Goal: Task Accomplishment & Management: Manage account settings

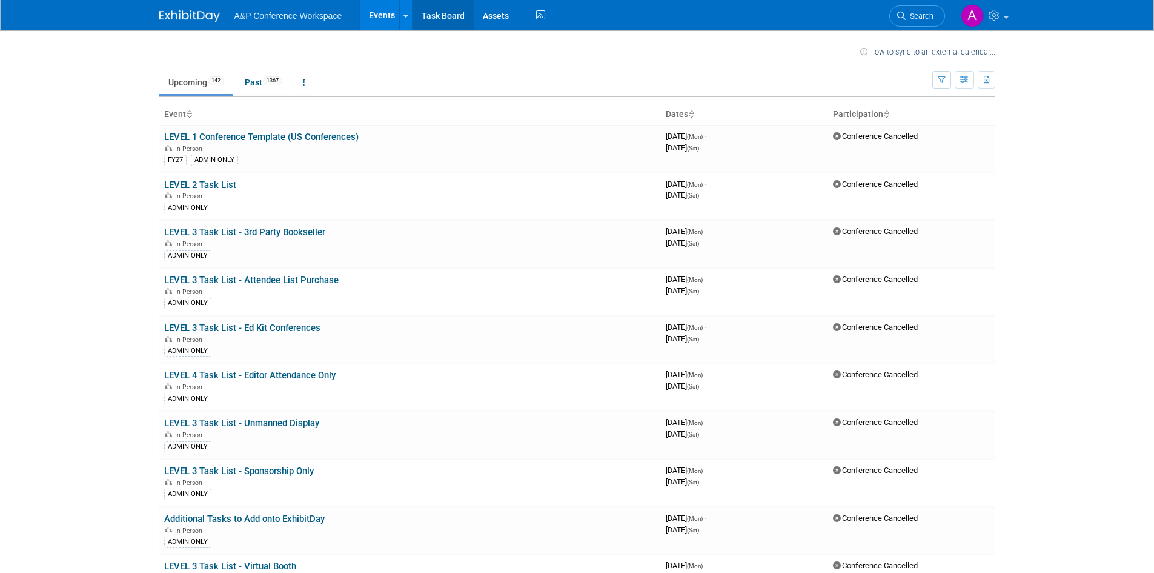
click at [439, 24] on link "Task Board" at bounding box center [443, 15] width 61 height 30
click at [254, 81] on link "Past 1367" at bounding box center [264, 82] width 56 height 23
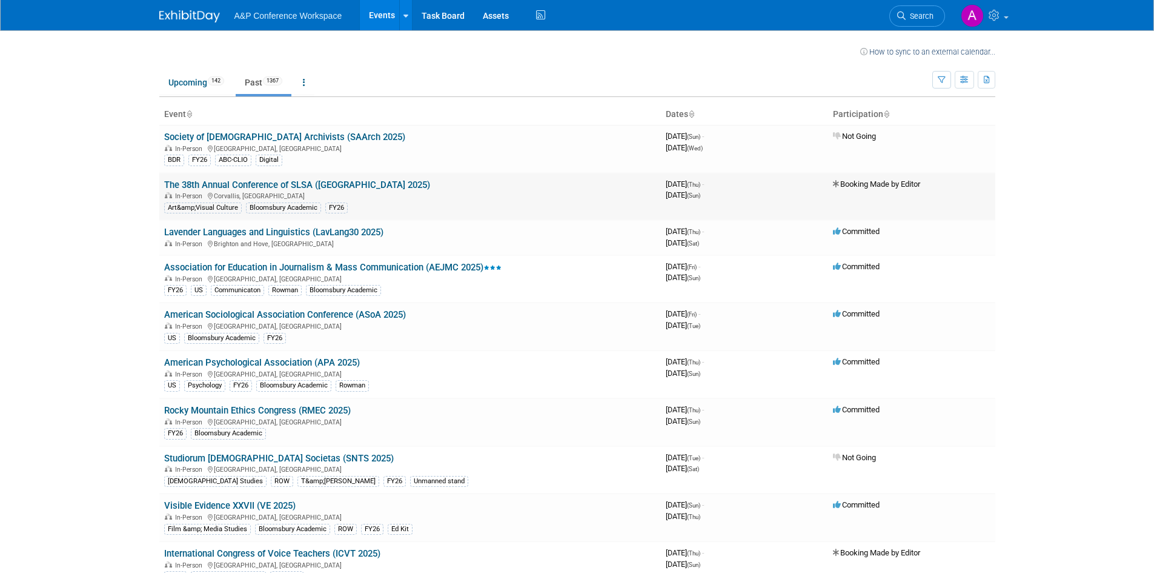
click at [288, 182] on link "The 38th Annual Conference of SLSA ([GEOGRAPHIC_DATA] 2025)" at bounding box center [297, 184] width 266 height 11
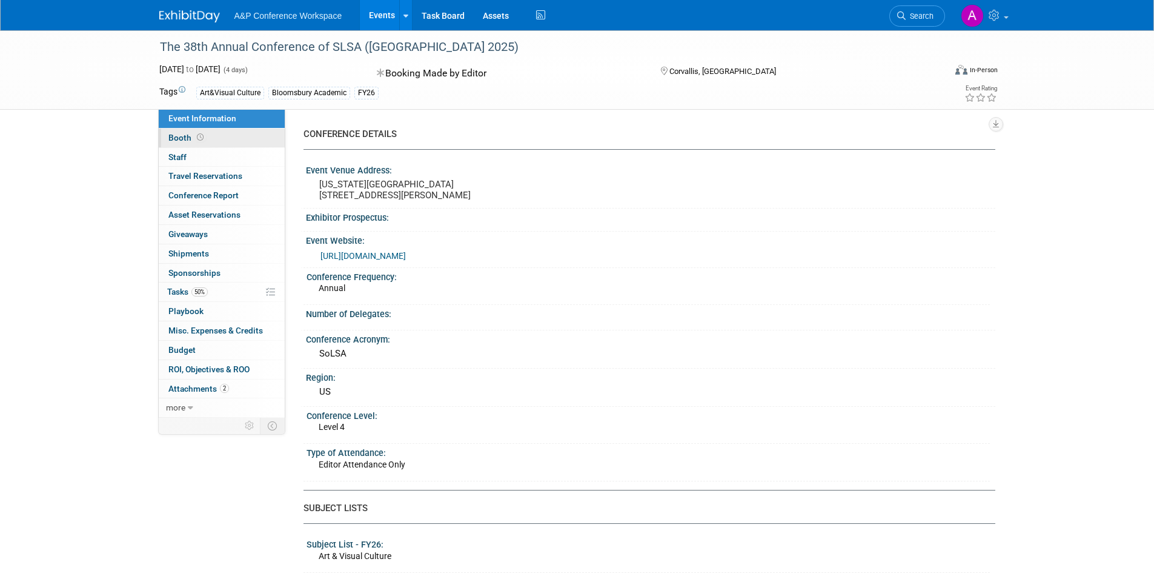
click at [234, 136] on link "Booth" at bounding box center [222, 137] width 126 height 19
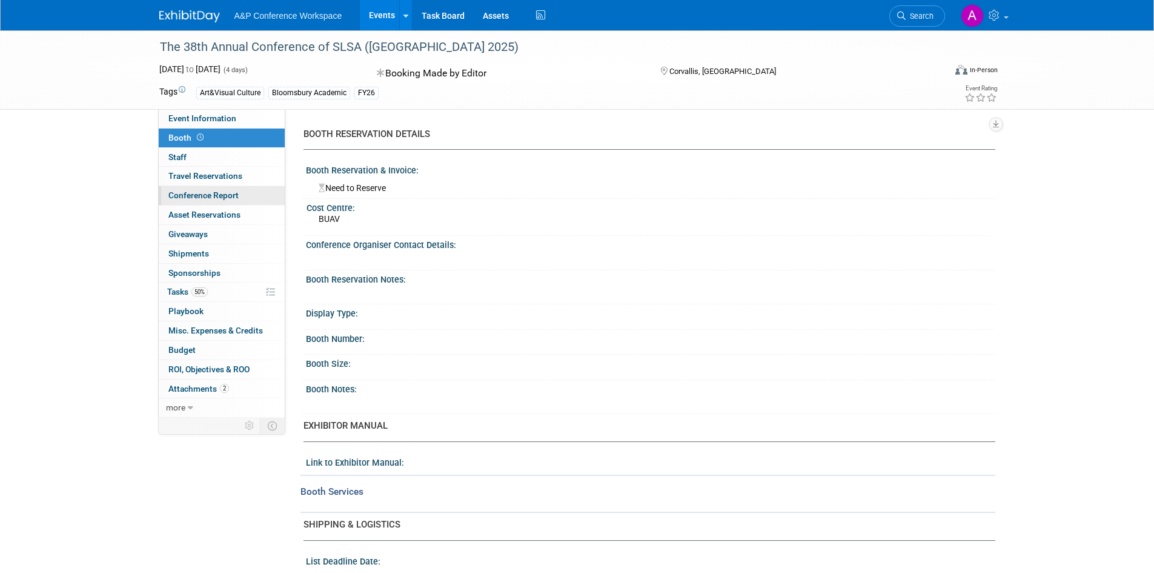
click at [247, 190] on link "Conference Report" at bounding box center [222, 195] width 126 height 19
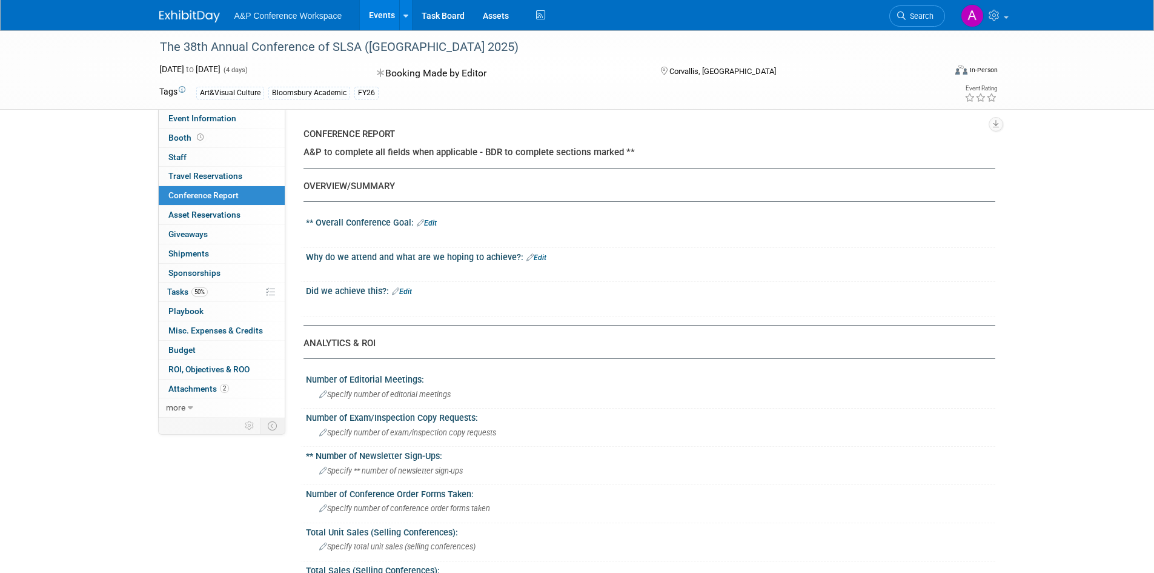
click at [537, 256] on link "Edit" at bounding box center [536, 257] width 20 height 8
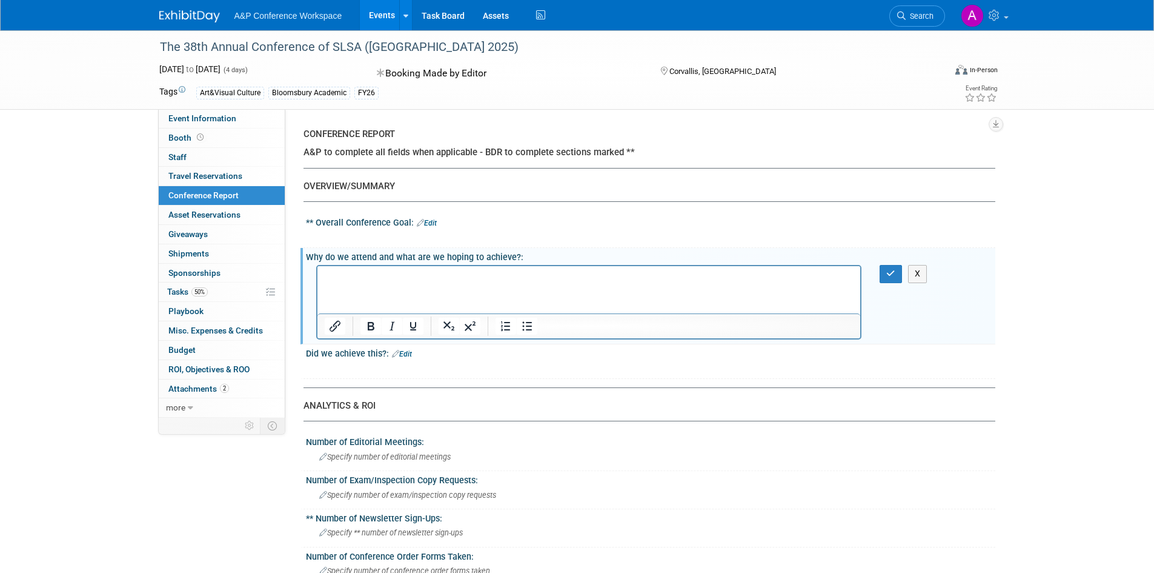
click at [343, 273] on p "Rich Text Area. Press ALT-0 for help." at bounding box center [589, 277] width 530 height 12
paste body "Rich Text Area. Press ALT-0 for help."
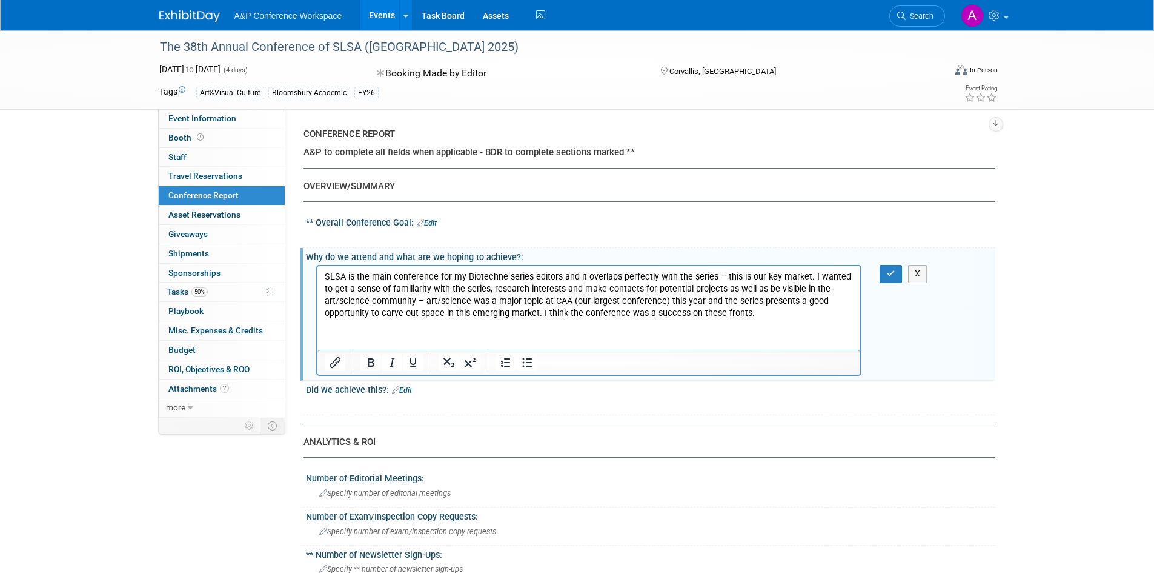
drag, startPoint x: 762, startPoint y: 316, endPoint x: 536, endPoint y: 314, distance: 225.4
click at [536, 314] on p "SLSA is the main conference for my Biotechne series editors and it overlaps per…" at bounding box center [589, 295] width 530 height 48
click at [891, 268] on button "button" at bounding box center [891, 274] width 22 height 18
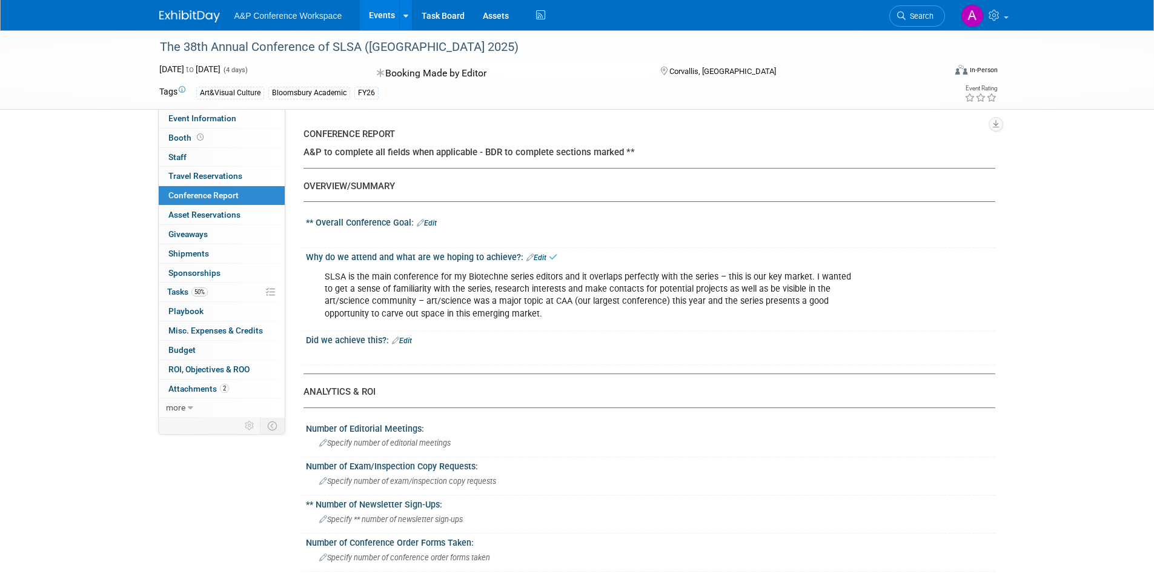
click at [433, 223] on link "Edit" at bounding box center [427, 223] width 20 height 8
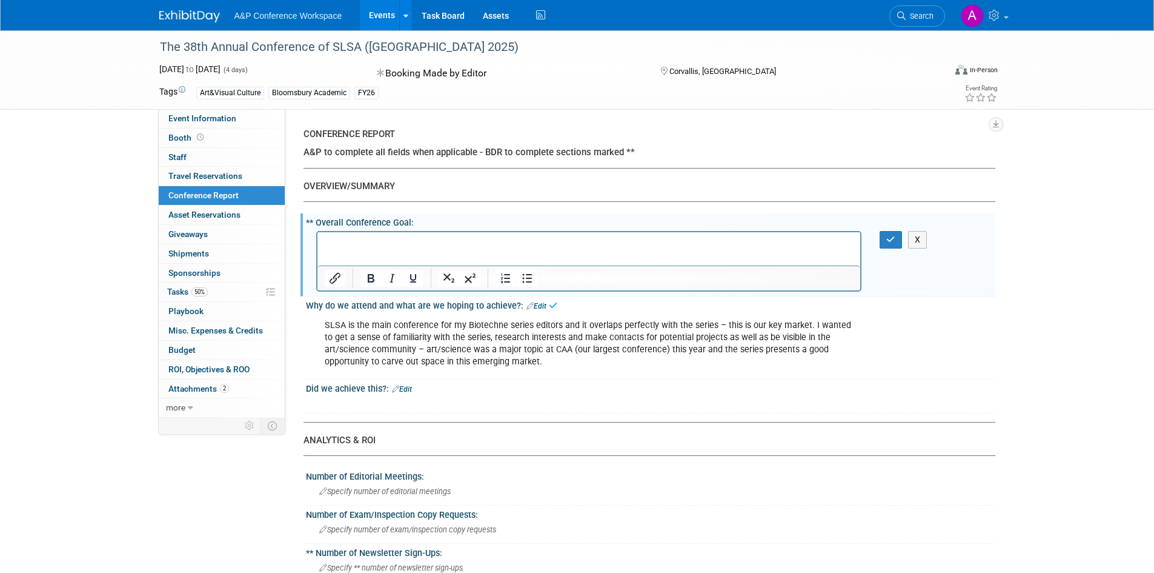
click at [428, 244] on p "Rich Text Area. Press ALT-0 for help." at bounding box center [589, 242] width 530 height 12
click at [899, 245] on button "button" at bounding box center [891, 240] width 22 height 18
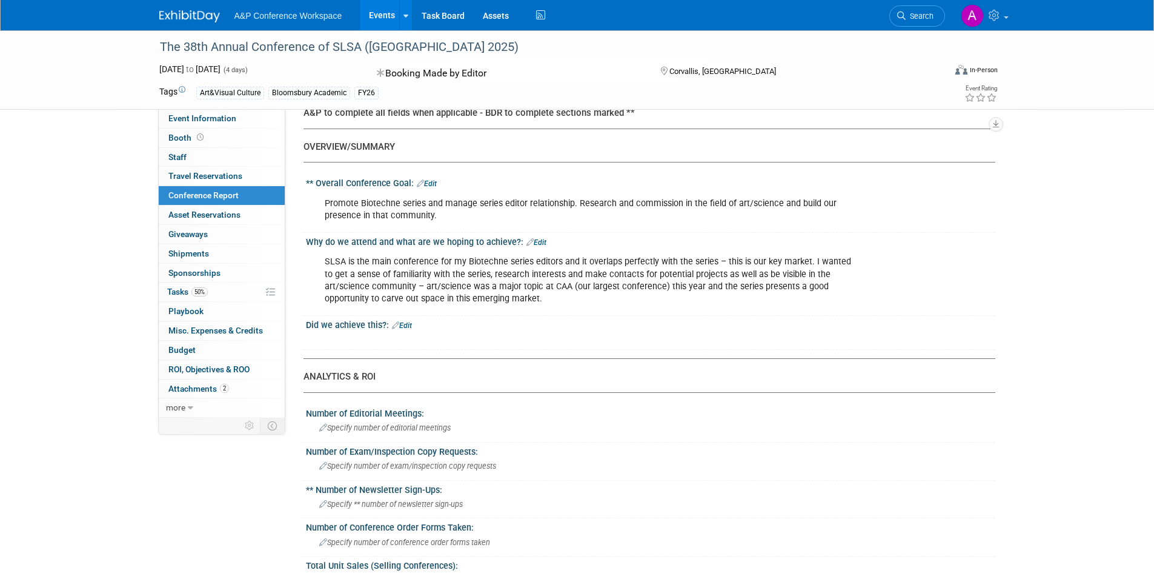
scroll to position [121, 0]
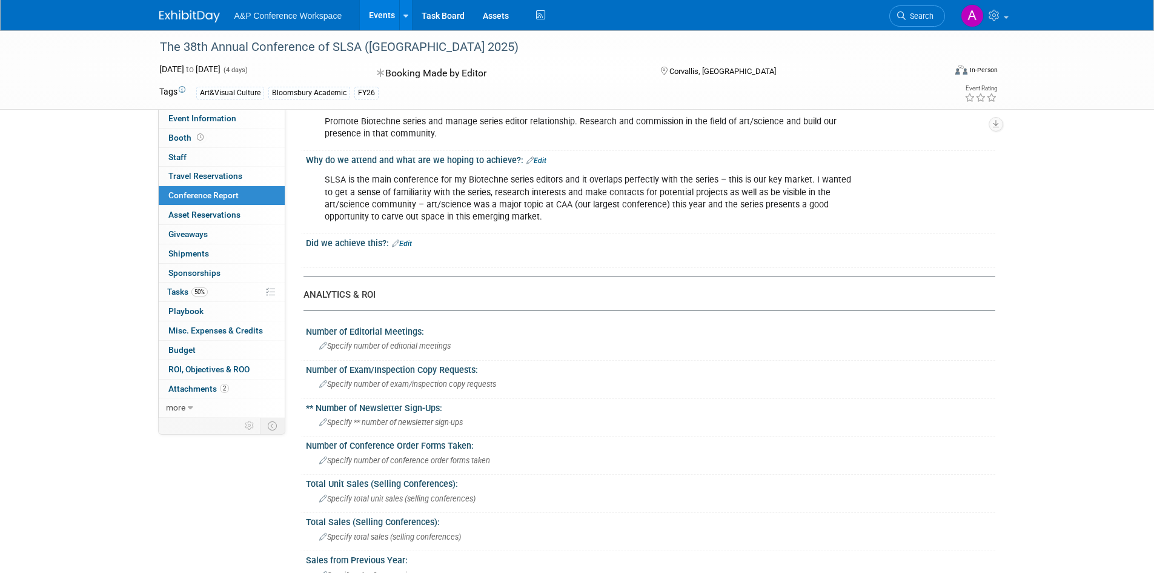
click at [408, 249] on div "X" at bounding box center [649, 251] width 674 height 6
click at [409, 245] on link "Edit" at bounding box center [402, 243] width 20 height 8
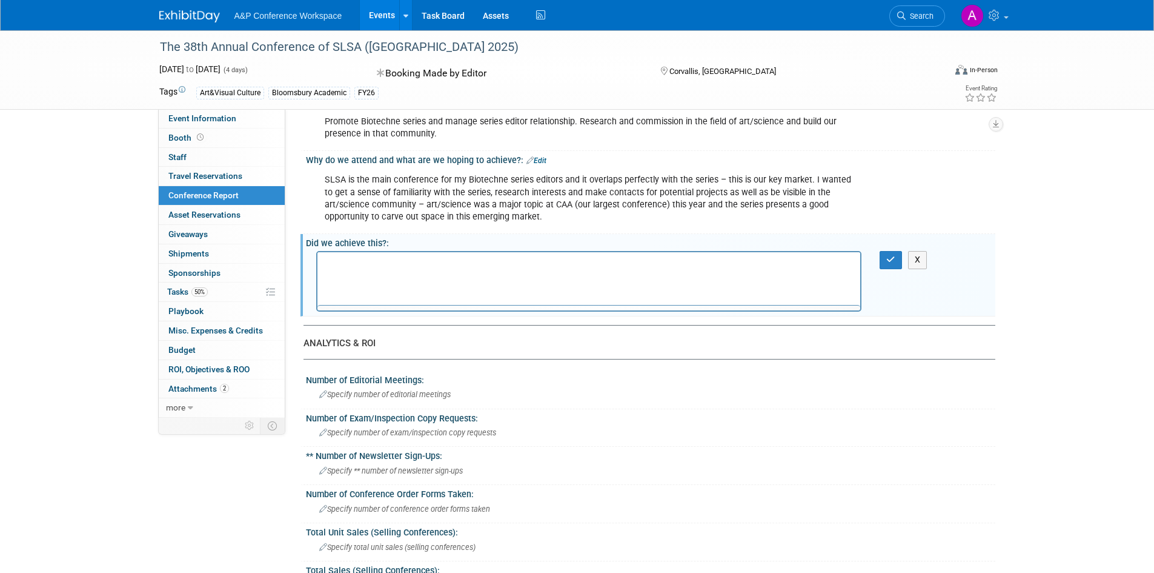
scroll to position [0, 0]
click at [397, 263] on p "Rich Text Area. Press ALT-0 for help." at bounding box center [589, 263] width 530 height 12
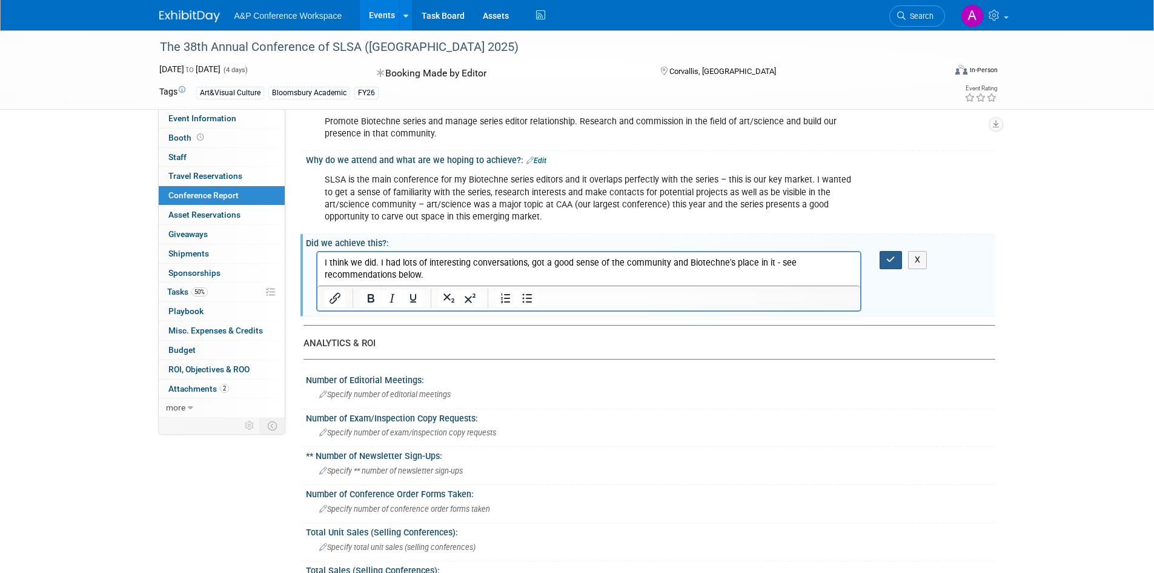
click at [898, 252] on button "button" at bounding box center [891, 260] width 22 height 18
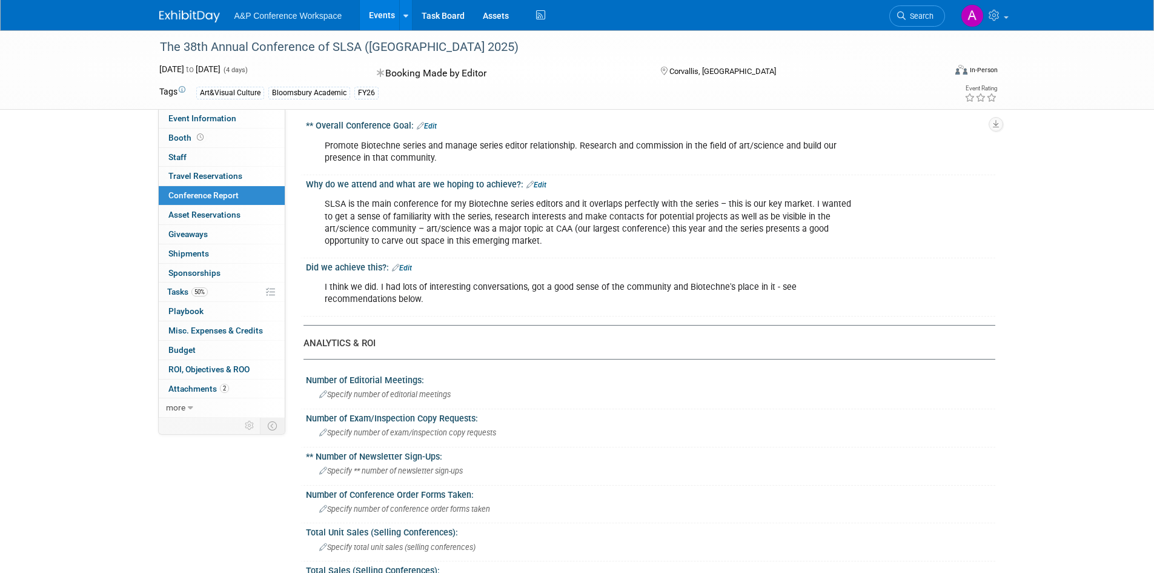
scroll to position [242, 0]
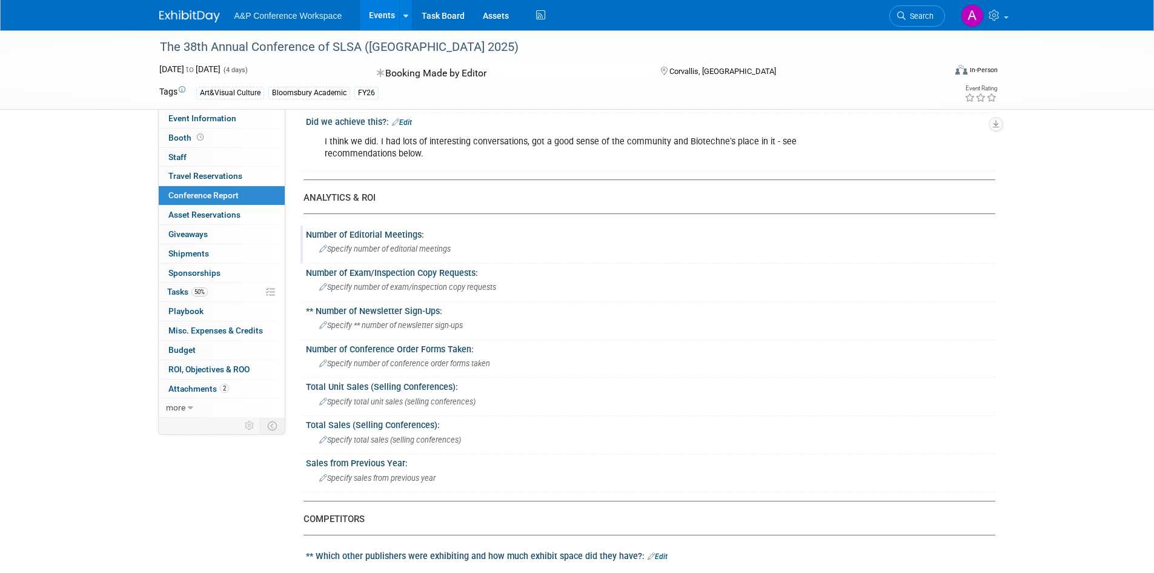
click at [394, 253] on div "Specify number of editorial meetings" at bounding box center [650, 248] width 671 height 19
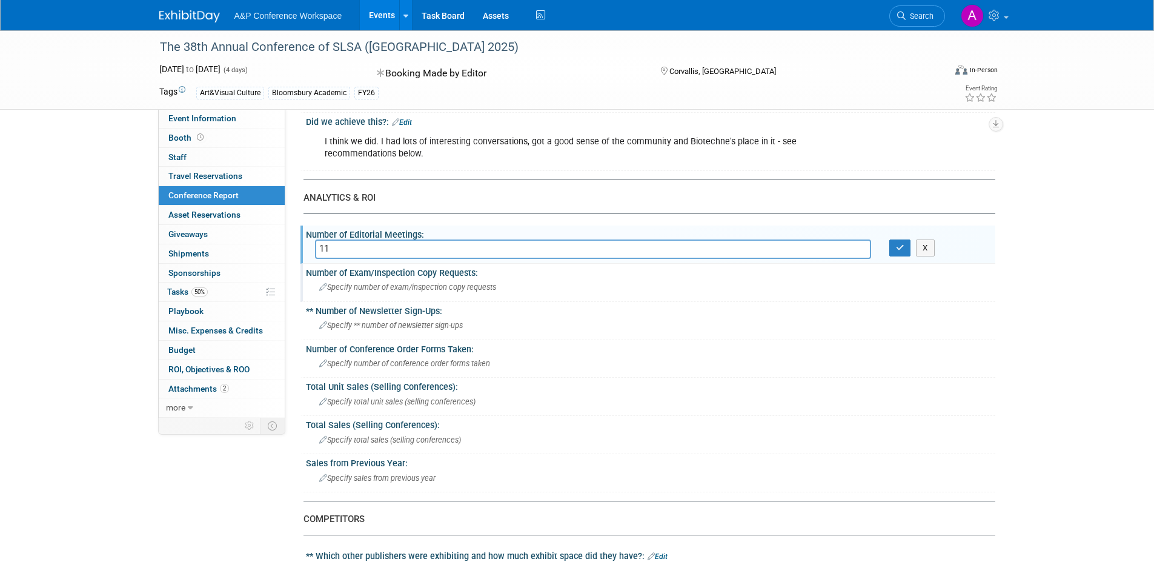
type input "11"
click at [392, 291] on div "Specify number of exam/inspection copy requests" at bounding box center [650, 286] width 671 height 19
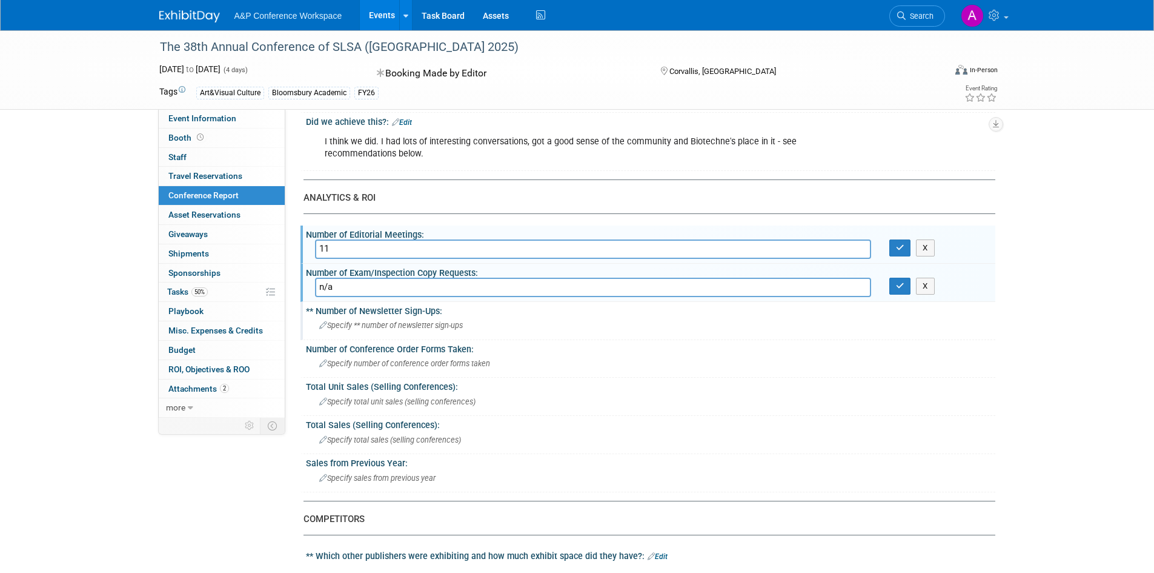
type input "n/a"
click at [418, 325] on span "Specify ** number of newsletter sign-ups" at bounding box center [391, 324] width 144 height 9
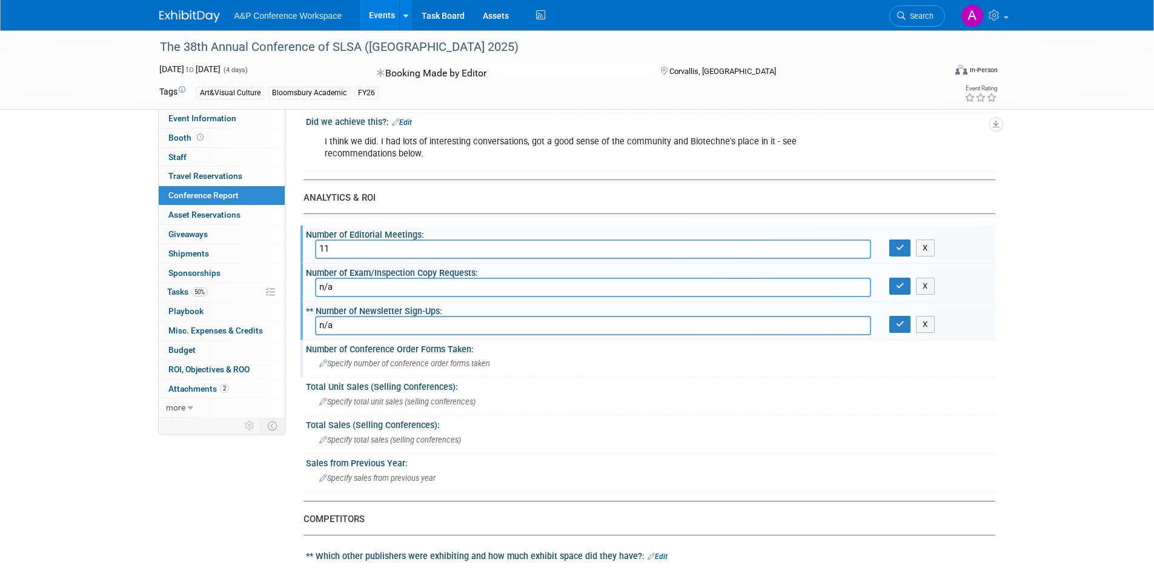
type input "n/a"
click at [445, 360] on span "Specify number of conference order forms taken" at bounding box center [404, 363] width 171 height 9
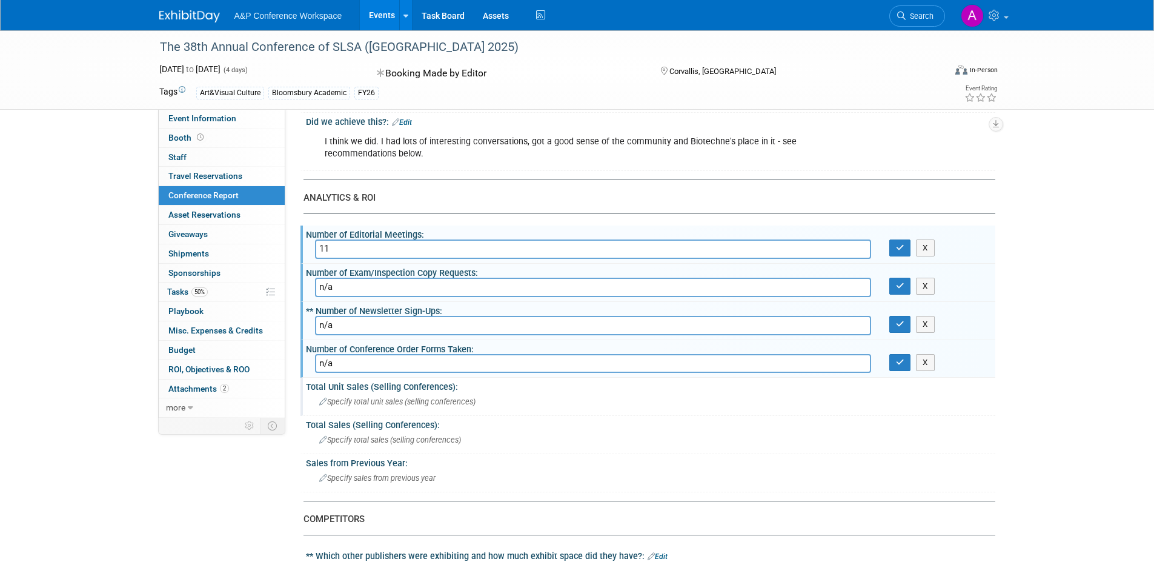
type input "n/a"
click at [371, 396] on div "Specify total unit sales (selling conferences)" at bounding box center [650, 401] width 671 height 19
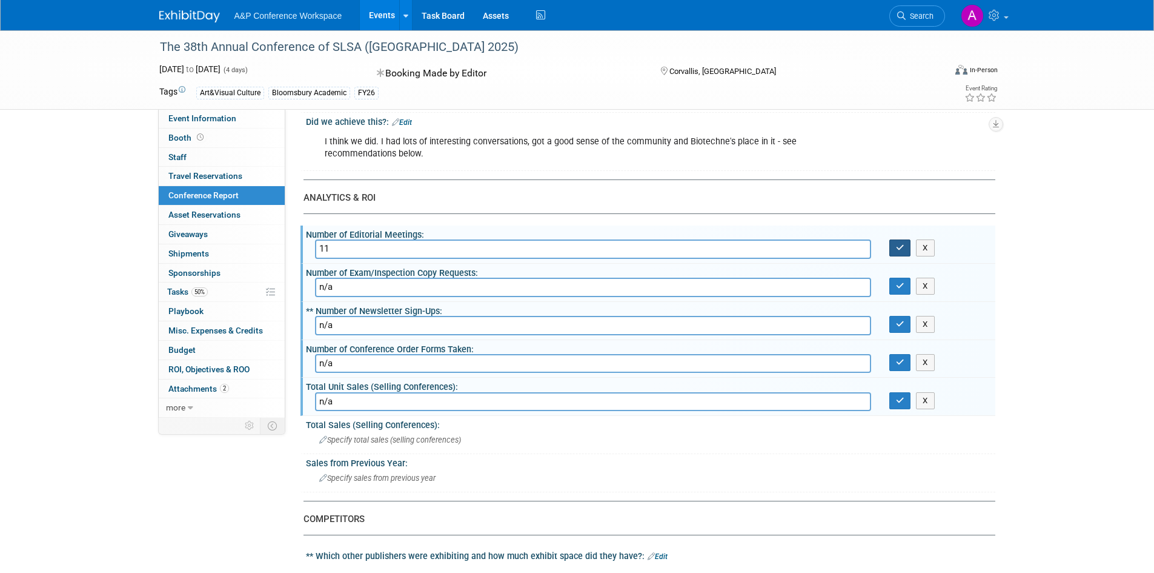
type input "n/a"
click at [897, 251] on button "button" at bounding box center [900, 247] width 22 height 17
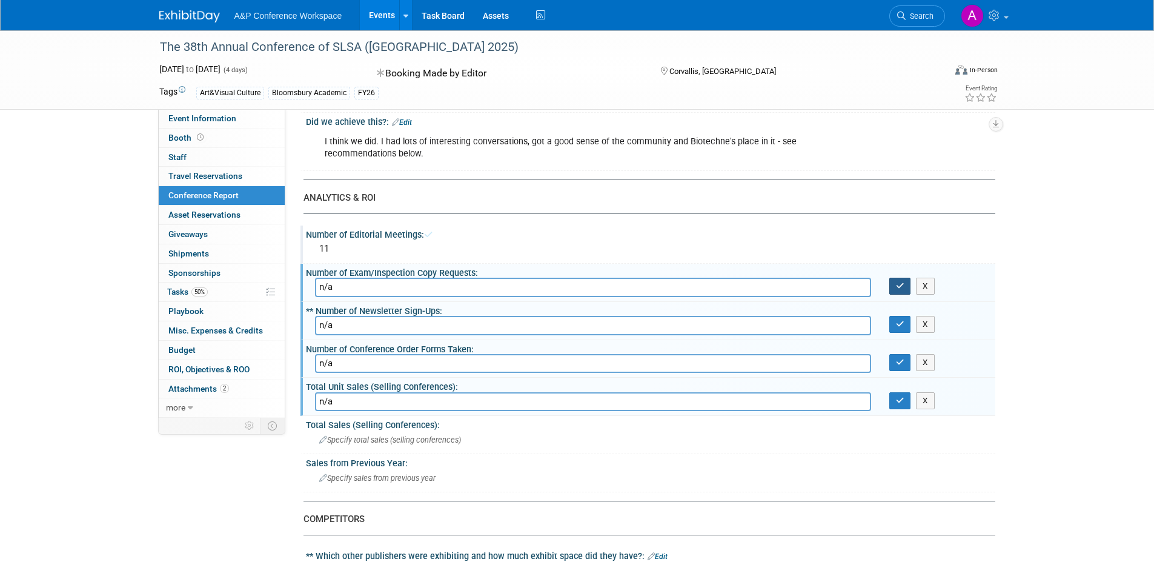
click at [897, 288] on icon "button" at bounding box center [900, 286] width 8 height 8
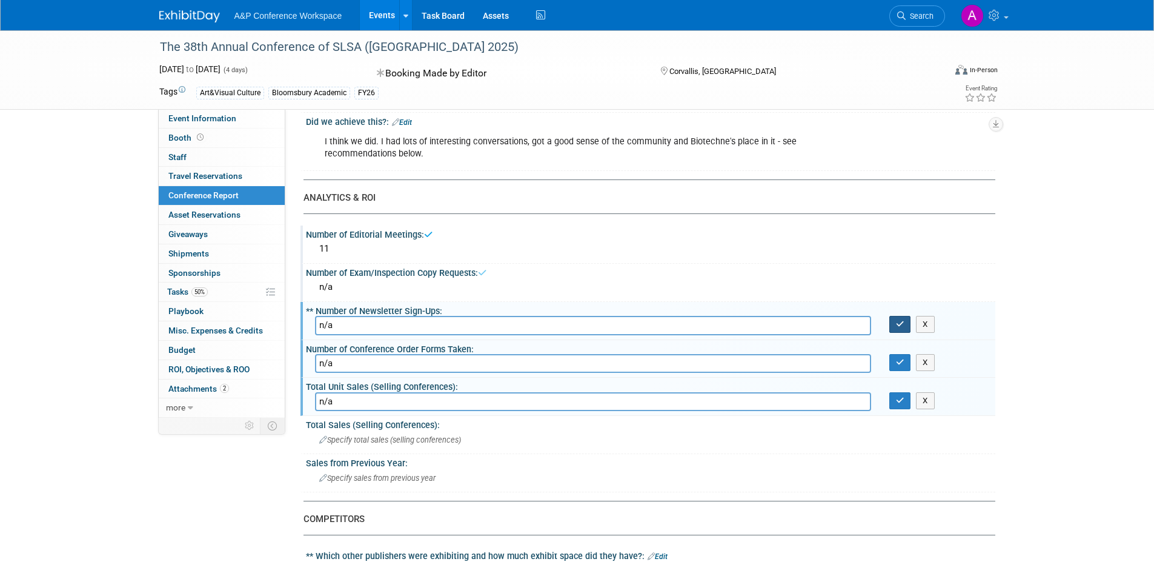
click at [894, 331] on button "button" at bounding box center [900, 324] width 22 height 17
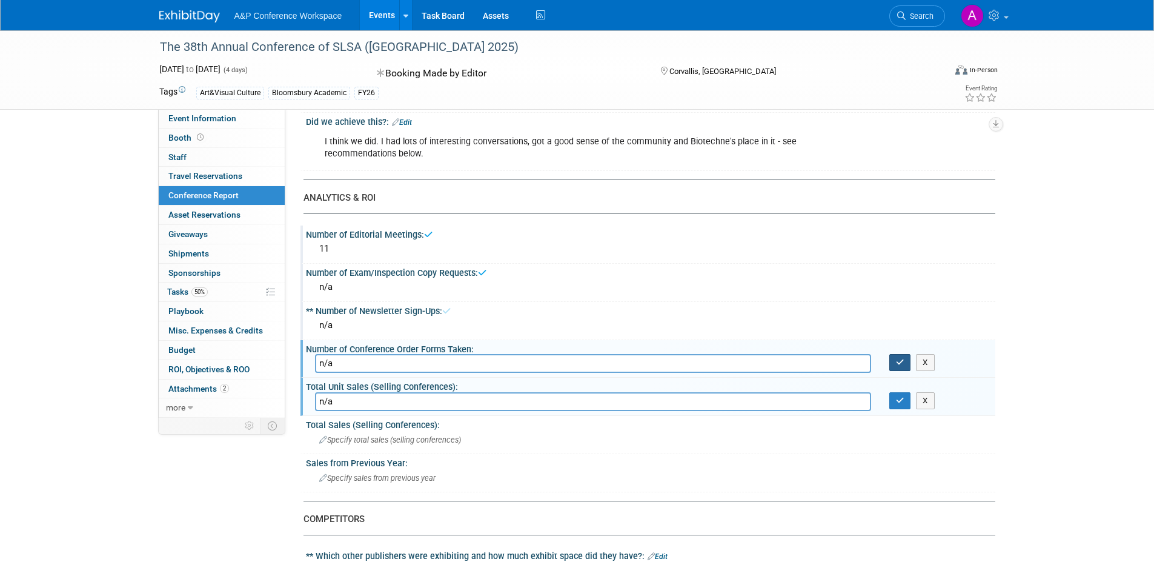
click at [901, 362] on icon "button" at bounding box center [900, 362] width 8 height 8
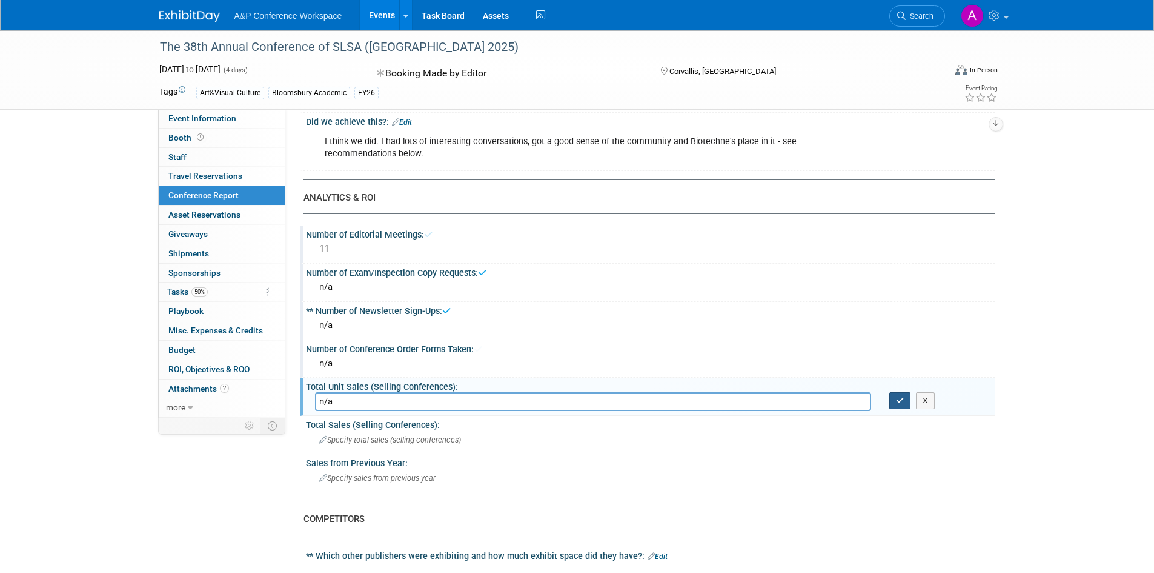
click at [901, 403] on icon "button" at bounding box center [900, 400] width 8 height 8
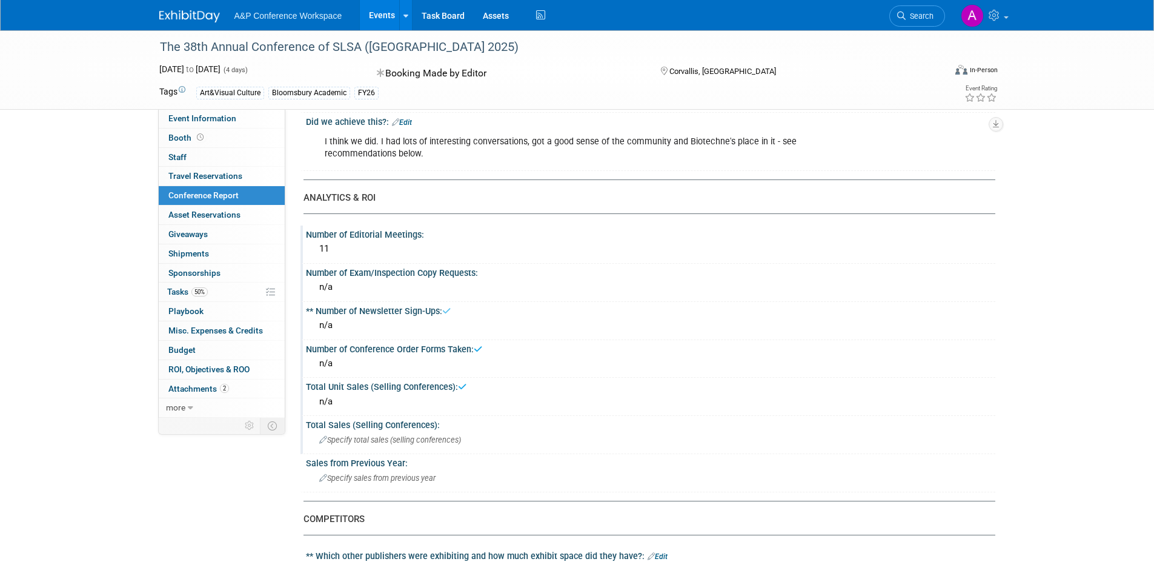
click at [397, 436] on span "Specify total sales (selling conferences)" at bounding box center [390, 439] width 142 height 9
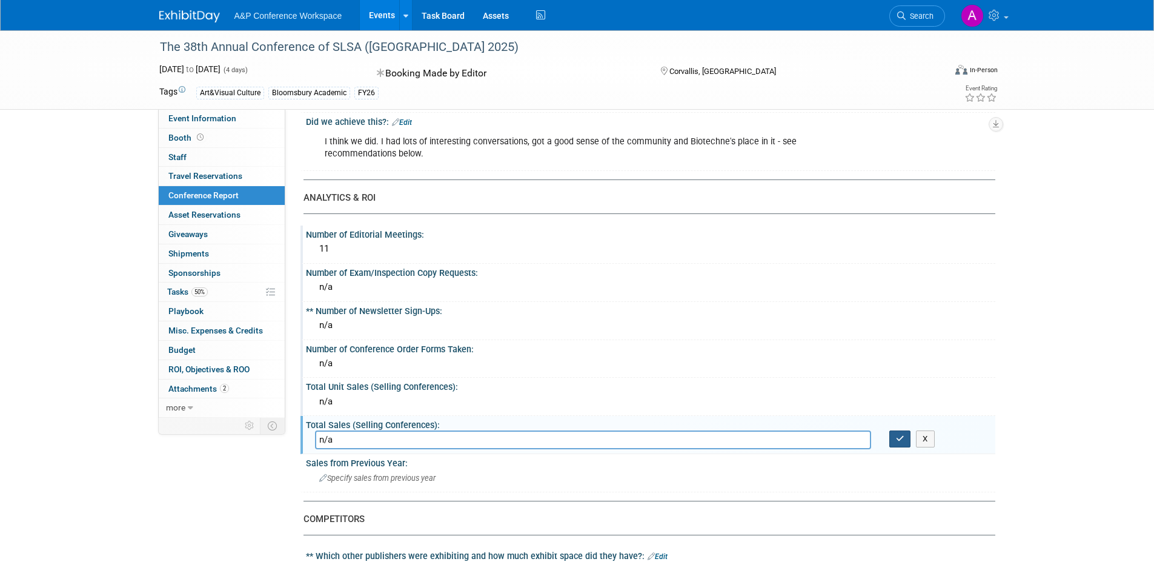
type input "n/a"
click at [901, 442] on icon "button" at bounding box center [900, 438] width 8 height 8
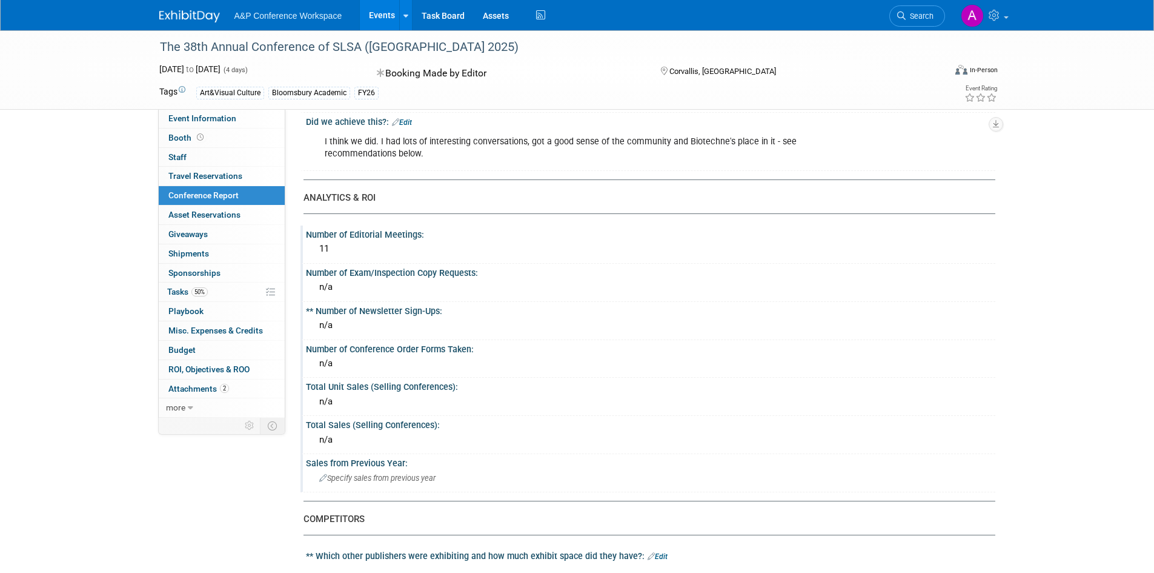
click at [334, 479] on span "Specify sales from previous year" at bounding box center [377, 477] width 116 height 9
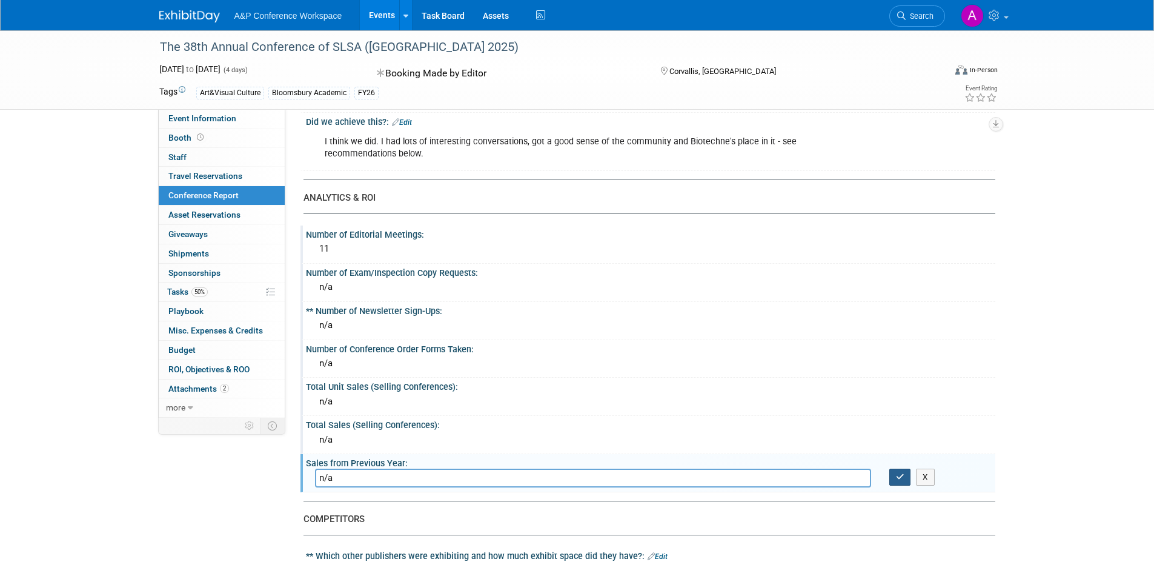
type input "n/a"
click at [905, 474] on button "button" at bounding box center [900, 476] width 22 height 17
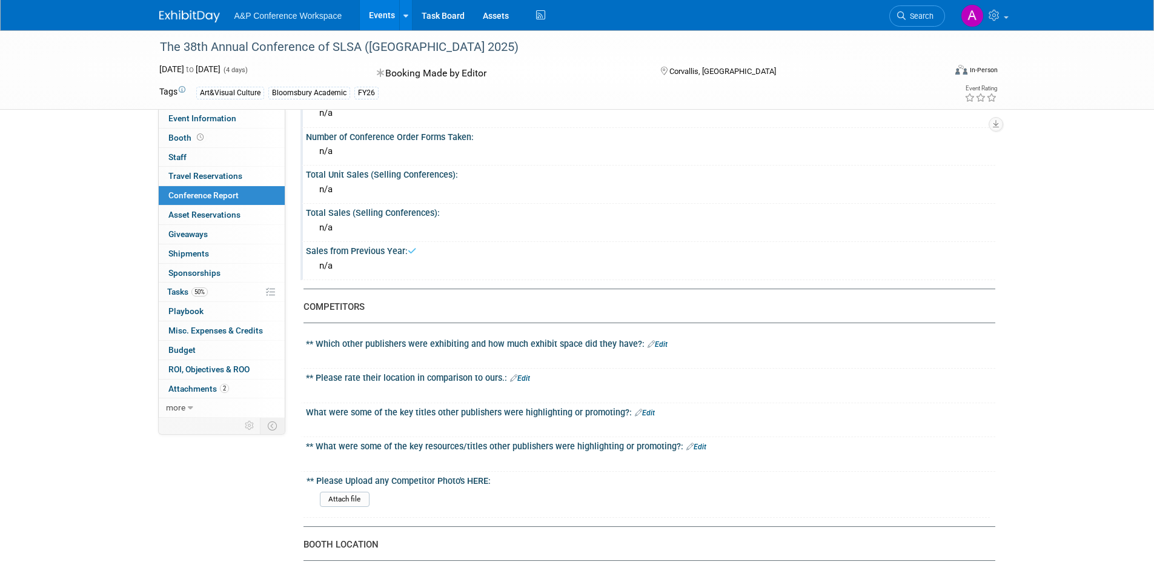
scroll to position [485, 0]
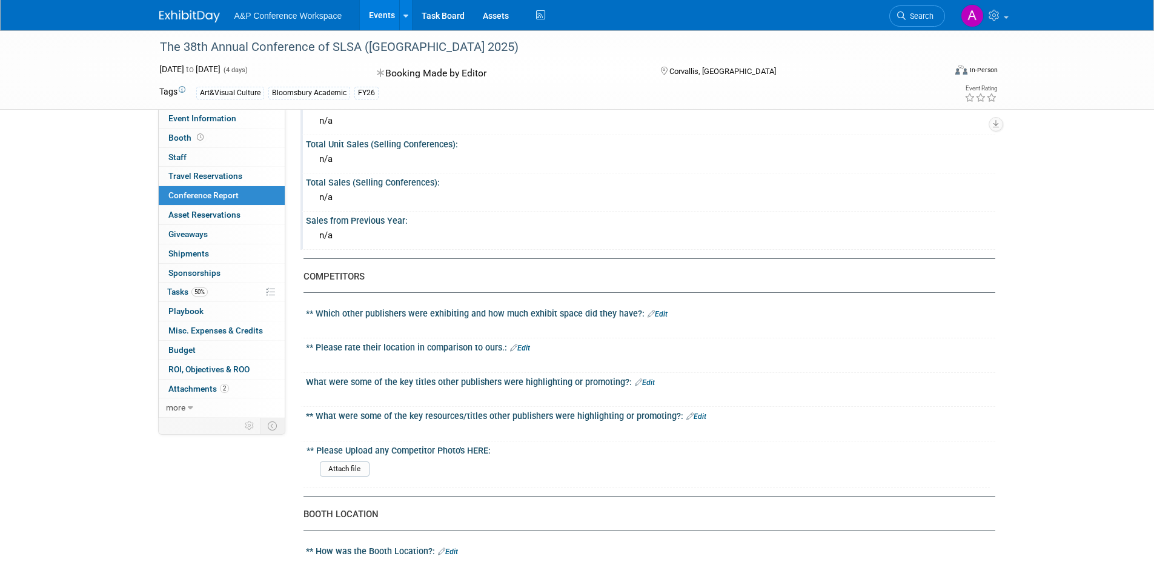
click at [655, 311] on link "Edit" at bounding box center [658, 314] width 20 height 8
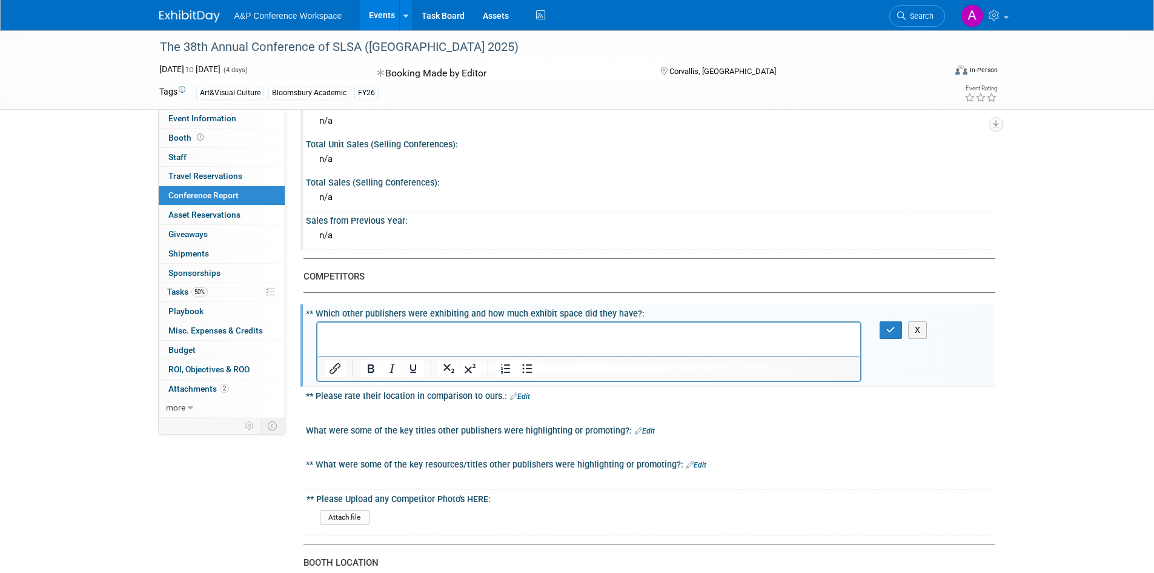
scroll to position [0, 0]
click at [491, 333] on p "Rich Text Area. Press ALT-0 for help." at bounding box center [589, 333] width 530 height 12
drag, startPoint x: 245, startPoint y: 11, endPoint x: 500, endPoint y: 436, distance: 495.4
click at [491, 457] on div "** What were some of the key resources/titles other publishers were highlightin…" at bounding box center [650, 463] width 689 height 16
drag, startPoint x: 569, startPoint y: 332, endPoint x: 581, endPoint y: 322, distance: 15.0
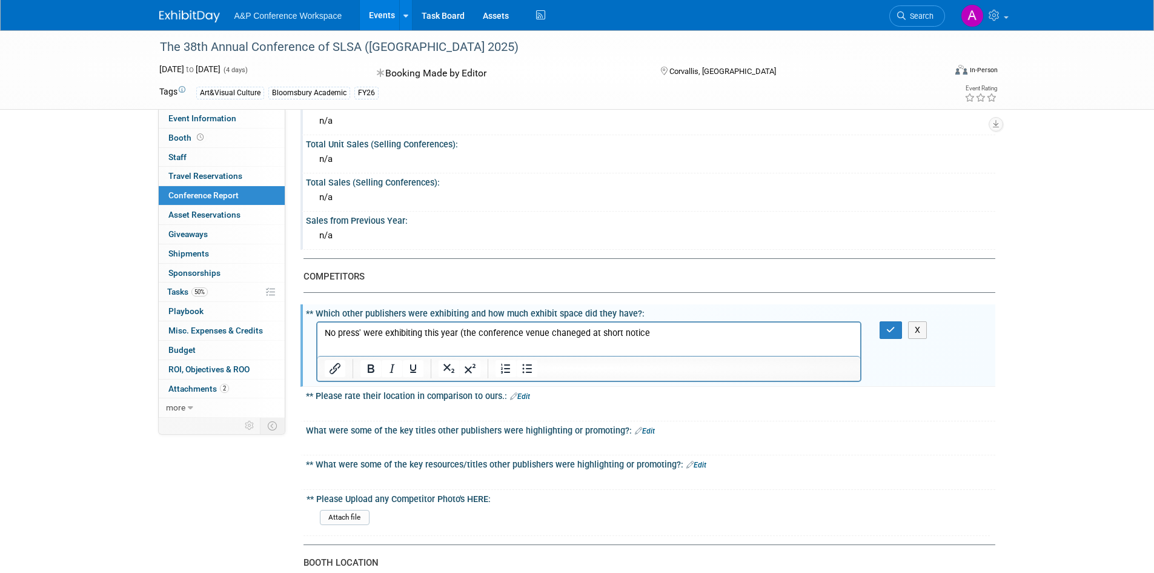
click at [569, 332] on p "No press' were exhibiting this year (the conference venue chaneged at short not…" at bounding box center [589, 333] width 530 height 12
click at [541, 329] on p "No press' were exhibiting this year (the conference venue changed at short noti…" at bounding box center [589, 333] width 530 height 12
click at [543, 330] on p "No press' were exhibiting this year (the conference venue changed at short noti…" at bounding box center [589, 333] width 530 height 12
click at [676, 333] on p "No press' were exhibiting this year (the conference venue and date changed at s…" at bounding box center [589, 333] width 530 height 12
click at [704, 328] on p "No press' were exhibiting this year (the conference venue and date changed at s…" at bounding box center [589, 339] width 530 height 24
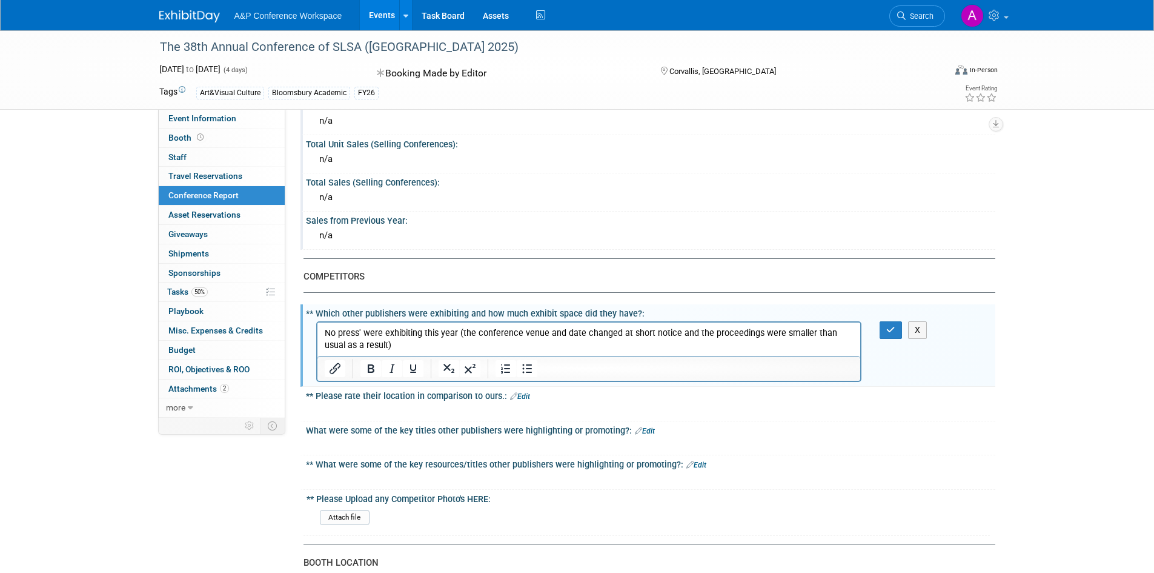
click at [379, 348] on p "No press' were exhibiting this year (the conference venue and date changed at s…" at bounding box center [589, 339] width 530 height 24
click at [361, 328] on p "No press' were exhibiting this year (the conference venue and date changed at s…" at bounding box center [589, 339] width 530 height 24
click at [414, 367] on icon "Underline" at bounding box center [413, 368] width 15 height 15
click at [410, 369] on icon "Underline" at bounding box center [413, 368] width 15 height 15
click at [410, 349] on p "No presses ﻿ were exhibiting this year (the conference venue and date changed a…" at bounding box center [589, 339] width 530 height 24
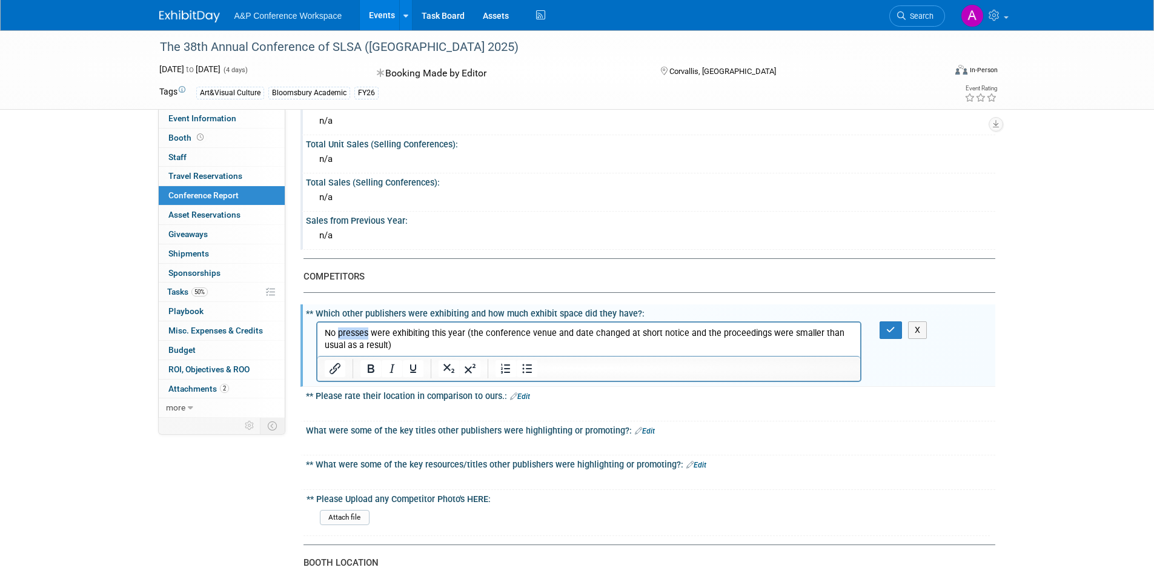
drag, startPoint x: 367, startPoint y: 328, endPoint x: 339, endPoint y: 330, distance: 27.3
click at [339, 330] on p "No presses were exhibiting this year (the conference venue and date changed at …" at bounding box center [589, 339] width 530 height 24
click at [400, 348] on p "No publishers were exhibiting this year (the conference venue and date changed …" at bounding box center [589, 339] width 530 height 24
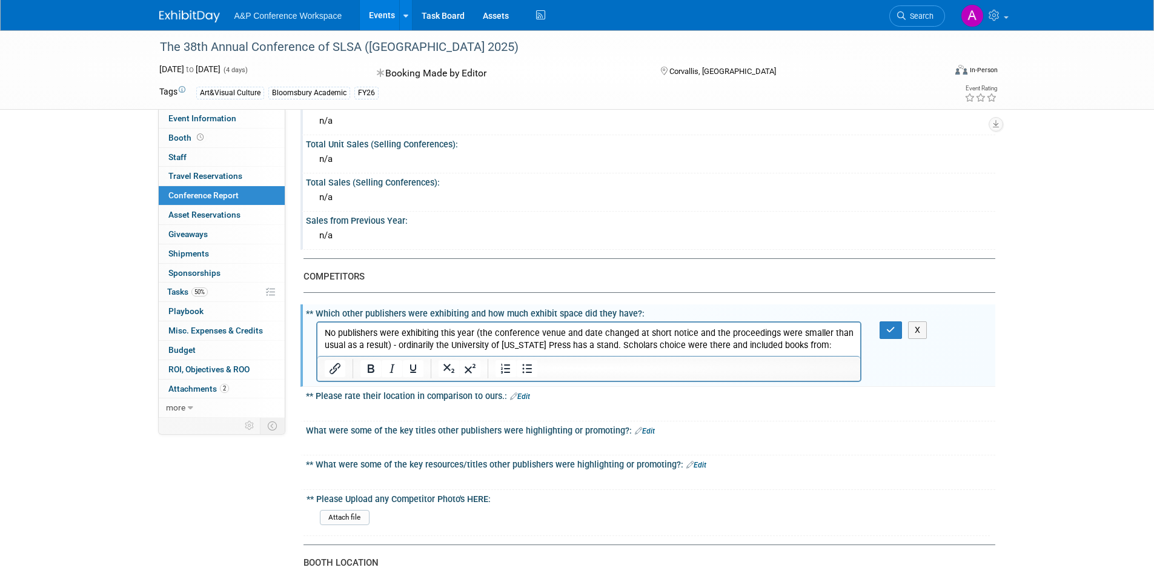
click at [828, 349] on p "No publishers were exhibiting this year (the conference venue and date changed …" at bounding box center [589, 339] width 530 height 24
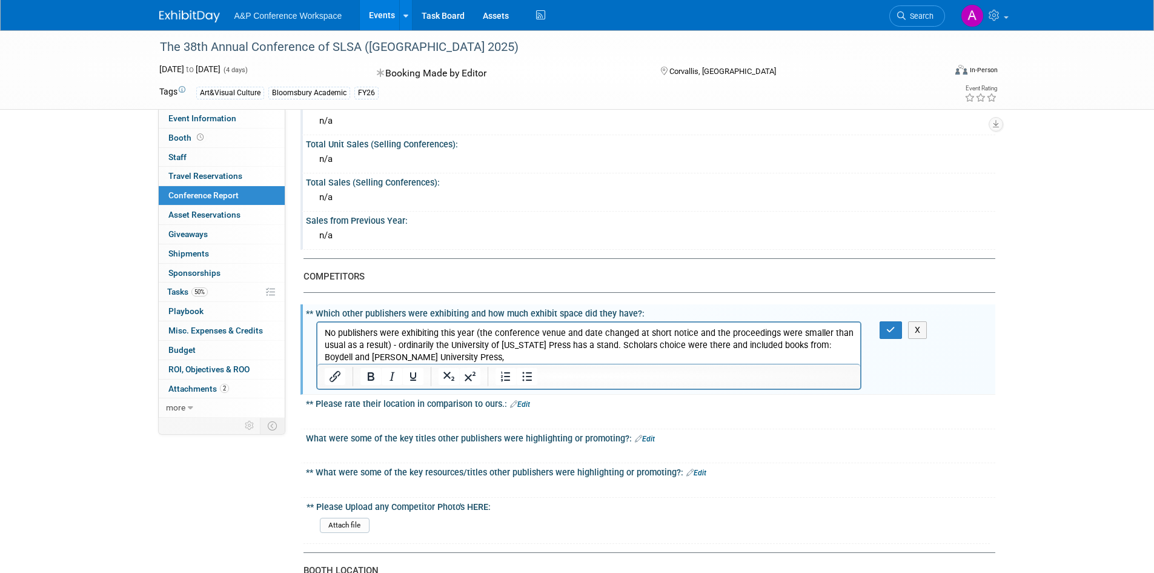
click at [459, 357] on p "No publishers were exhibiting this year (the conference venue and date changed …" at bounding box center [589, 345] width 530 height 36
click at [575, 372] on div at bounding box center [588, 376] width 543 height 19
click at [581, 361] on p "No publishers were exhibiting this year (the conference venue and date changed …" at bounding box center [589, 345] width 530 height 36
click at [572, 358] on p "No publishers were exhibiting this year (the conference venue and date changed …" at bounding box center [589, 345] width 530 height 36
click at [688, 356] on p "No publishers were exhibiting this year (the conference venue and date changed …" at bounding box center [589, 345] width 530 height 36
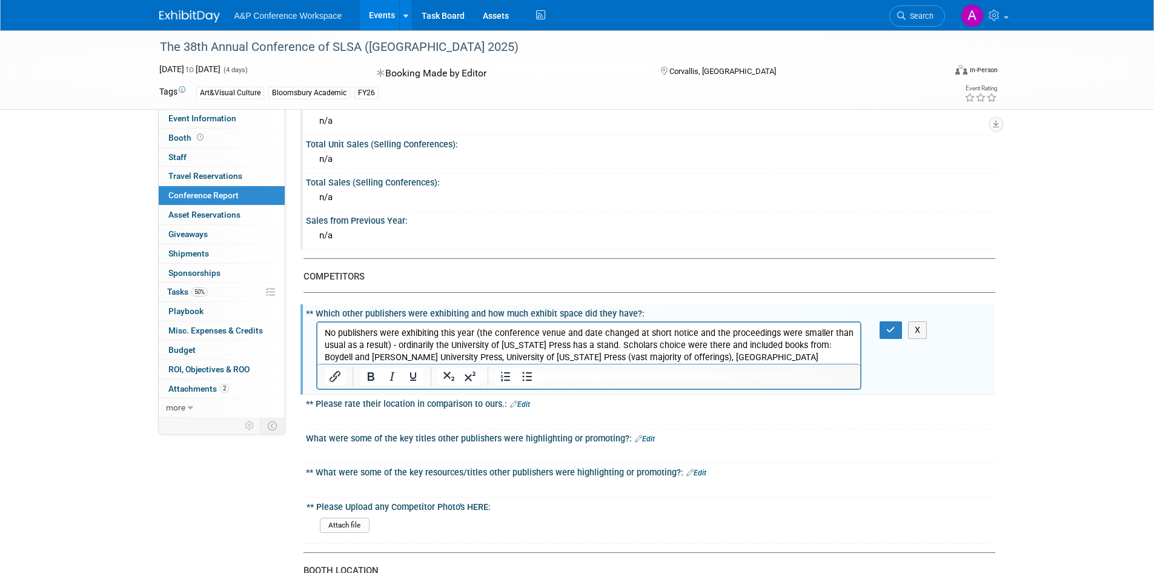
click at [809, 356] on p "No publishers were exhibiting this year (the conference venue and date changed …" at bounding box center [589, 351] width 530 height 48
click at [849, 358] on p "No publishers were exhibiting this year (the conference venue and date changed …" at bounding box center [589, 351] width 530 height 48
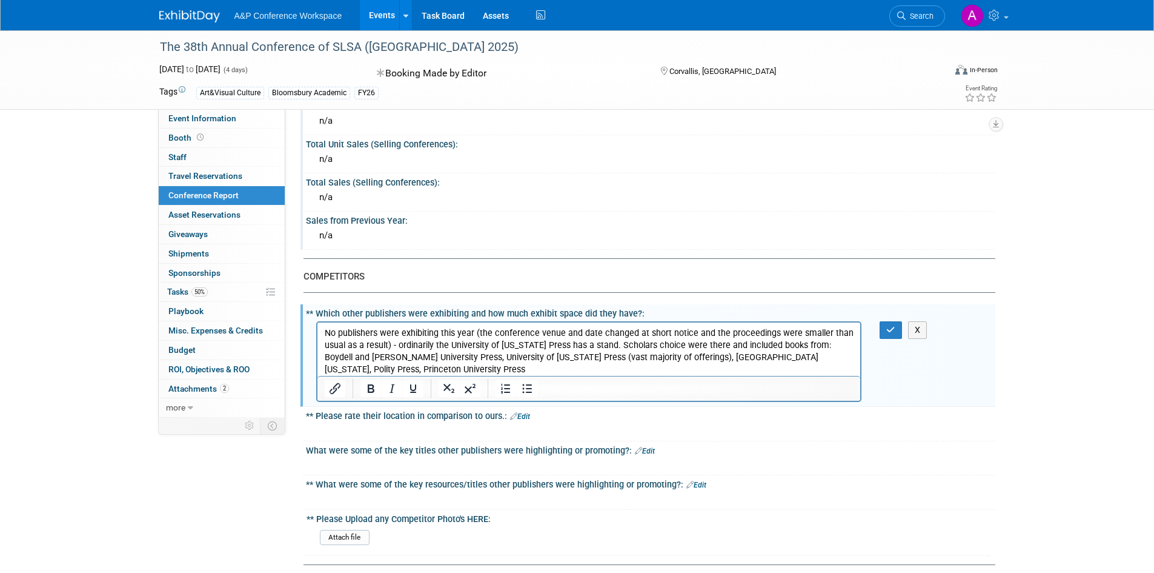
click at [453, 367] on p "No publishers were exhibiting this year (the conference venue and date changed …" at bounding box center [589, 351] width 530 height 48
click at [569, 376] on div at bounding box center [588, 388] width 543 height 25
click at [567, 370] on p "No publishers were exhibiting this year (the conference venue and date changed …" at bounding box center [589, 351] width 530 height 48
click at [428, 370] on p "No publishers were exhibiting this year (the conference venue and date changed …" at bounding box center [589, 351] width 530 height 48
click at [528, 363] on p "No publishers were exhibiting this year (the conference venue and date changed …" at bounding box center [589, 351] width 530 height 48
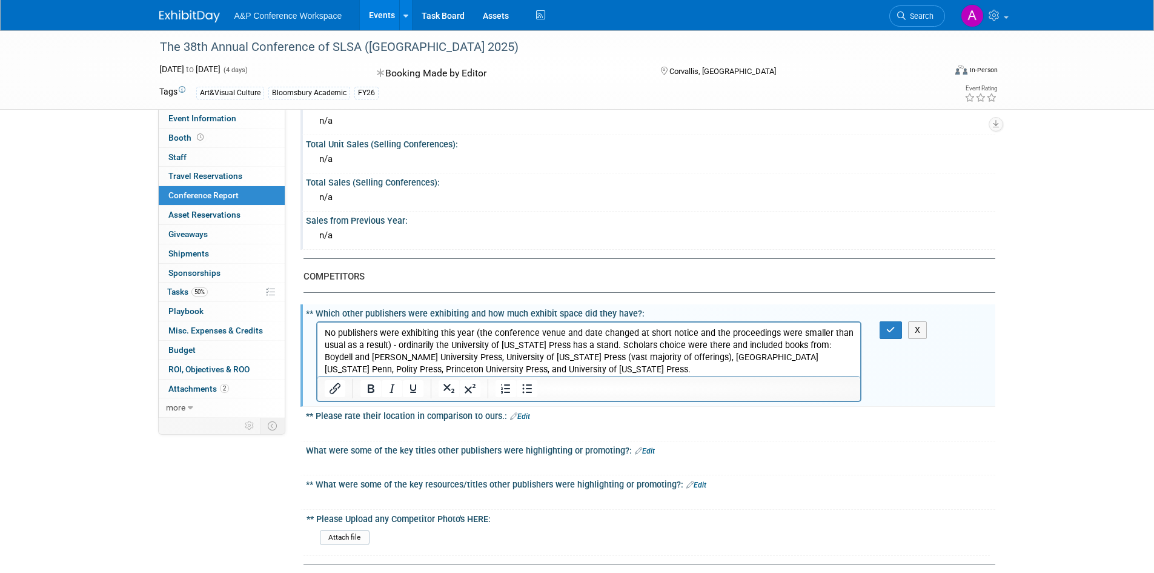
click at [556, 367] on p "No publishers were exhibiting this year (the conference venue and date changed …" at bounding box center [589, 351] width 530 height 48
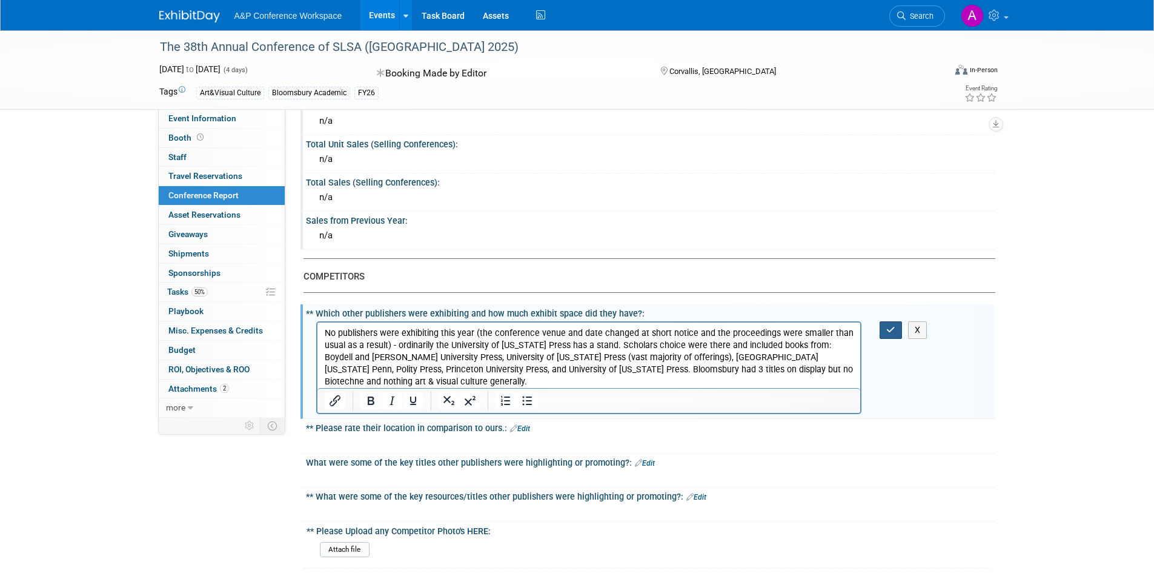
click at [892, 334] on icon "button" at bounding box center [890, 329] width 9 height 8
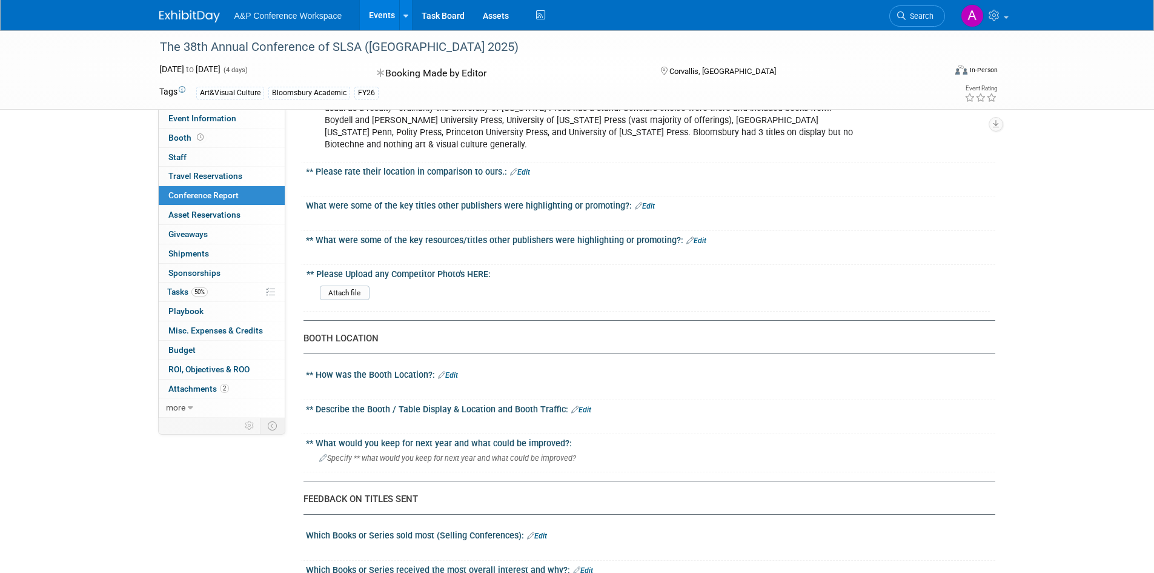
scroll to position [727, 0]
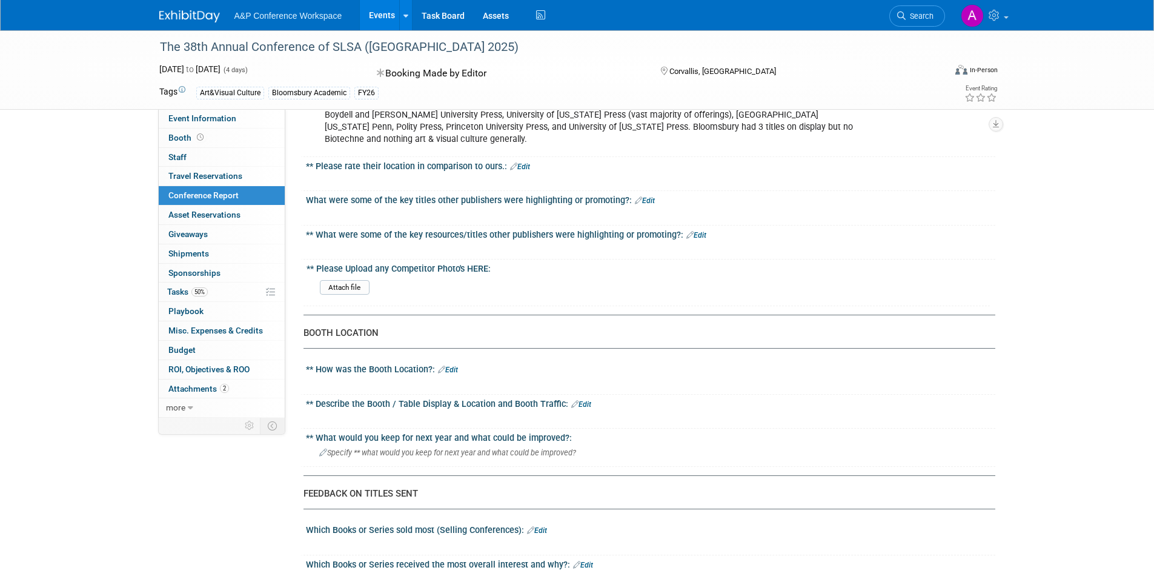
click at [520, 162] on link "Edit" at bounding box center [520, 166] width 20 height 8
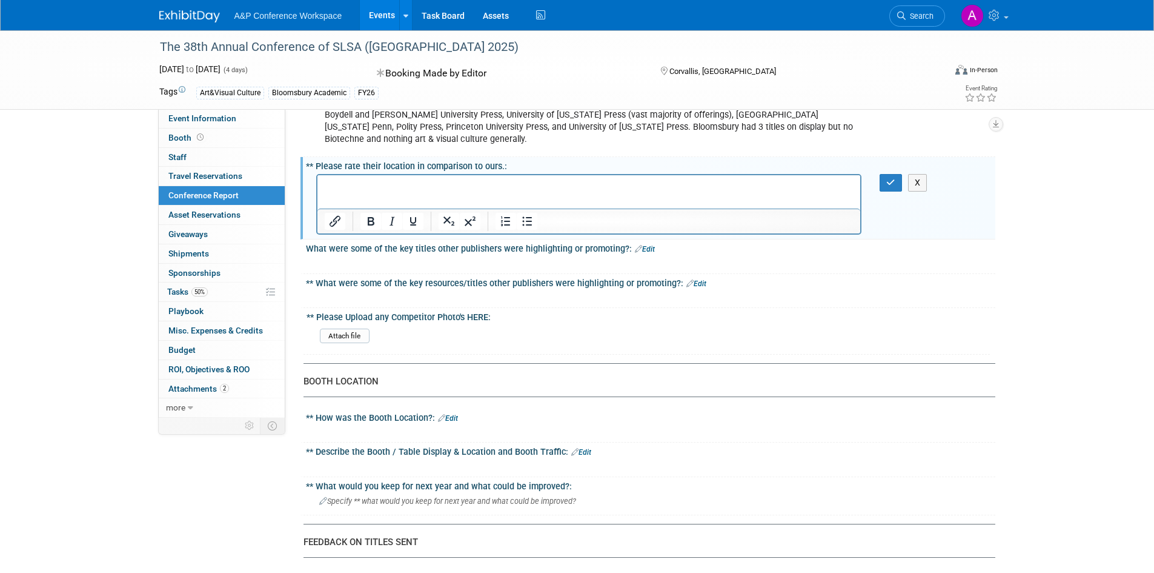
scroll to position [0, 0]
click at [641, 250] on link "Edit" at bounding box center [645, 249] width 20 height 8
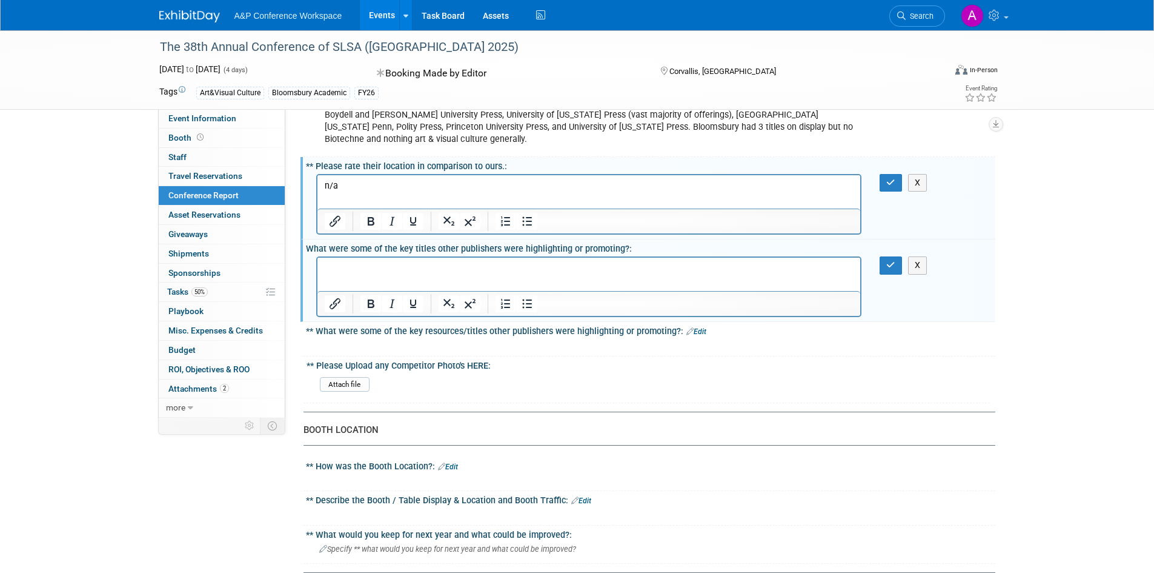
click at [674, 270] on p "Rich Text Area. Press ALT-0 for help." at bounding box center [589, 268] width 530 height 12
click at [696, 331] on link "Edit" at bounding box center [696, 331] width 20 height 8
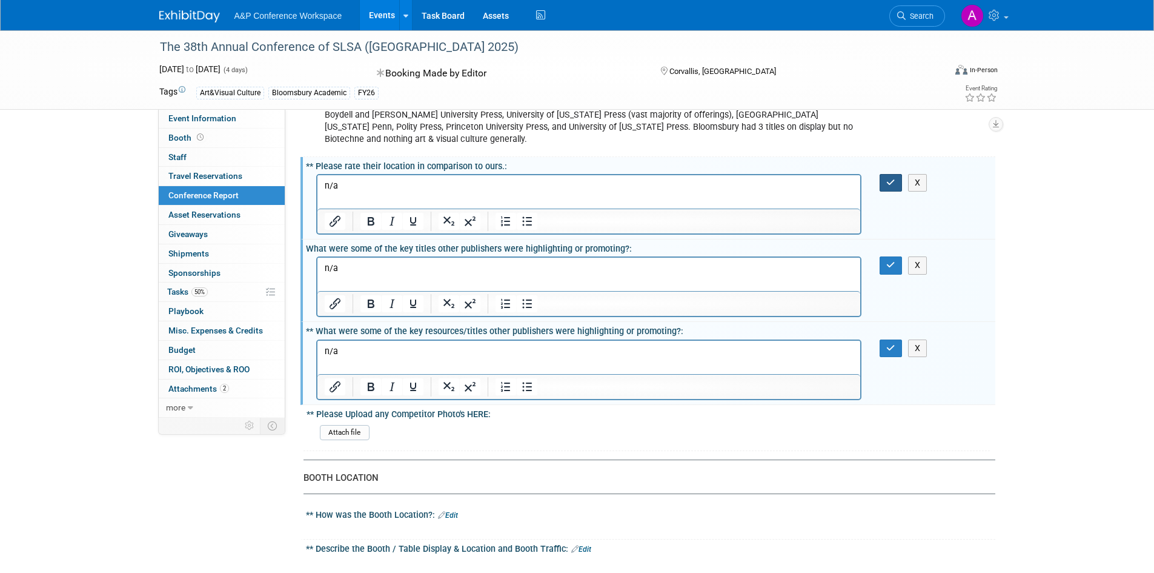
click at [900, 184] on button "button" at bounding box center [891, 183] width 22 height 18
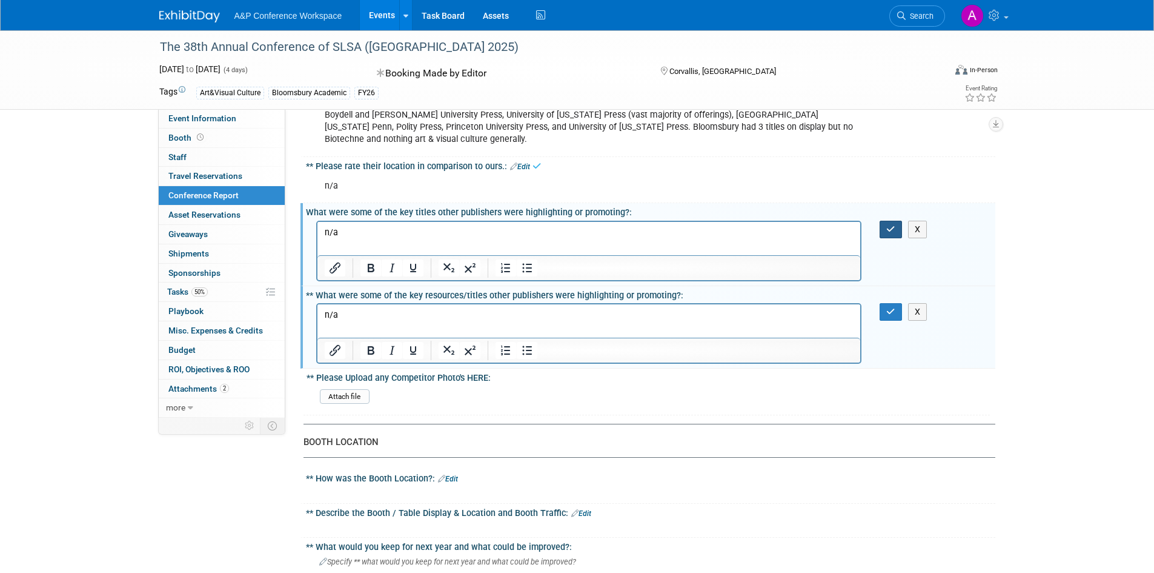
click at [889, 228] on icon "button" at bounding box center [890, 229] width 9 height 8
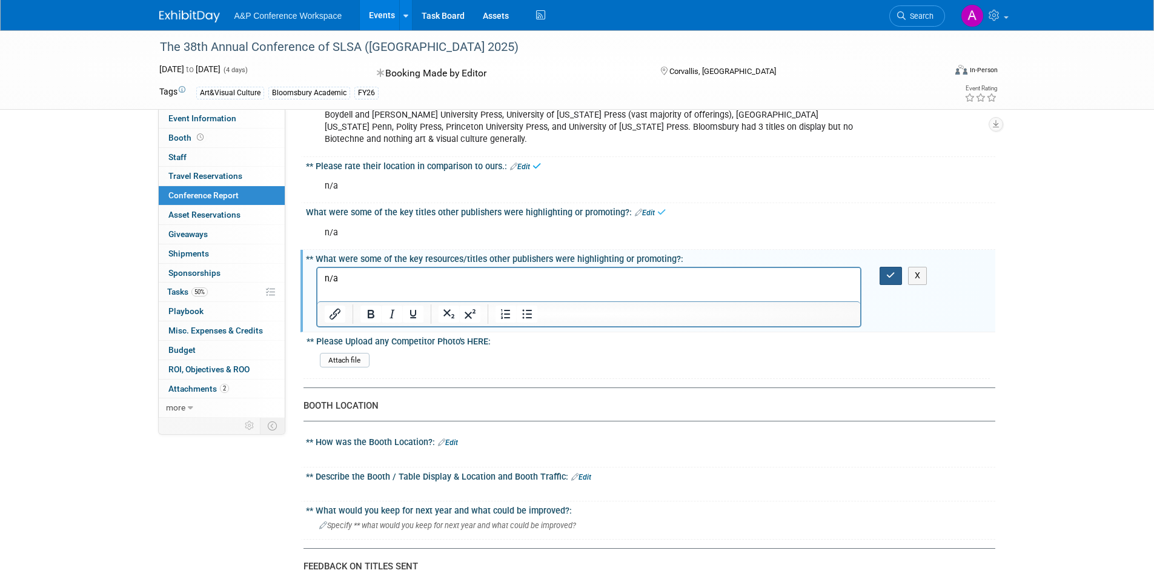
click at [888, 276] on icon "button" at bounding box center [890, 275] width 9 height 8
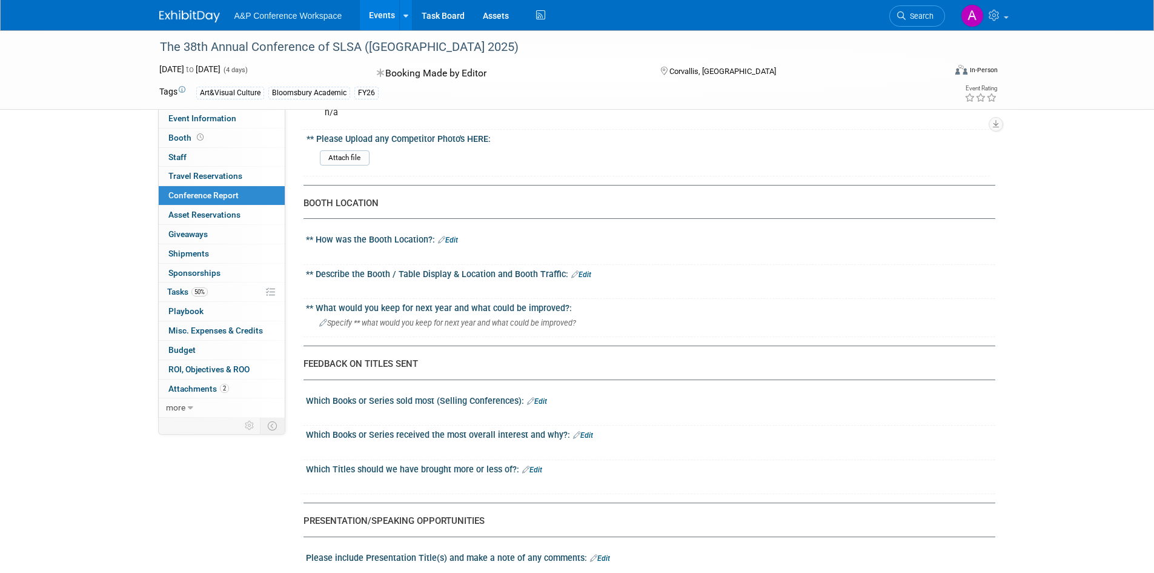
scroll to position [909, 0]
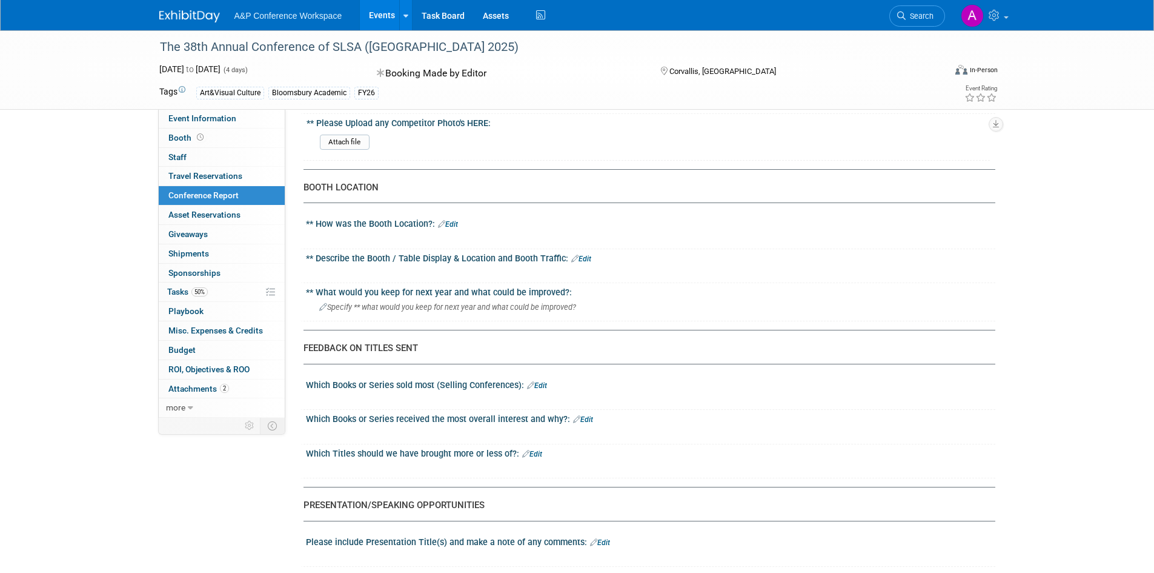
click at [455, 222] on link "Edit" at bounding box center [448, 224] width 20 height 8
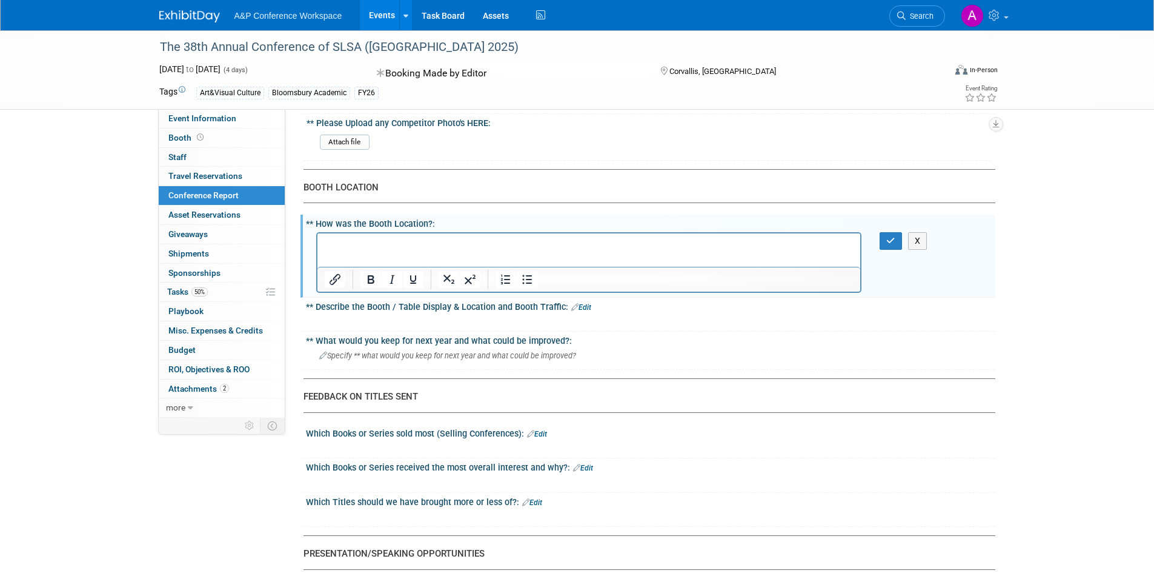
scroll to position [0, 0]
click at [586, 307] on link "Edit" at bounding box center [581, 307] width 20 height 8
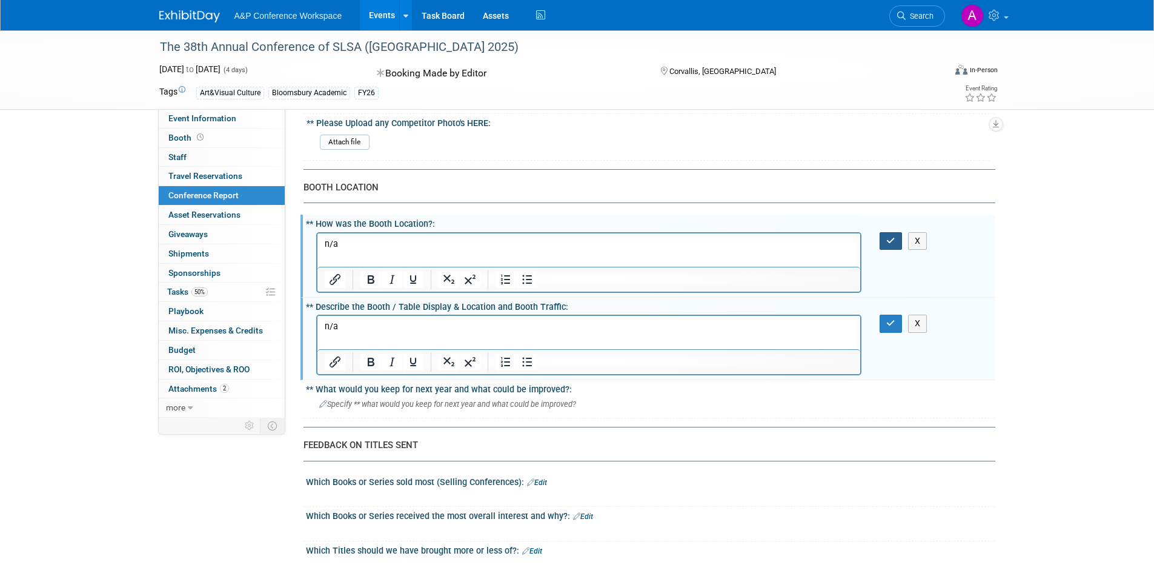
click at [883, 242] on button "button" at bounding box center [891, 241] width 22 height 18
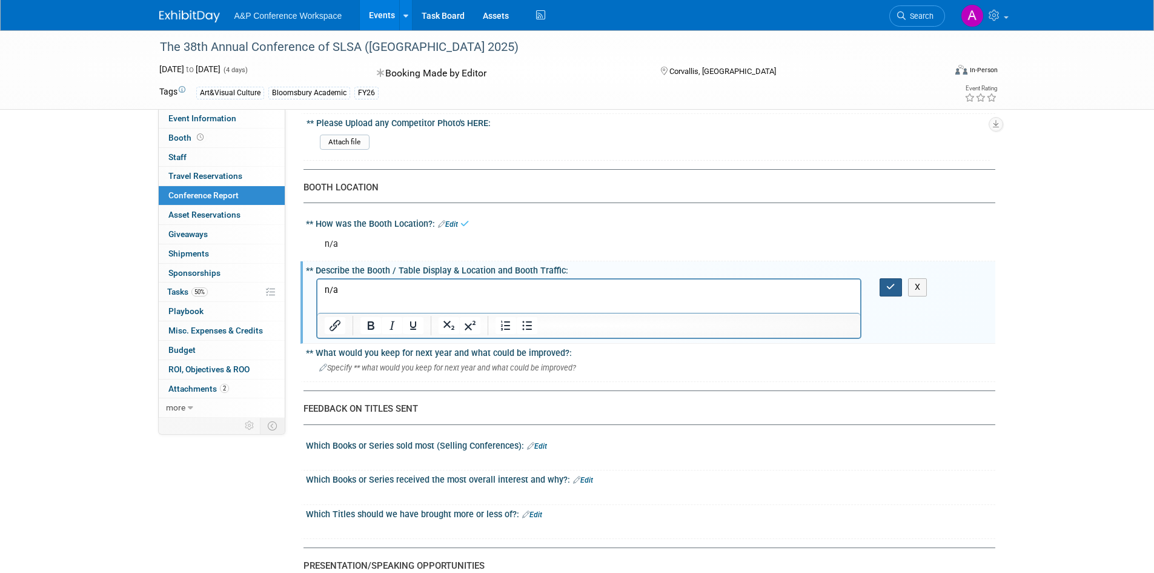
click at [889, 284] on icon "button" at bounding box center [890, 286] width 9 height 8
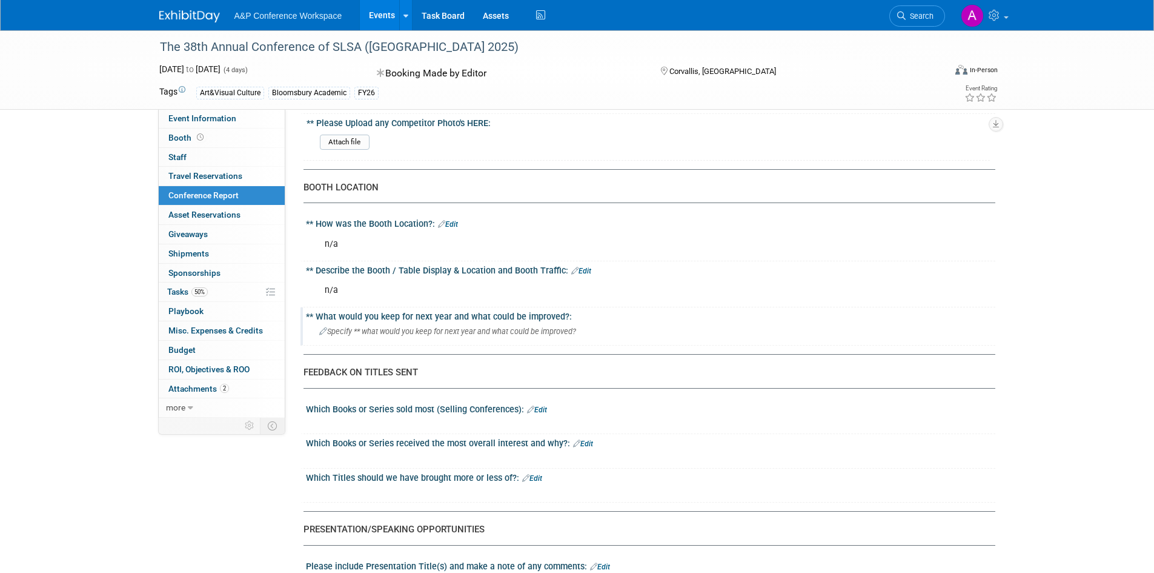
click at [423, 331] on span "Specify ** what would you keep for next year and what could be improved?" at bounding box center [447, 331] width 257 height 9
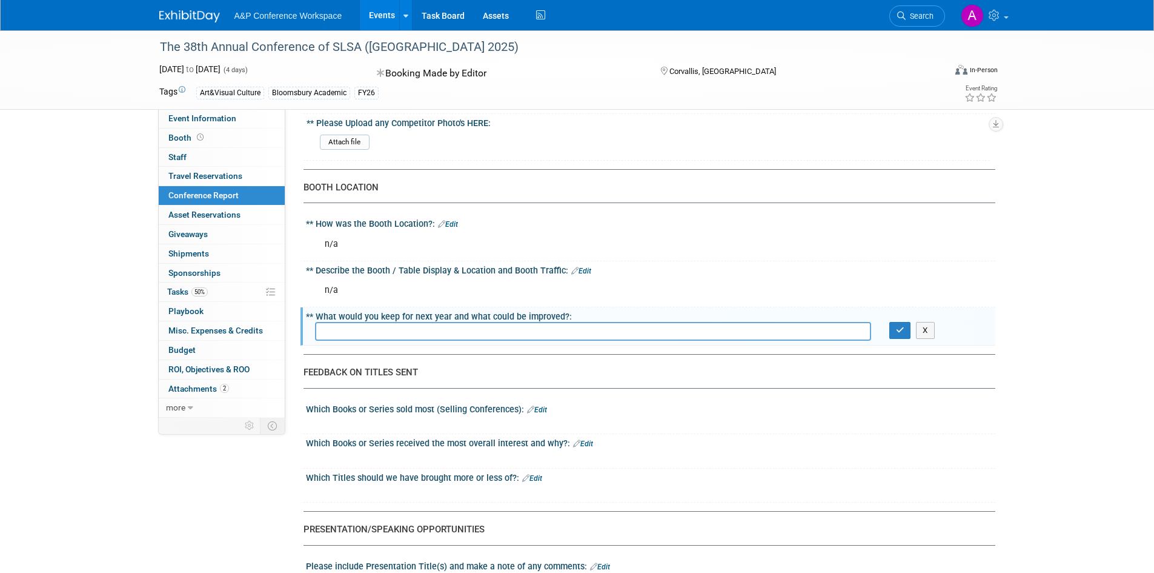
click at [426, 332] on input "text" at bounding box center [593, 331] width 556 height 19
click at [419, 333] on input "text" at bounding box center [593, 331] width 556 height 19
type input "I think we should have all Biotechne titles (paperbacks at least) available thr…"
click at [898, 331] on icon "button" at bounding box center [900, 330] width 8 height 8
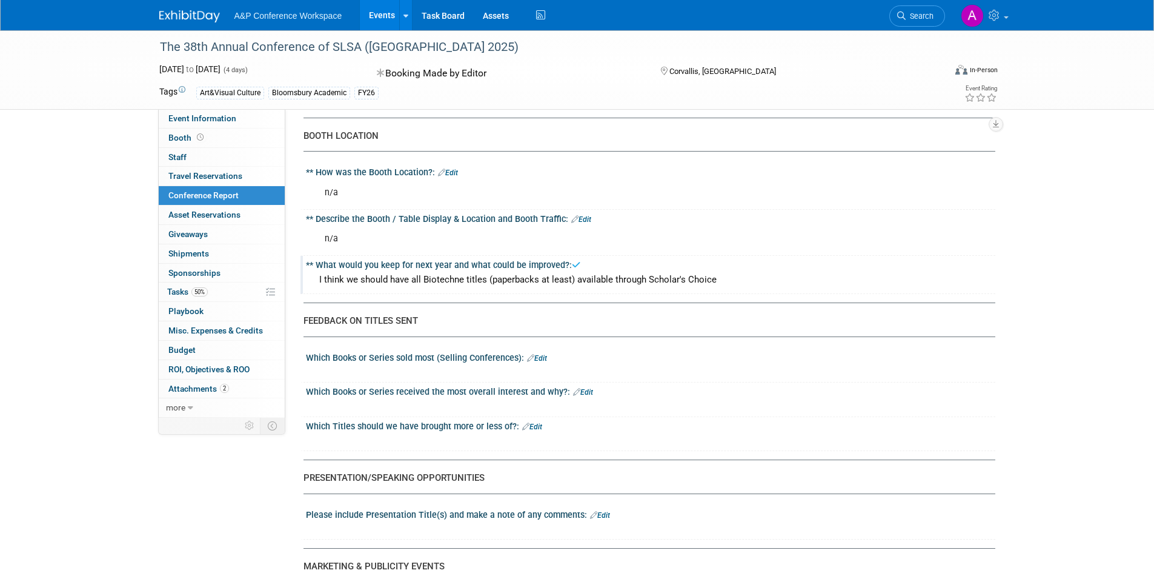
scroll to position [1091, 0]
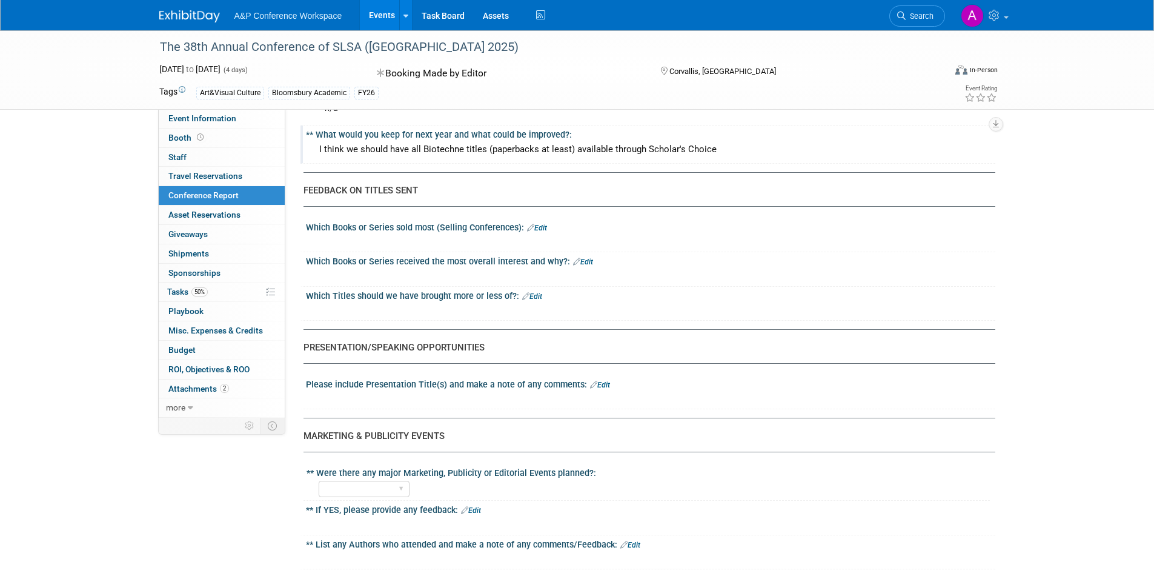
click at [544, 225] on link "Edit" at bounding box center [537, 228] width 20 height 8
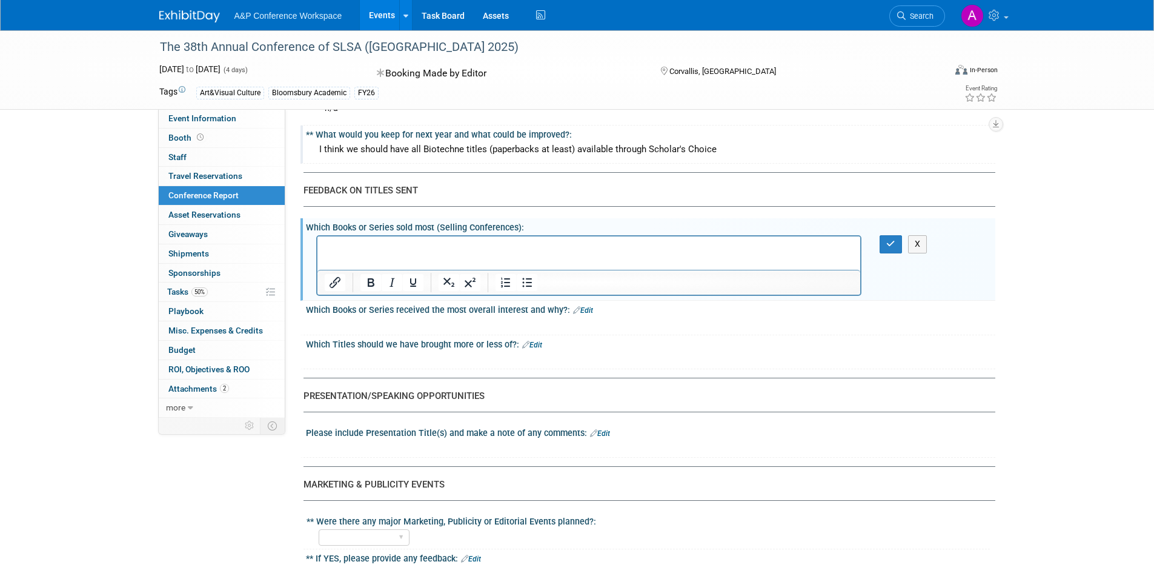
scroll to position [0, 0]
click at [588, 309] on link "Edit" at bounding box center [583, 310] width 20 height 8
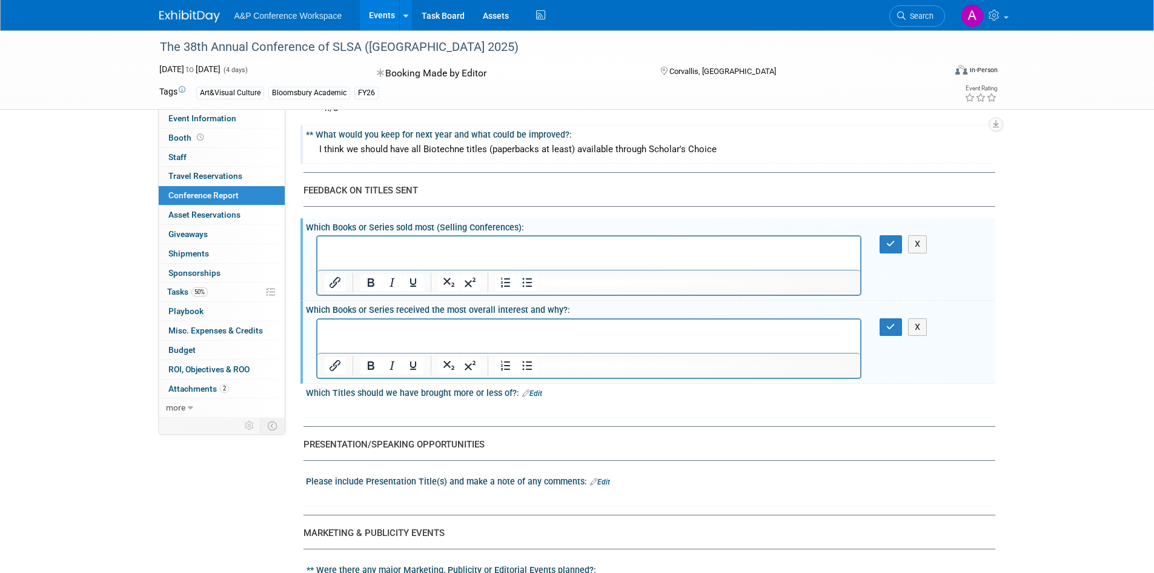
click at [537, 390] on link "Edit" at bounding box center [532, 393] width 20 height 8
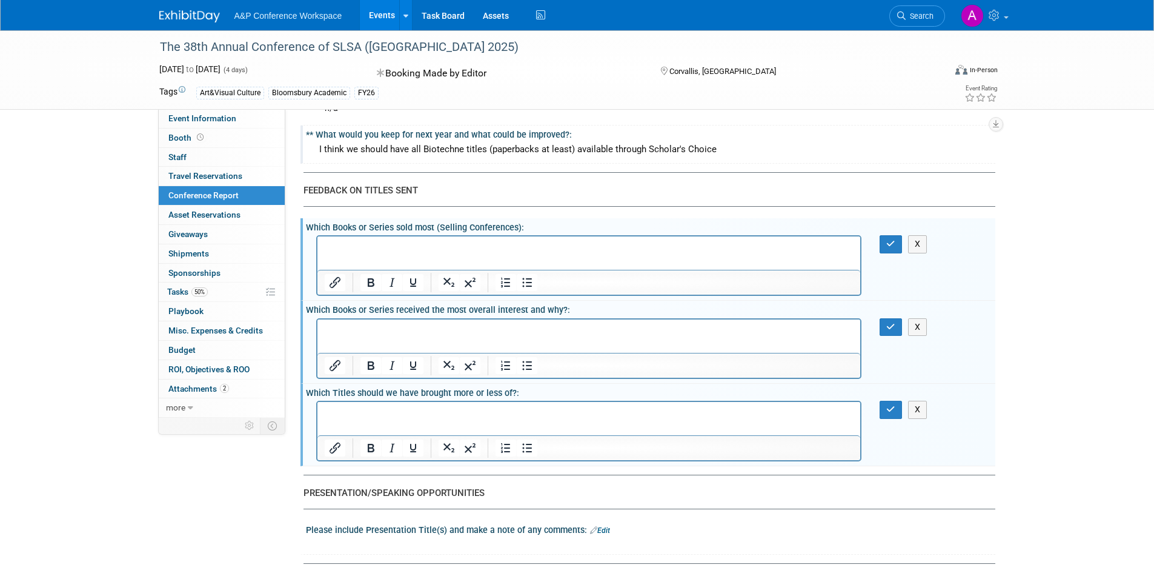
click at [459, 253] on html at bounding box center [588, 244] width 543 height 17
click at [452, 336] on html at bounding box center [588, 327] width 543 height 17
click at [465, 336] on html at bounding box center [588, 327] width 543 height 17
click at [480, 408] on p "Rich Text Area. Press ALT-0 for help." at bounding box center [589, 413] width 530 height 12
click at [893, 245] on icon "button" at bounding box center [890, 243] width 9 height 8
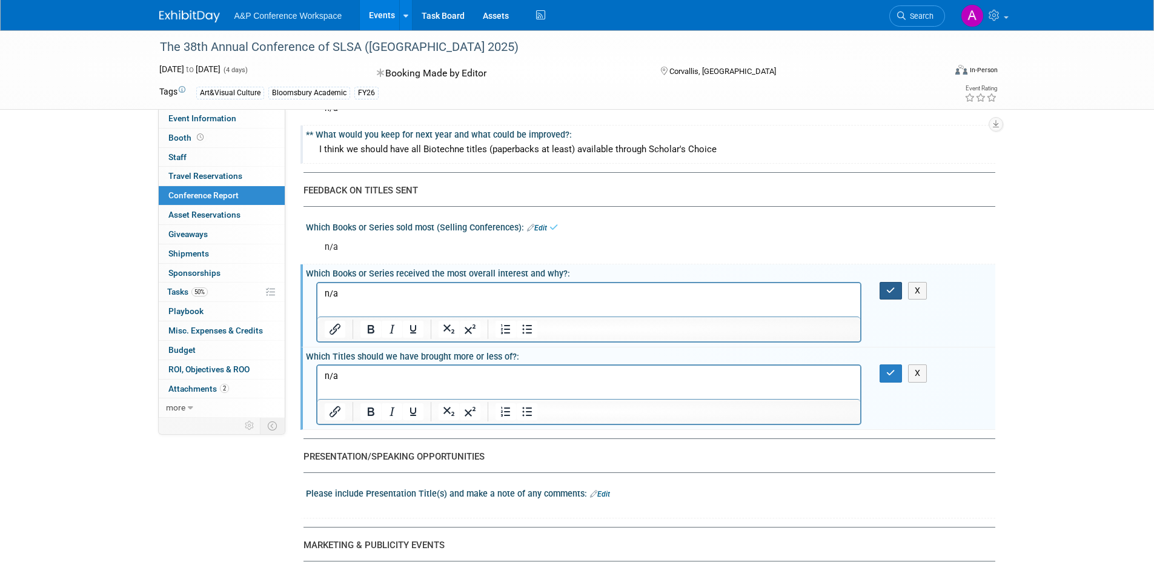
click at [891, 287] on icon "button" at bounding box center [890, 290] width 9 height 8
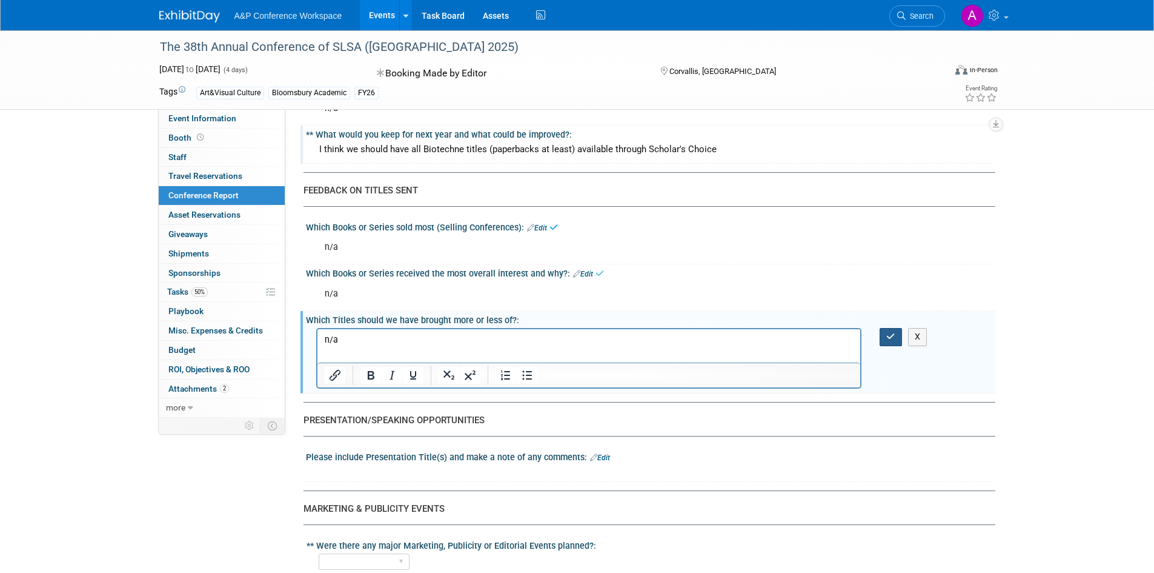
click at [890, 341] on button "button" at bounding box center [891, 337] width 22 height 18
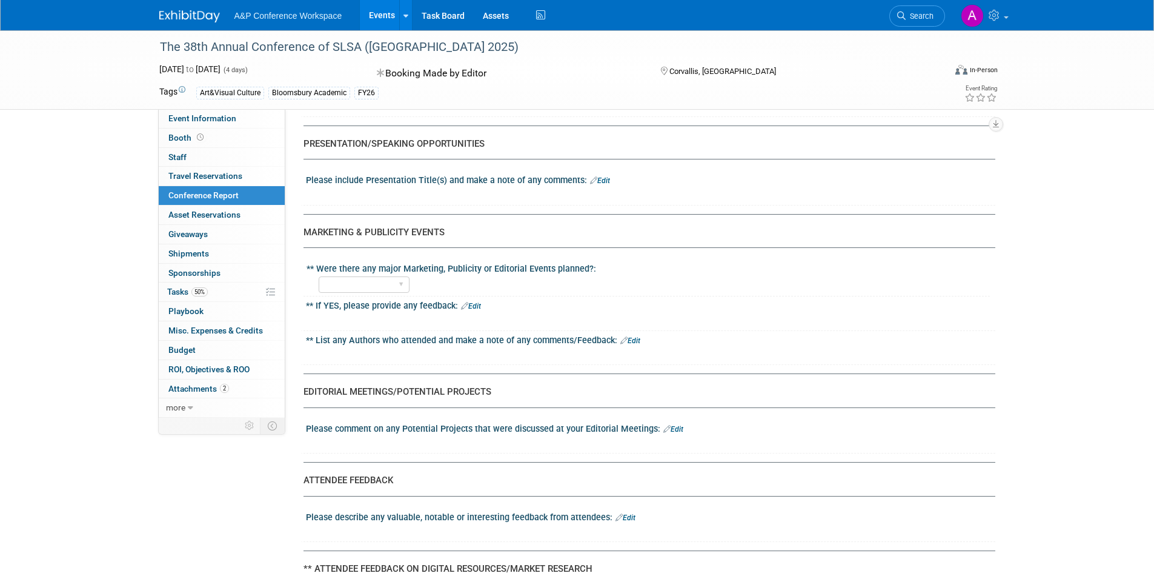
scroll to position [1333, 0]
click at [600, 177] on link "Edit" at bounding box center [600, 178] width 20 height 8
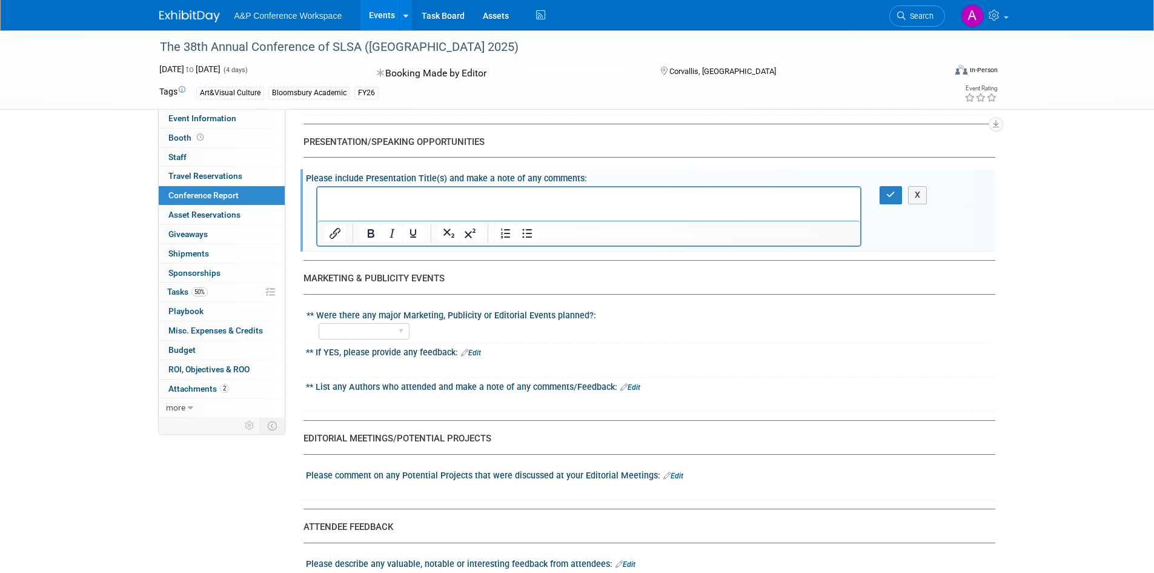
scroll to position [0, 0]
click at [570, 204] on p "Rich Text Area. Press ALT-0 for help." at bounding box center [589, 198] width 530 height 12
click at [891, 194] on icon "button" at bounding box center [890, 194] width 9 height 8
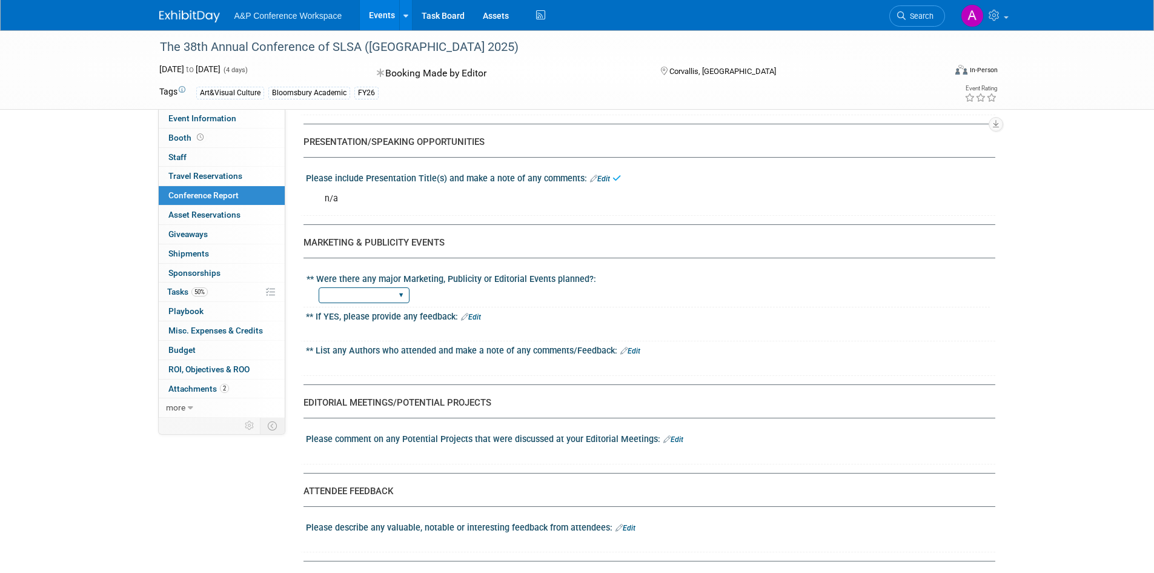
click at [397, 294] on select "YES NO" at bounding box center [364, 295] width 91 height 16
select select "NO"
click at [319, 287] on select "YES NO" at bounding box center [364, 295] width 91 height 16
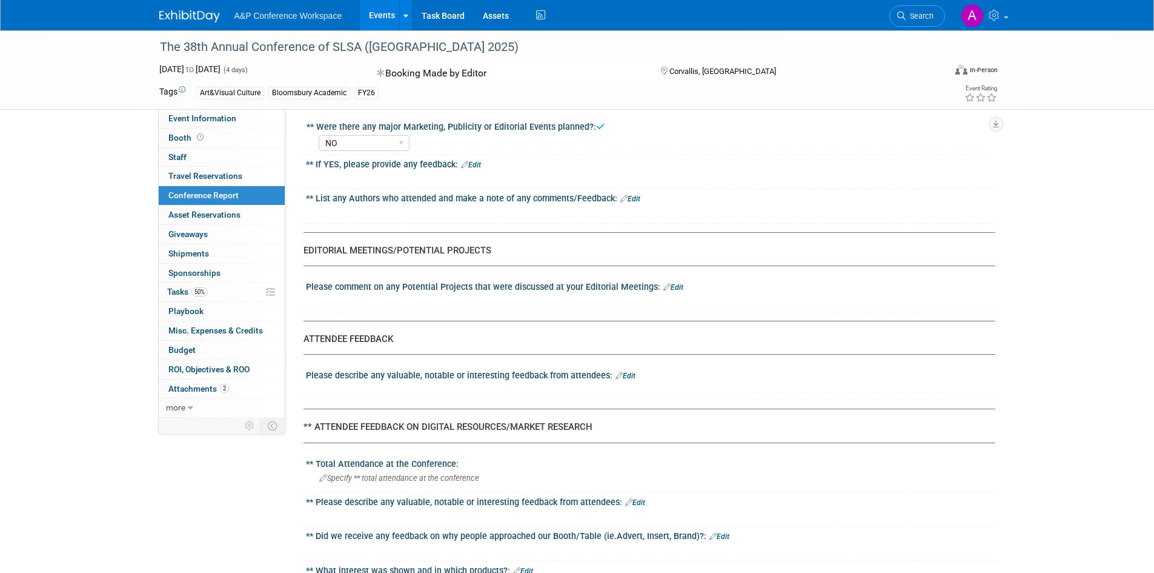
scroll to position [1515, 0]
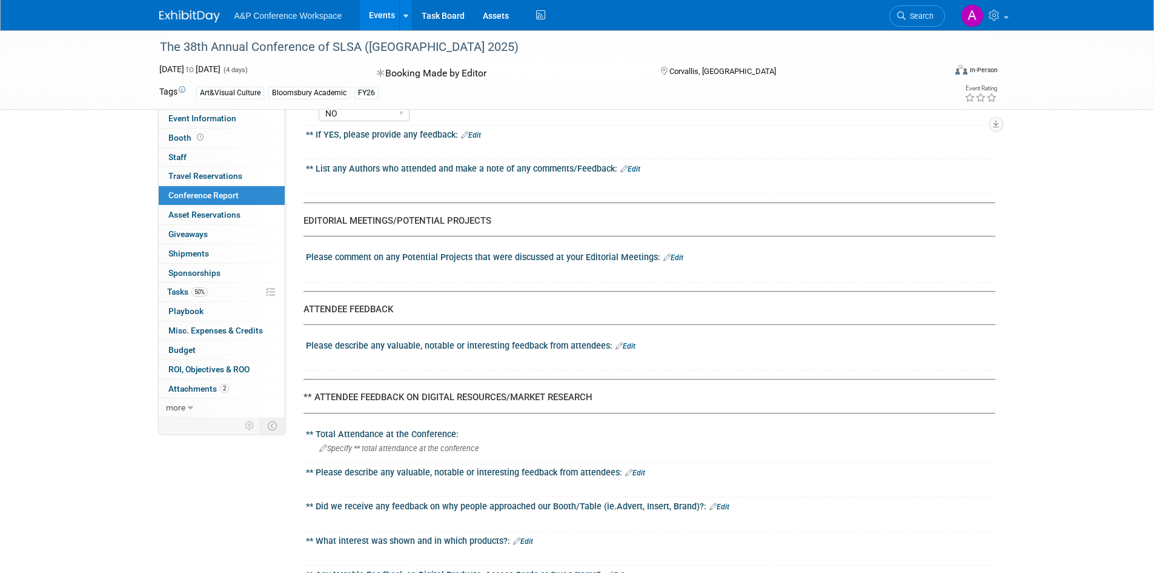
click at [674, 253] on link "Edit" at bounding box center [673, 257] width 20 height 8
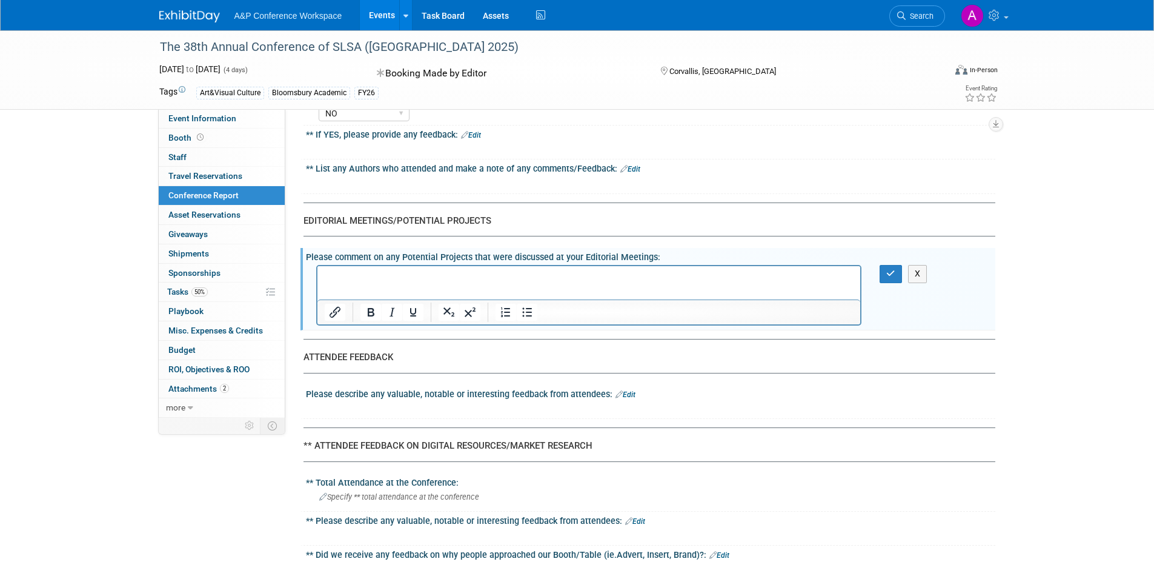
scroll to position [0, 0]
drag, startPoint x: 378, startPoint y: 281, endPoint x: 387, endPoint y: 284, distance: 9.0
click at [378, 281] on p "Rich Text Area. Press ALT-0 for help." at bounding box center [589, 277] width 530 height 12
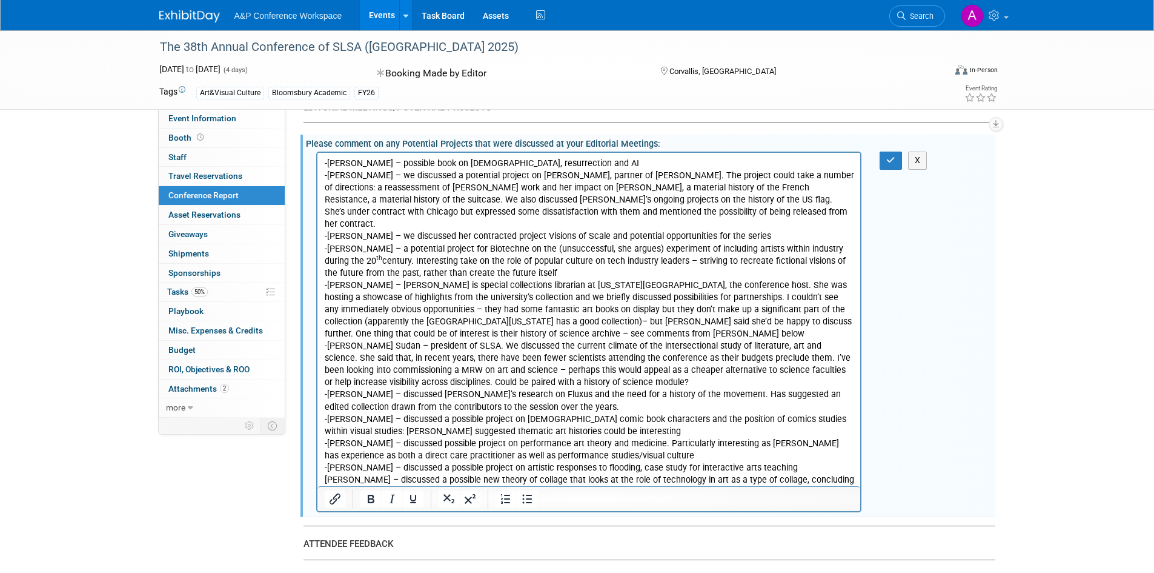
scroll to position [1627, 0]
drag, startPoint x: 633, startPoint y: 245, endPoint x: 684, endPoint y: 229, distance: 53.3
click at [633, 245] on p "- Dawna Schuld – a potential project for Biotechne on the (unsuccessful, she ar…" at bounding box center [589, 262] width 530 height 36
drag, startPoint x: 719, startPoint y: 225, endPoint x: 423, endPoint y: 228, distance: 295.7
click at [423, 231] on p "- Meredith Tromble – we discussed her contracted project Visions of Scale and p…" at bounding box center [589, 237] width 530 height 12
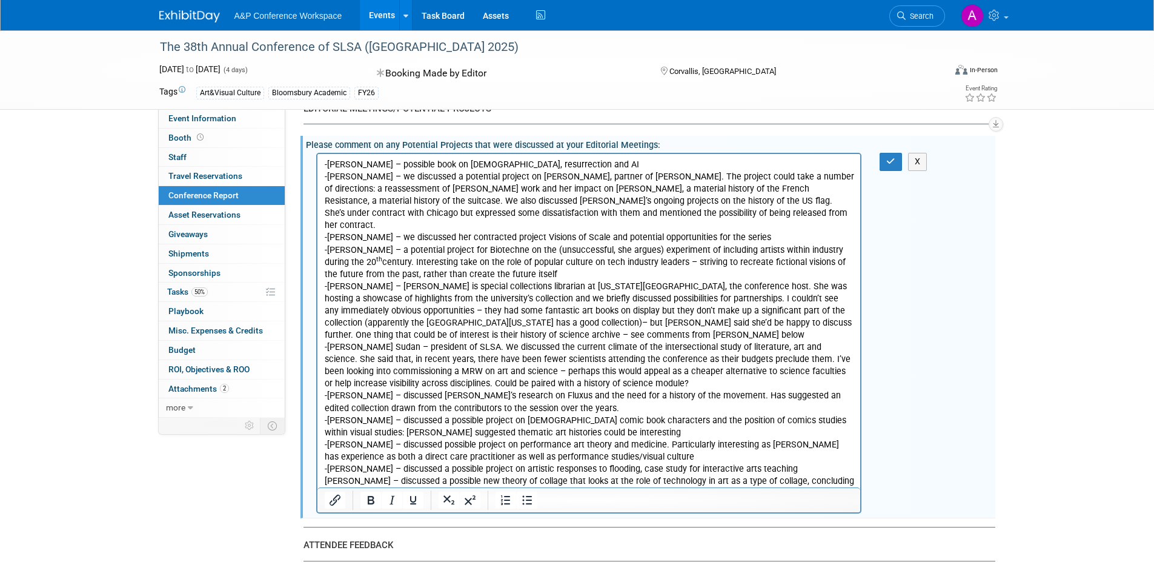
paste body "Rich Text Area. Press ALT-0 for help."
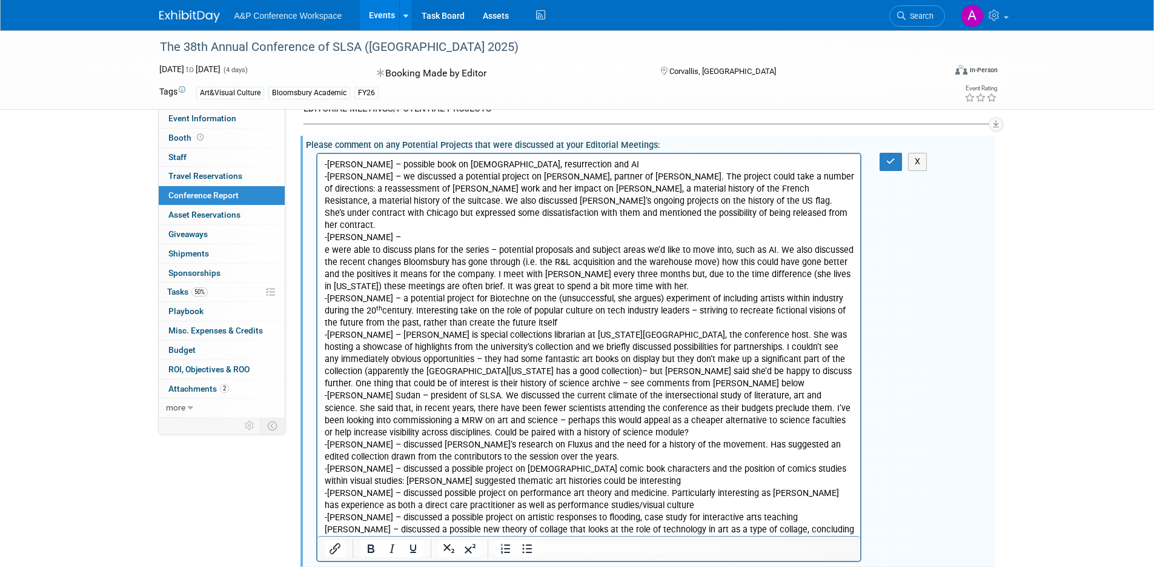
click at [322, 234] on html "- Michael Filas – possible book on Christ, resurrection and AI - Hannah Higgins…" at bounding box center [588, 351] width 543 height 394
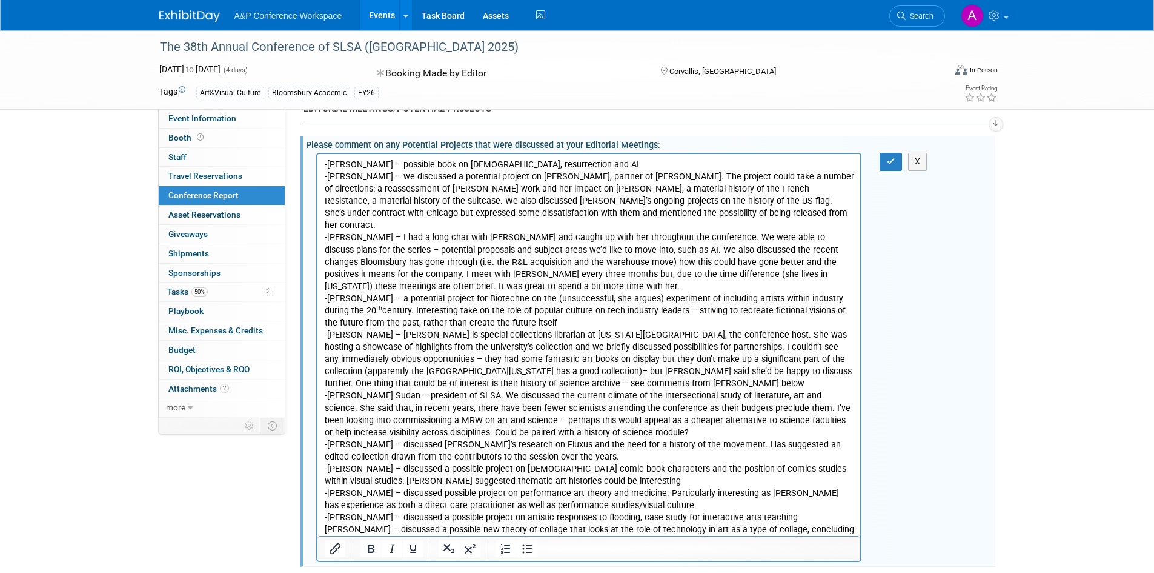
click at [430, 268] on p "- Meredith Tromble – I had a long chat with Meredith and caught up with her thr…" at bounding box center [589, 261] width 530 height 61
click at [890, 160] on icon "button" at bounding box center [890, 161] width 9 height 8
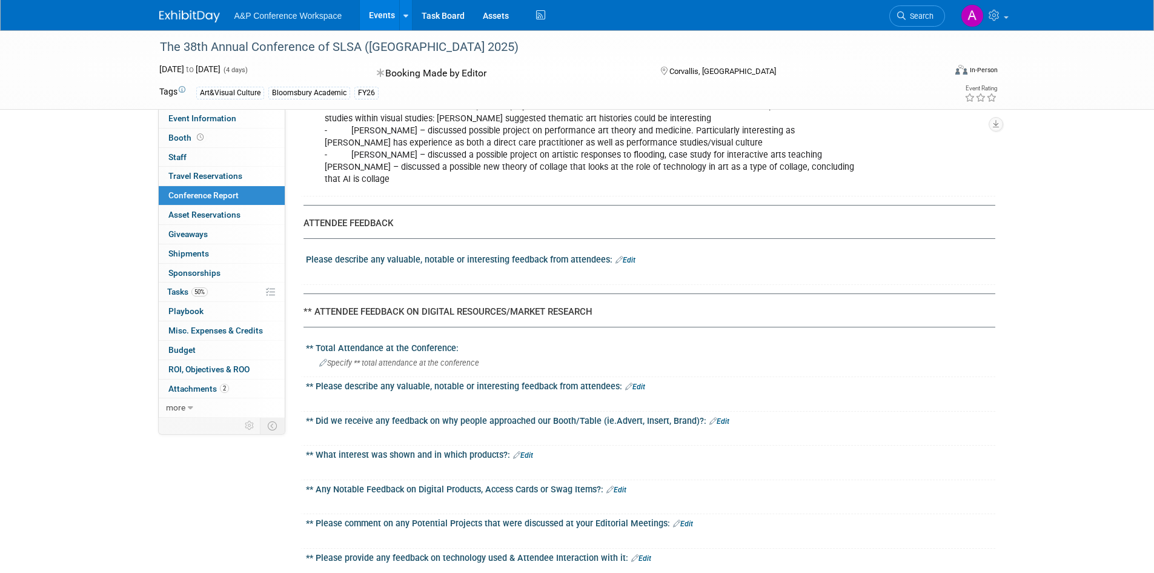
scroll to position [1990, 0]
click at [626, 255] on link "Edit" at bounding box center [626, 259] width 20 height 8
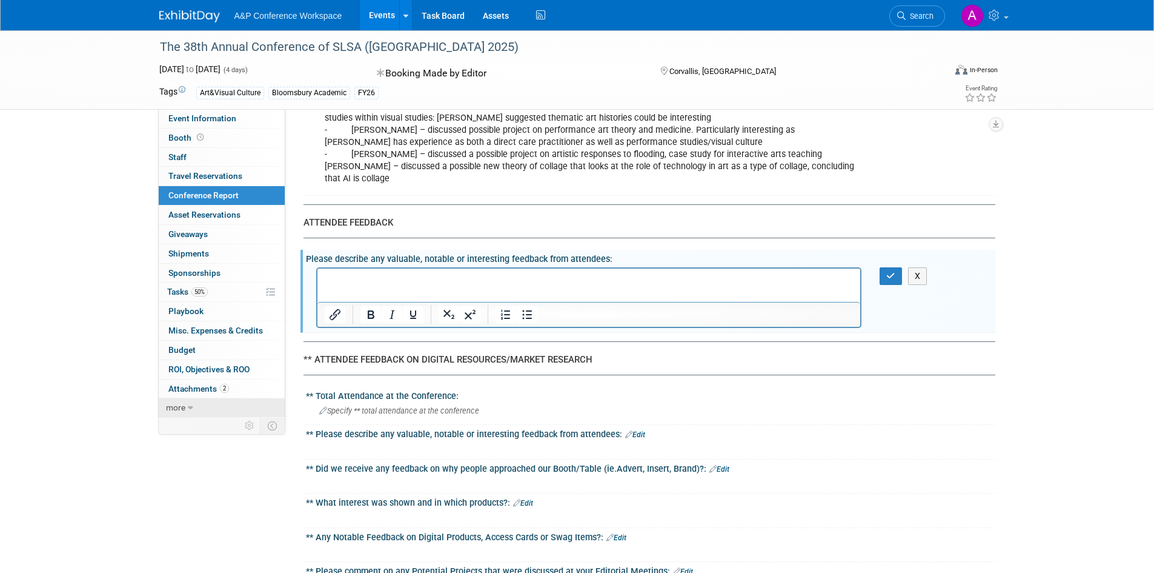
scroll to position [0, 0]
click at [433, 250] on div "Please describe any valuable, notable or interesting feedback from attendees: E…" at bounding box center [650, 257] width 689 height 15
click at [435, 273] on p "Rich Text Area. Press ALT-0 for help." at bounding box center [589, 279] width 530 height 12
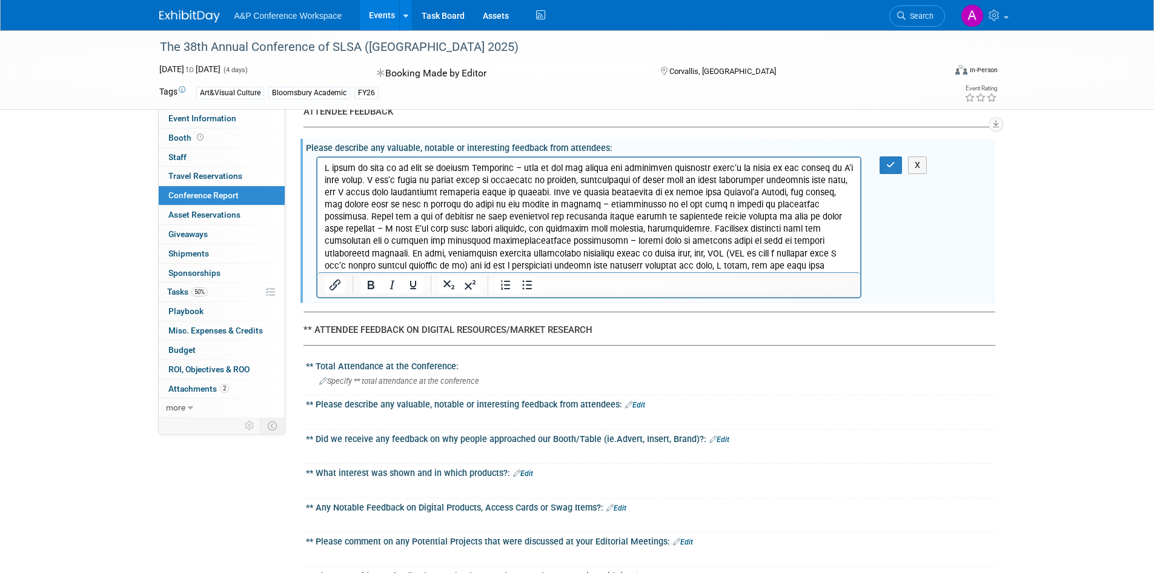
scroll to position [2111, 0]
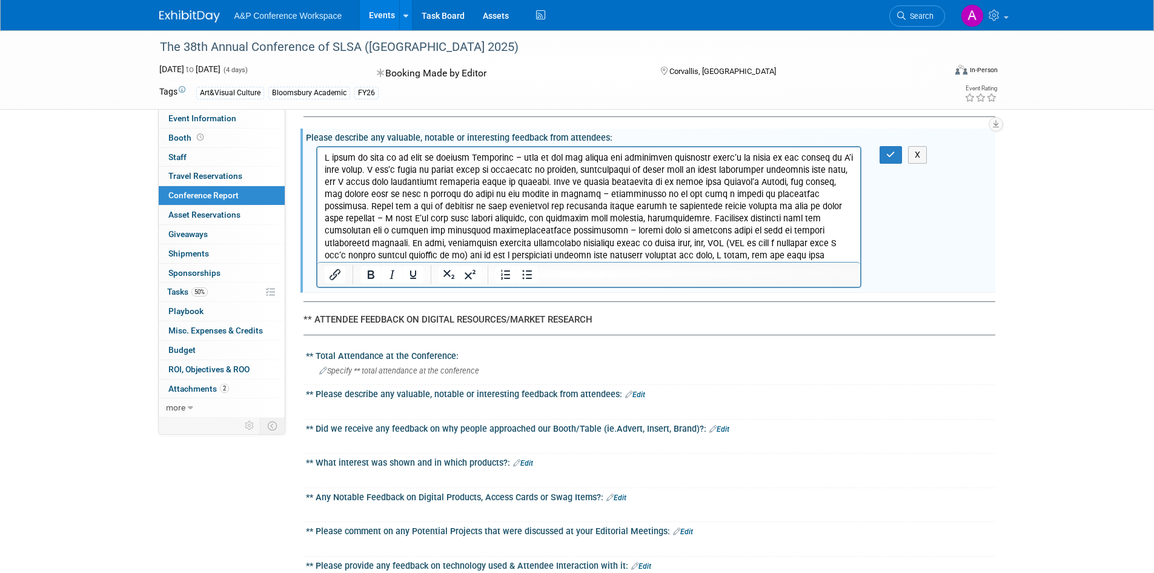
click at [454, 239] on p "Rich Text Area. Press ALT-0 for help." at bounding box center [589, 212] width 530 height 122
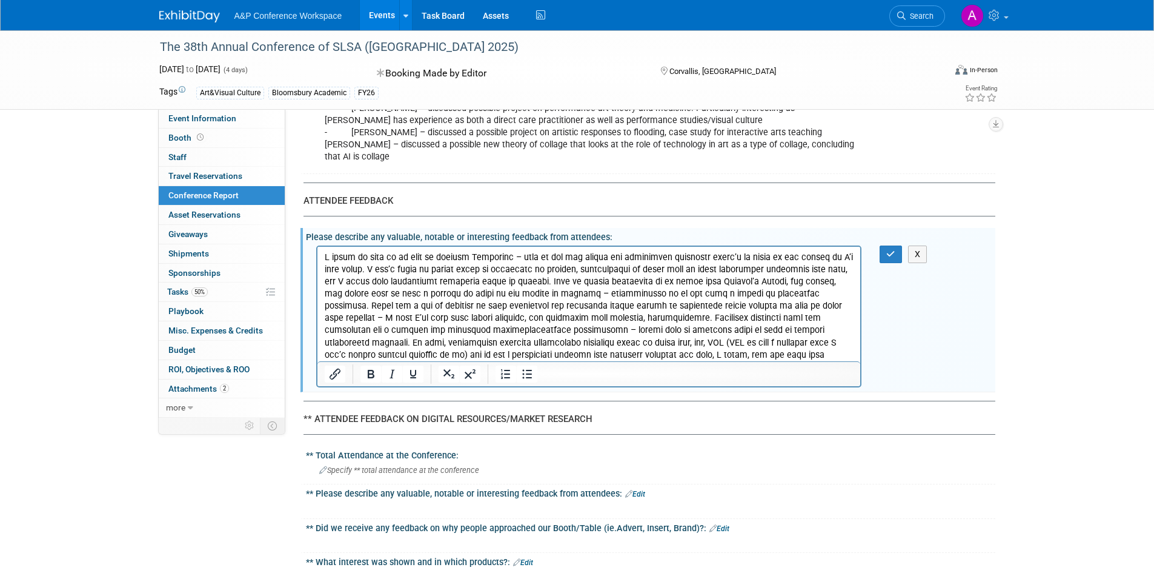
scroll to position [1990, 0]
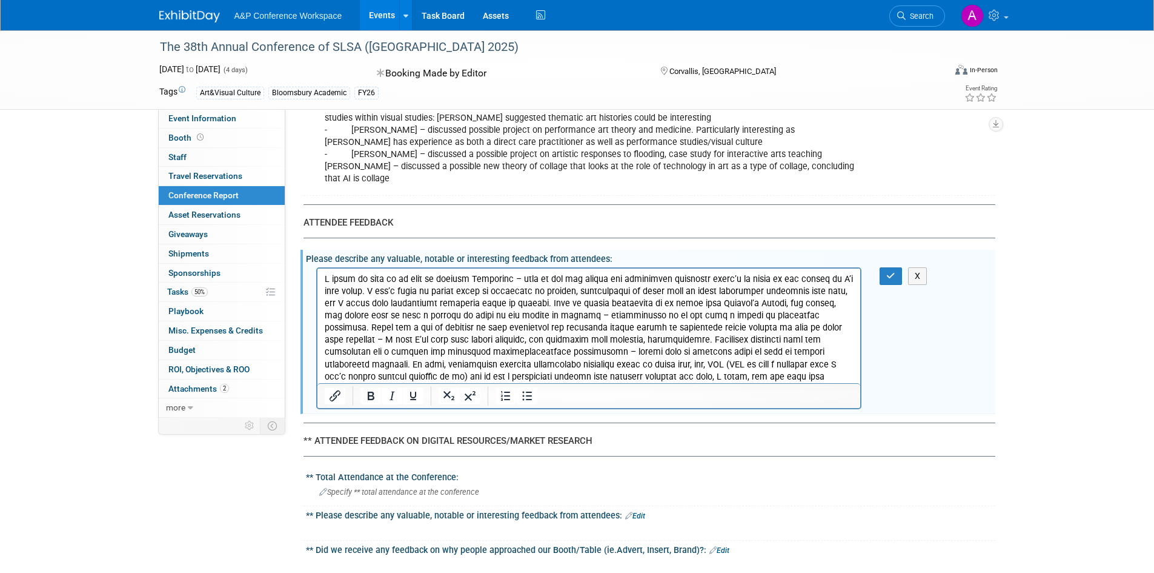
click at [371, 289] on p "Rich Text Area. Press ALT-0 for help." at bounding box center [589, 334] width 530 height 122
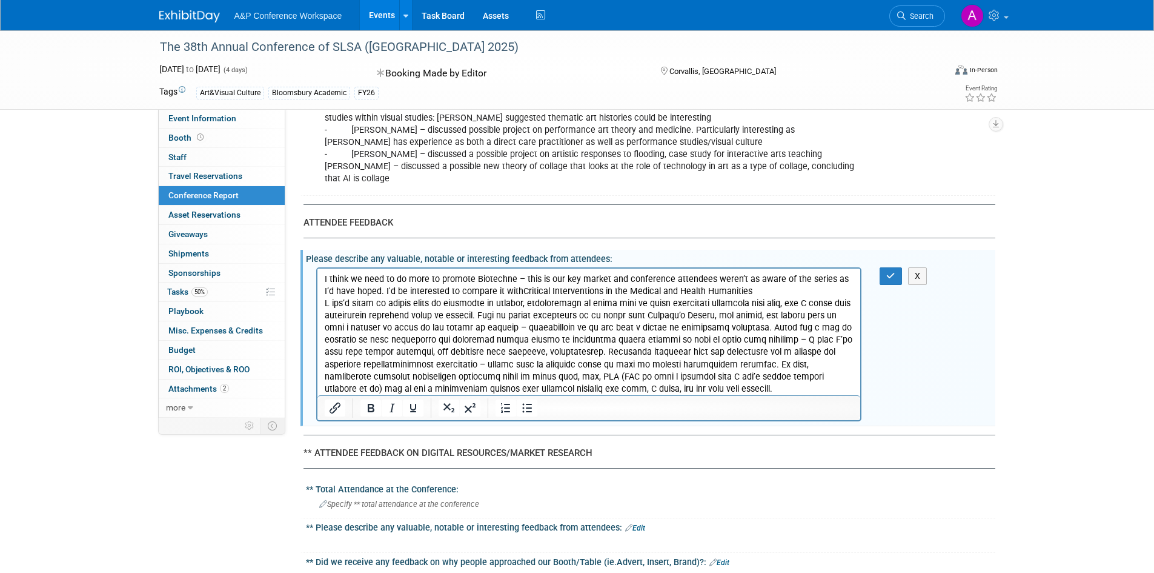
click at [508, 291] on p "I think we need to do more to promote Biotechne – this is our key market and co…" at bounding box center [589, 334] width 530 height 122
click at [755, 288] on p "I think we need to do more to promote Biotechne – this is our key market and co…" at bounding box center [589, 334] width 530 height 122
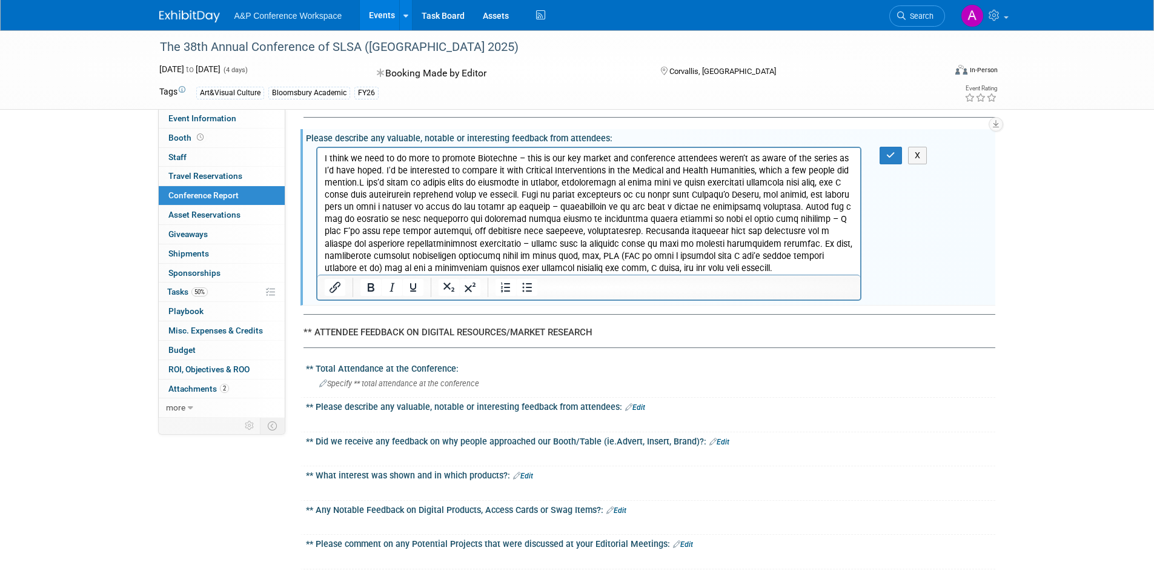
scroll to position [2111, 0]
click at [888, 150] on icon "button" at bounding box center [890, 154] width 9 height 8
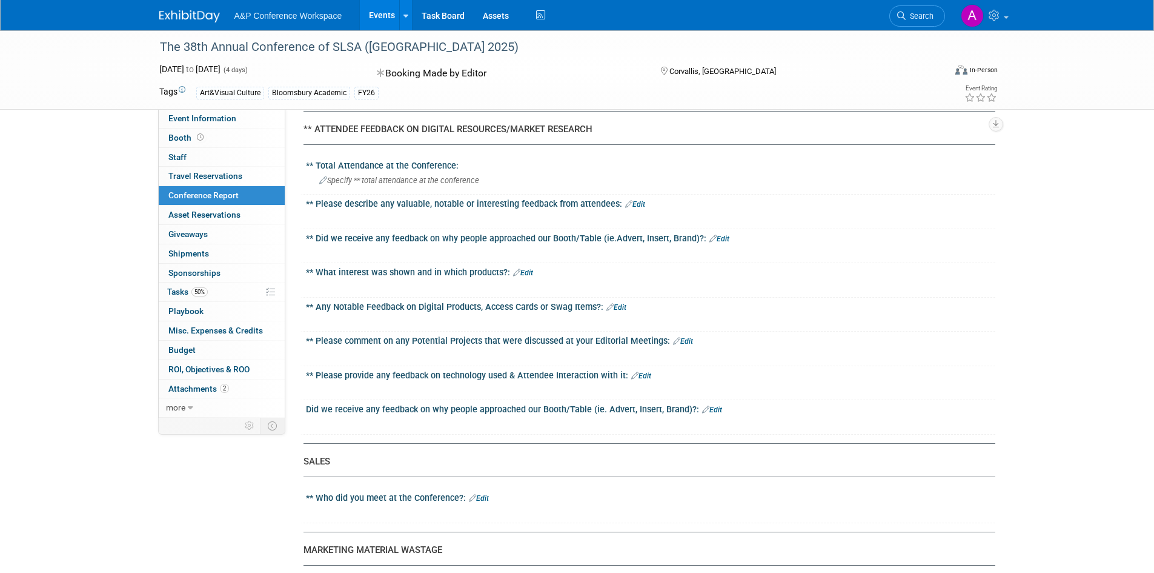
scroll to position [2293, 0]
click at [643, 195] on div "** Please describe any valuable, notable or interesting feedback from attendees…" at bounding box center [650, 203] width 689 height 16
click at [643, 201] on link "Edit" at bounding box center [635, 205] width 20 height 8
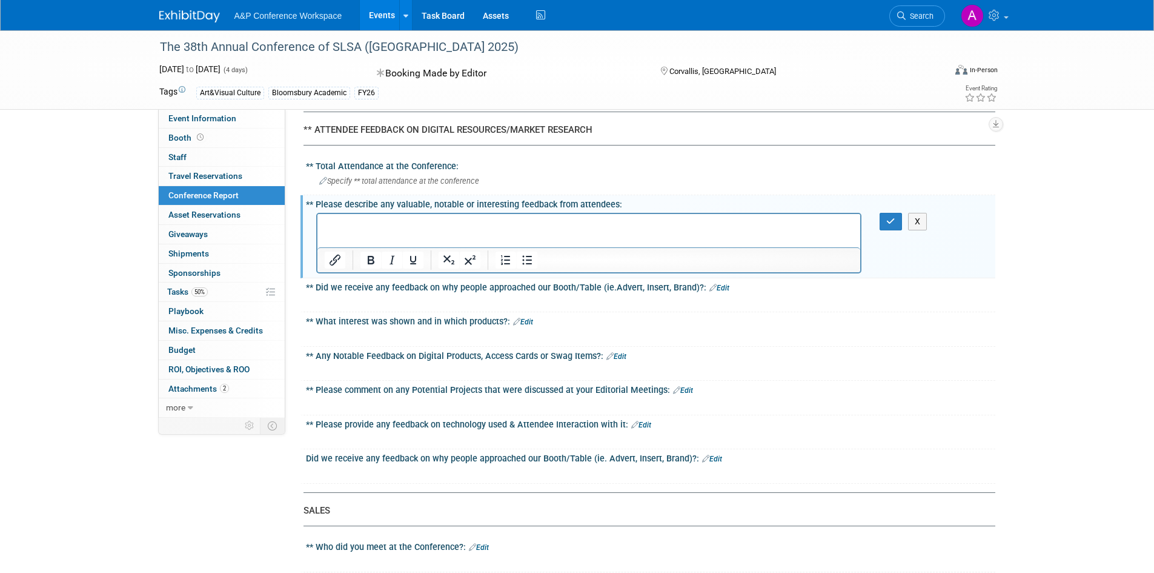
scroll to position [0, 0]
click at [915, 213] on button "X" at bounding box center [917, 222] width 19 height 18
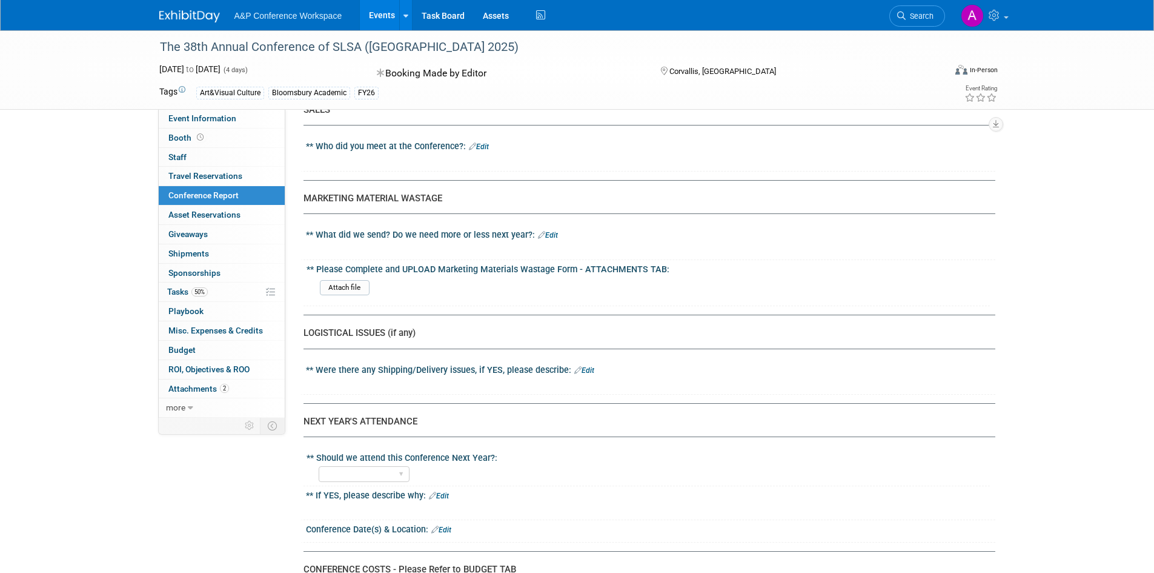
scroll to position [2717, 0]
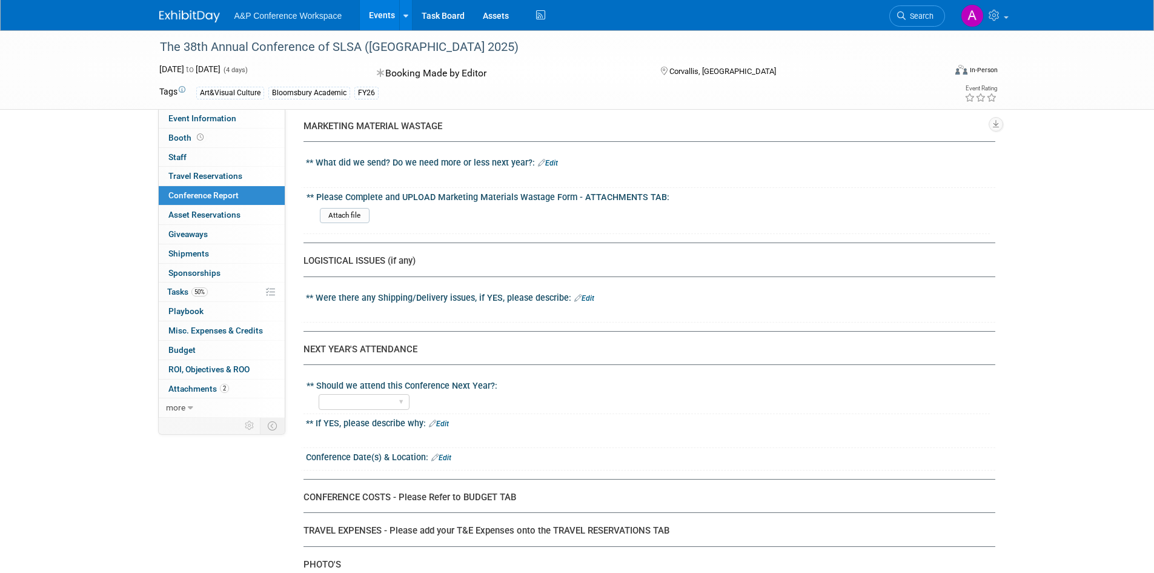
click at [554, 159] on link "Edit" at bounding box center [548, 163] width 20 height 8
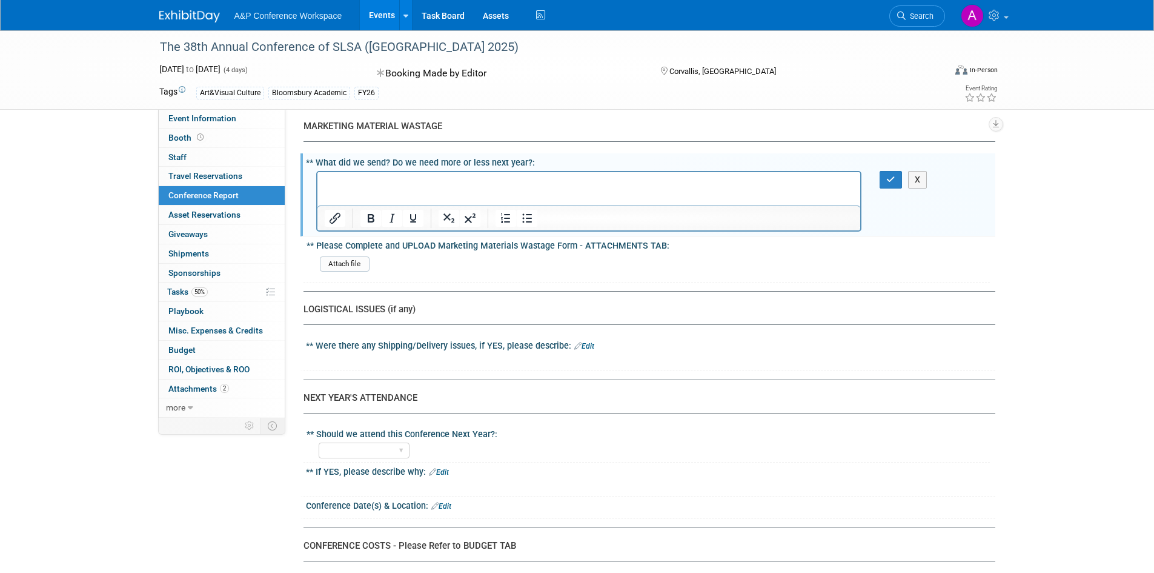
scroll to position [0, 0]
click at [554, 185] on p "Rich Text Area. Press ALT-0 for help." at bounding box center [589, 182] width 530 height 12
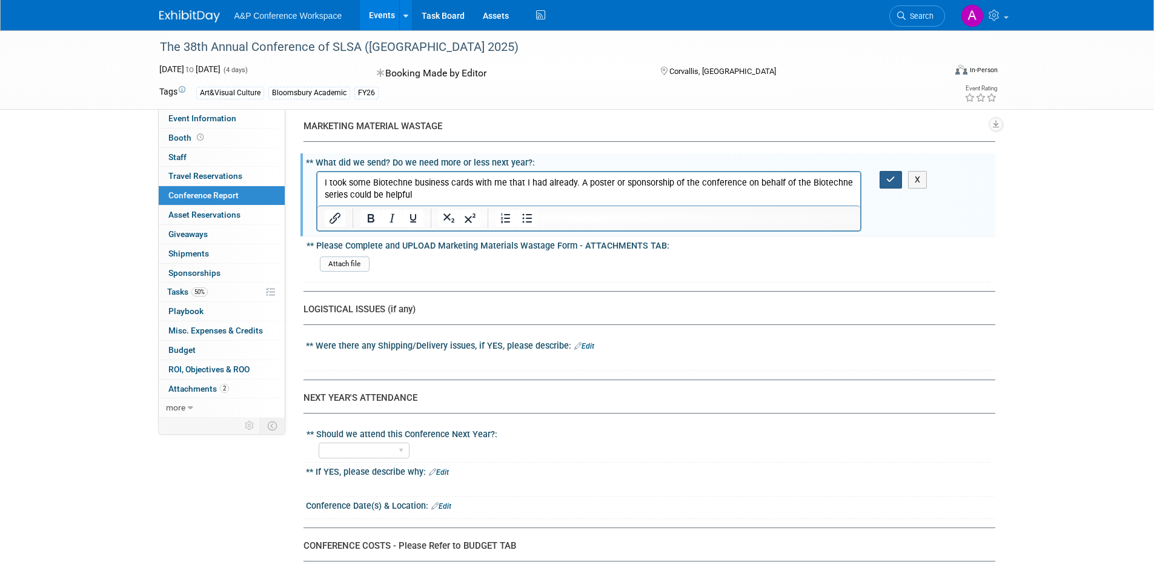
click at [885, 171] on button "button" at bounding box center [891, 180] width 22 height 18
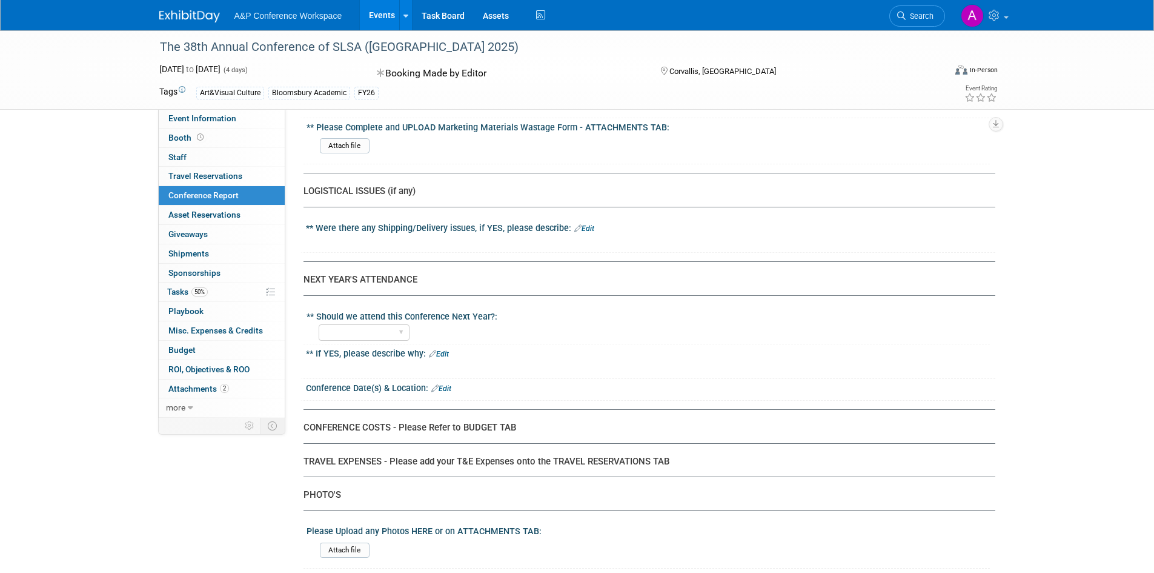
scroll to position [2899, 0]
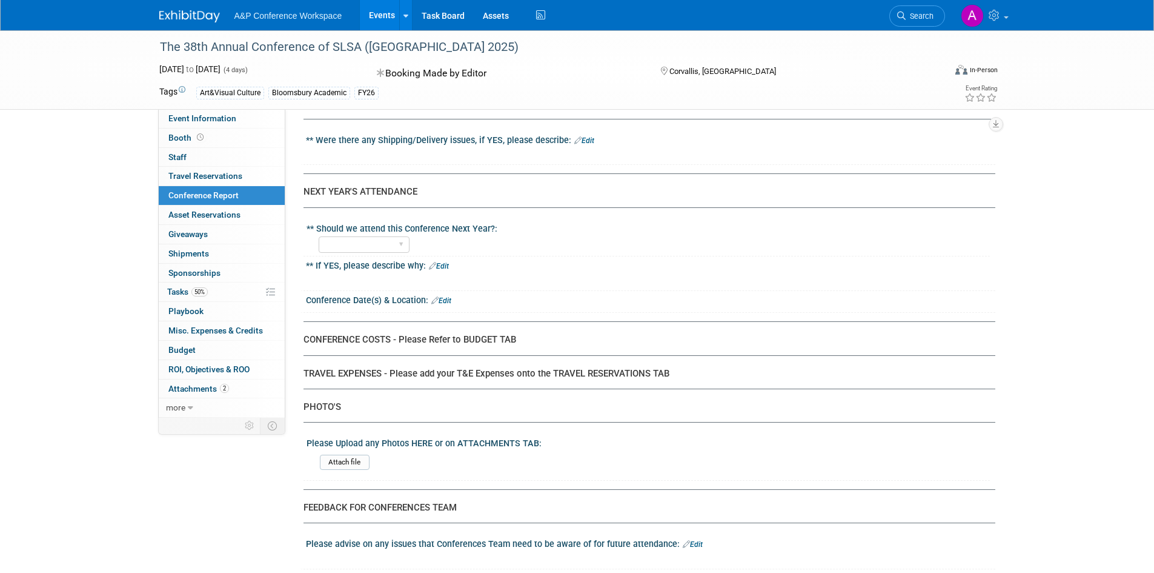
click at [590, 136] on link "Edit" at bounding box center [584, 140] width 20 height 8
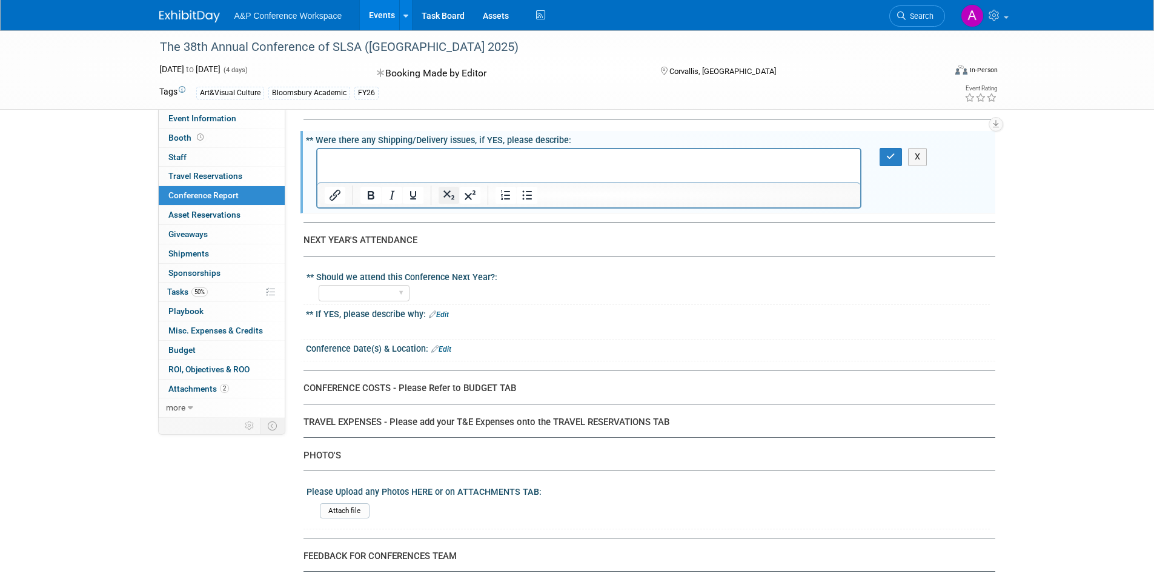
scroll to position [0, 0]
click at [457, 166] on html at bounding box center [588, 157] width 543 height 17
click at [883, 148] on button "button" at bounding box center [891, 157] width 22 height 18
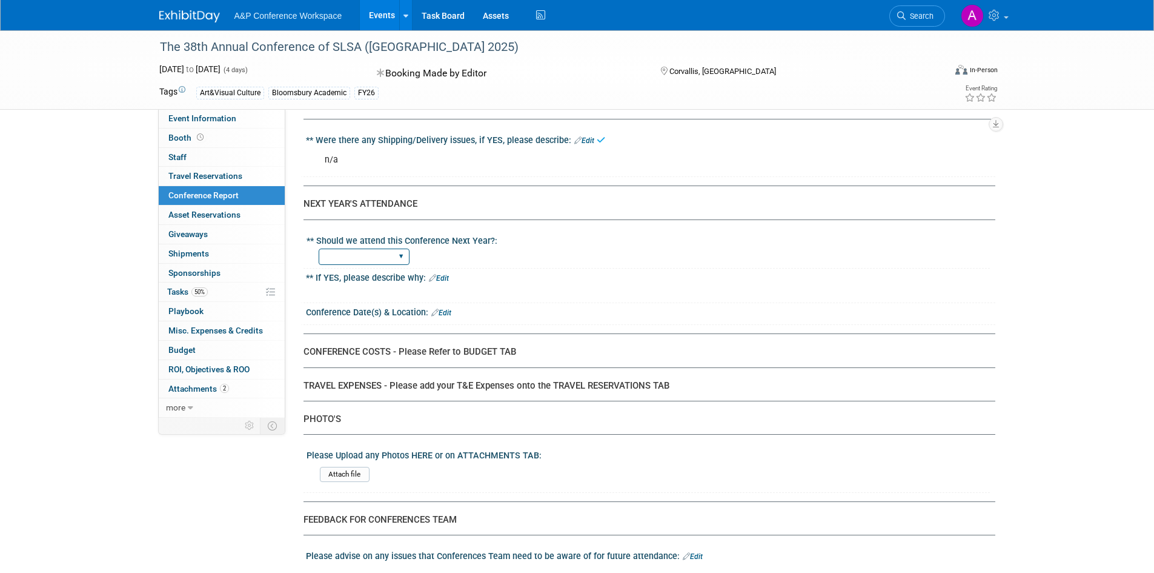
click at [367, 248] on select "YES NO" at bounding box center [364, 256] width 91 height 16
select select "YES"
click at [319, 248] on select "YES NO" at bounding box center [364, 256] width 91 height 16
click at [454, 268] on div "** If YES, please describe why: Edit" at bounding box center [650, 276] width 689 height 16
click at [449, 274] on link "Edit" at bounding box center [439, 278] width 20 height 8
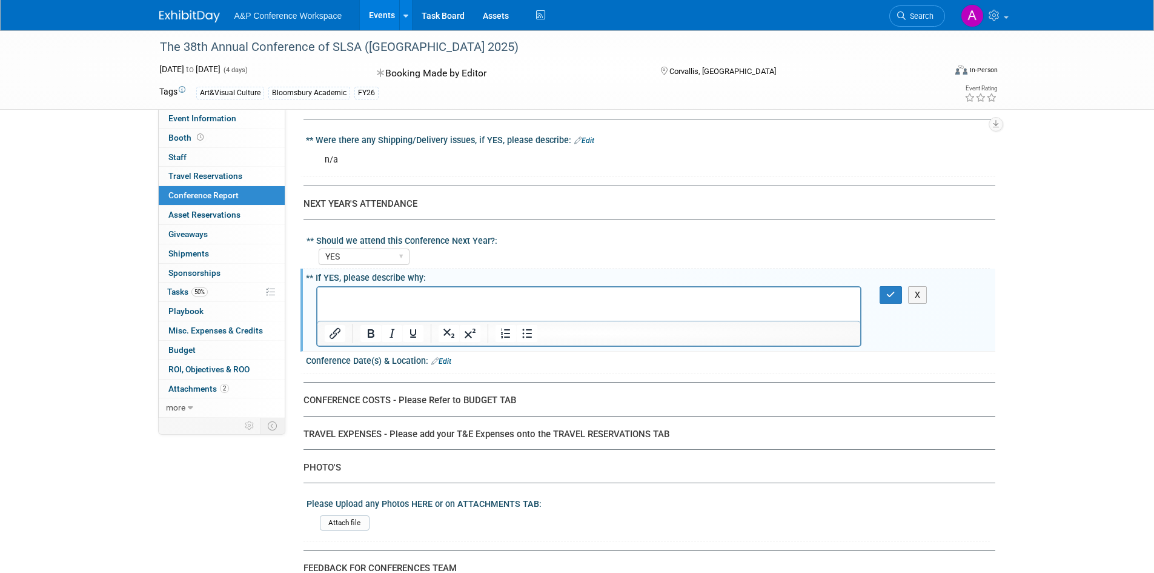
click at [337, 301] on p "Rich Text Area. Press ALT-0 for help." at bounding box center [589, 297] width 530 height 12
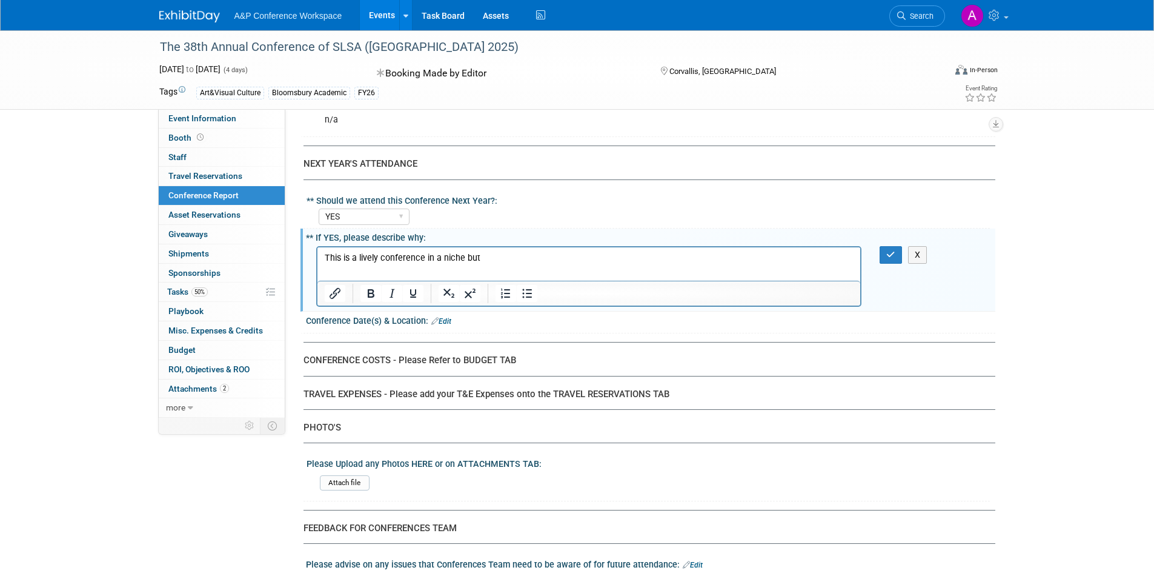
scroll to position [2960, 0]
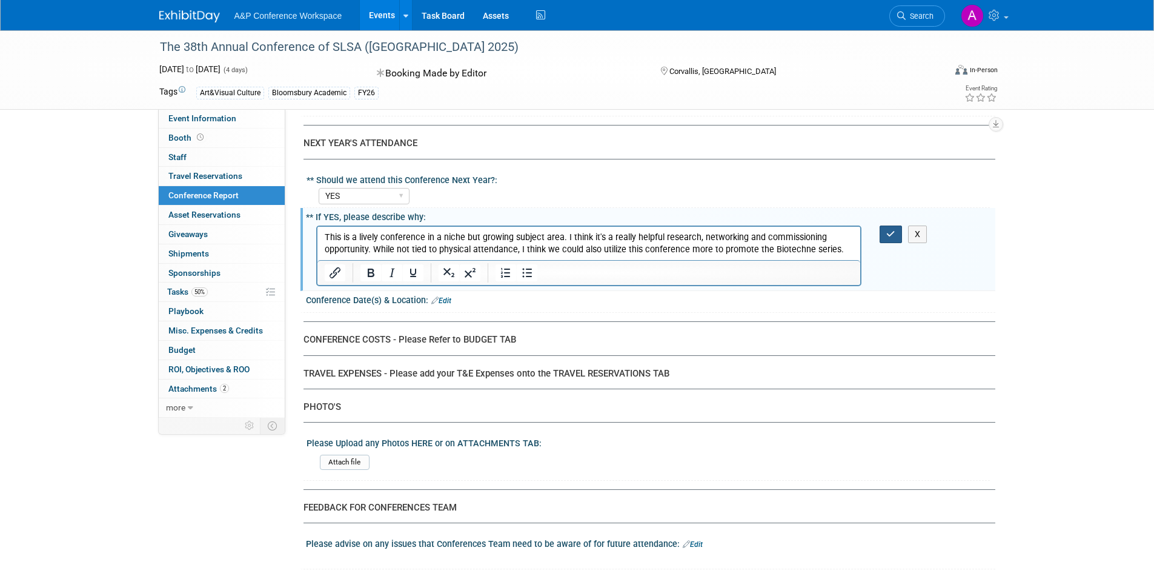
click at [886, 230] on icon "button" at bounding box center [890, 234] width 9 height 8
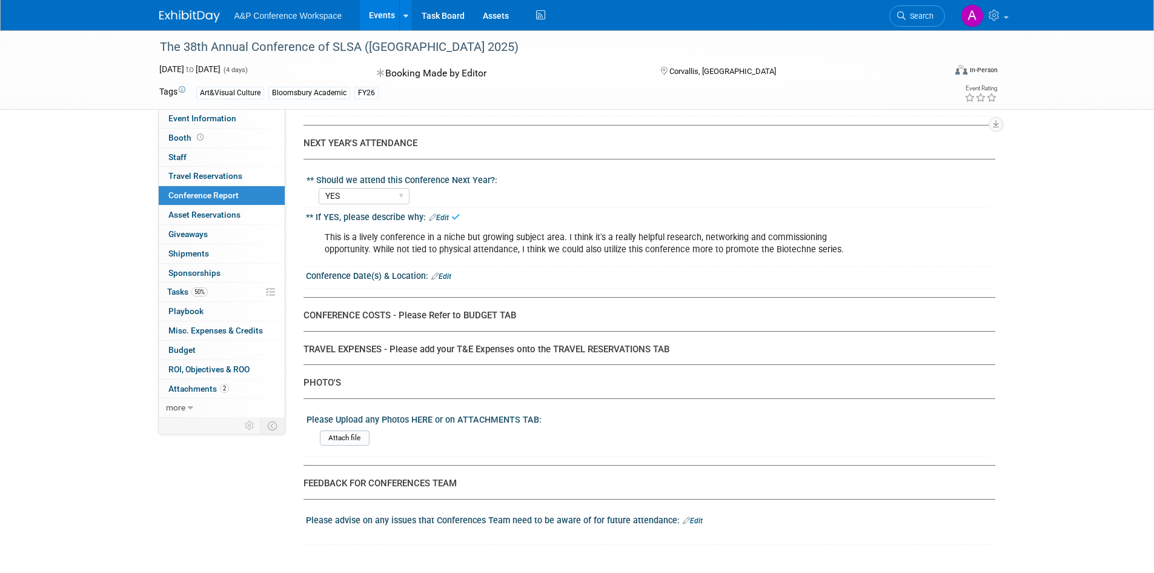
click at [445, 272] on link "Edit" at bounding box center [441, 276] width 20 height 8
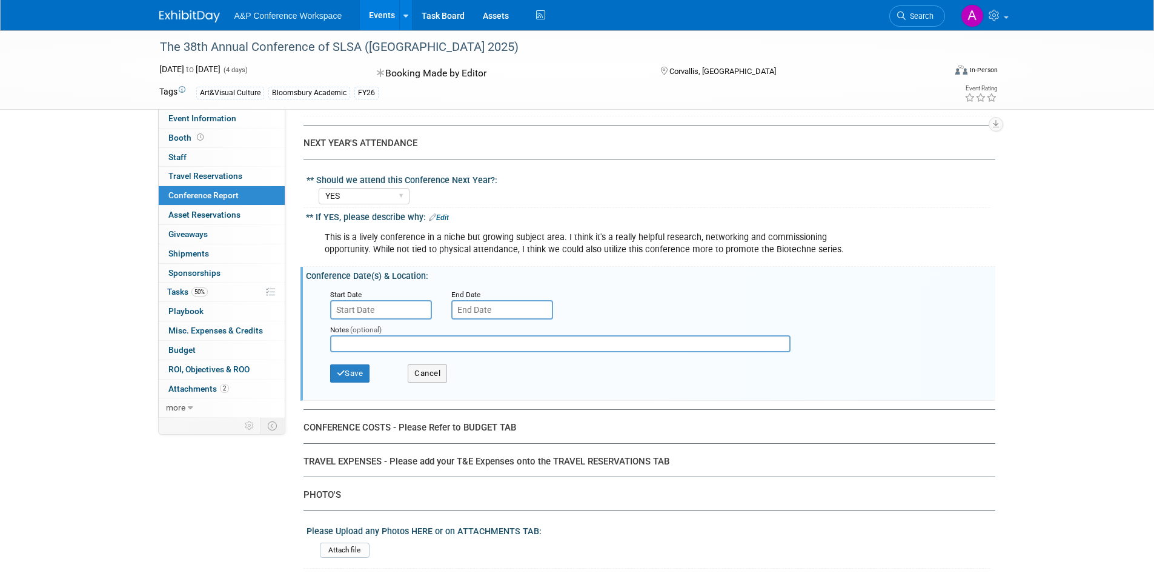
click at [397, 335] on input "text" at bounding box center [560, 343] width 460 height 17
type input "Not been announced yet but likely the US in November"
click at [355, 364] on button "Save" at bounding box center [350, 373] width 40 height 18
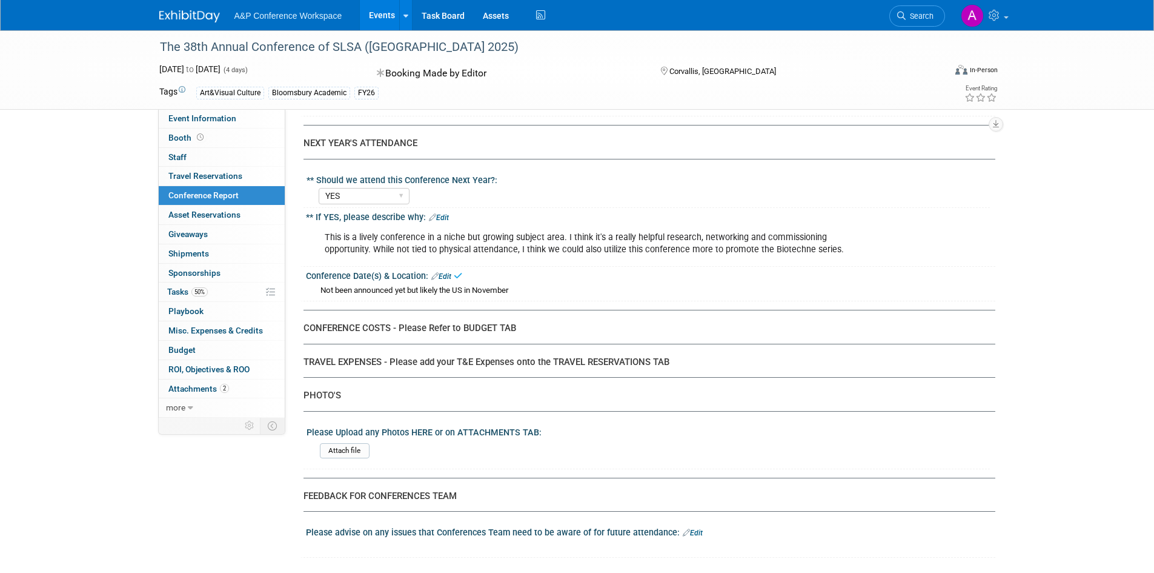
scroll to position [3063, 0]
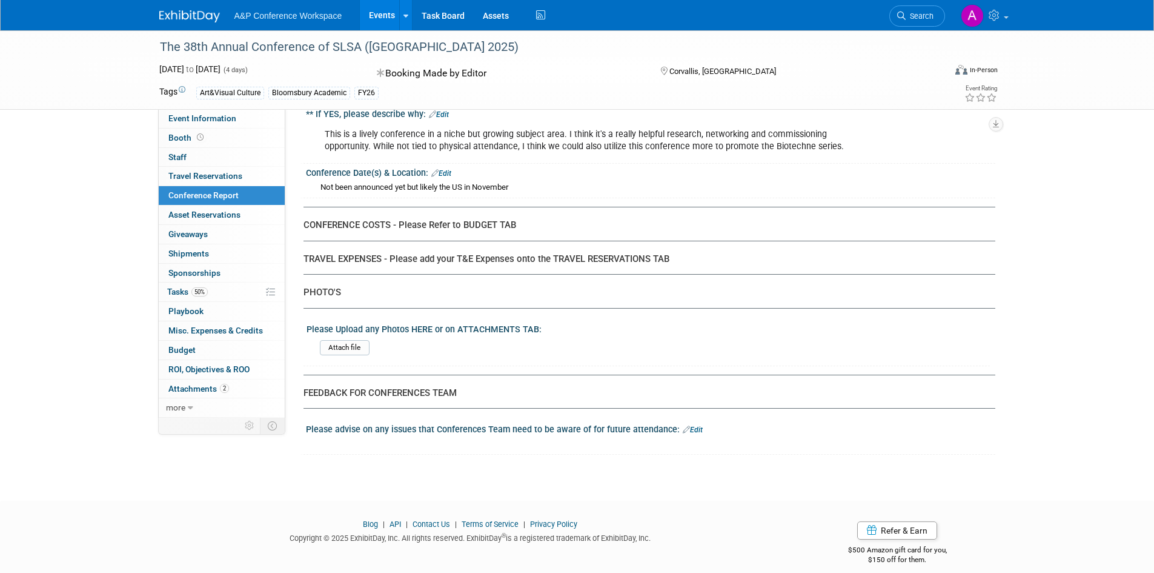
click at [690, 420] on div "Please advise on any issues that Conferences Team need to be aware of for futur…" at bounding box center [650, 428] width 689 height 16
click at [691, 425] on link "Edit" at bounding box center [693, 429] width 20 height 8
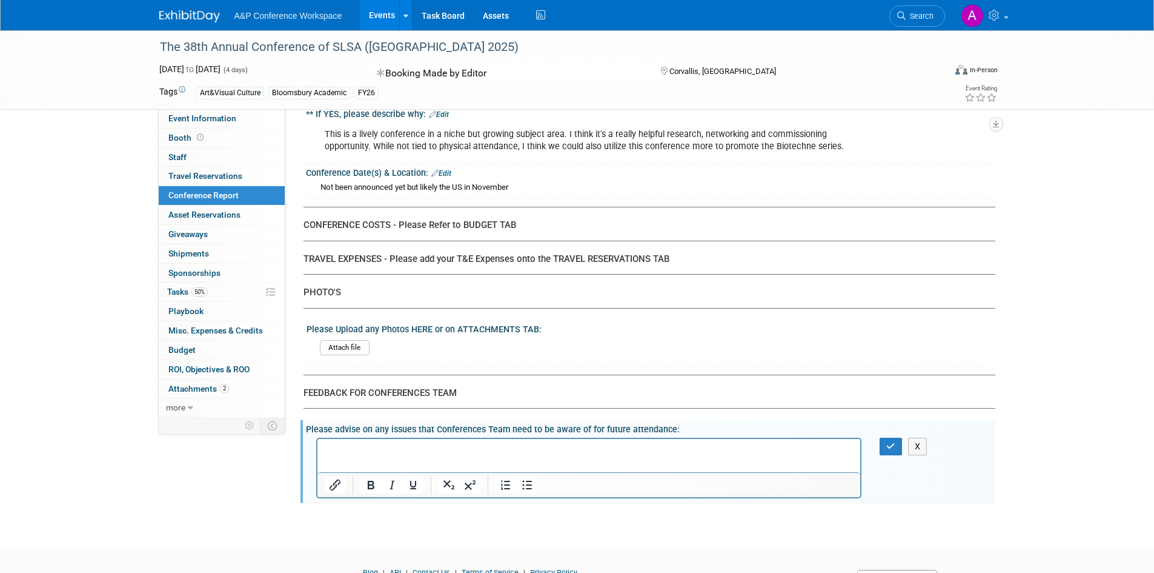
scroll to position [0, 0]
click at [564, 449] on p "Rich Text Area. Press ALT-0 for help." at bounding box center [589, 449] width 530 height 12
click at [371, 446] on p "Please can I be kept in the loop regarding a booklist" at bounding box center [589, 449] width 530 height 12
click at [537, 452] on p "Please can I be kept in the loop regarding a booklist" at bounding box center [589, 449] width 530 height 12
click at [891, 442] on icon "button" at bounding box center [890, 446] width 9 height 8
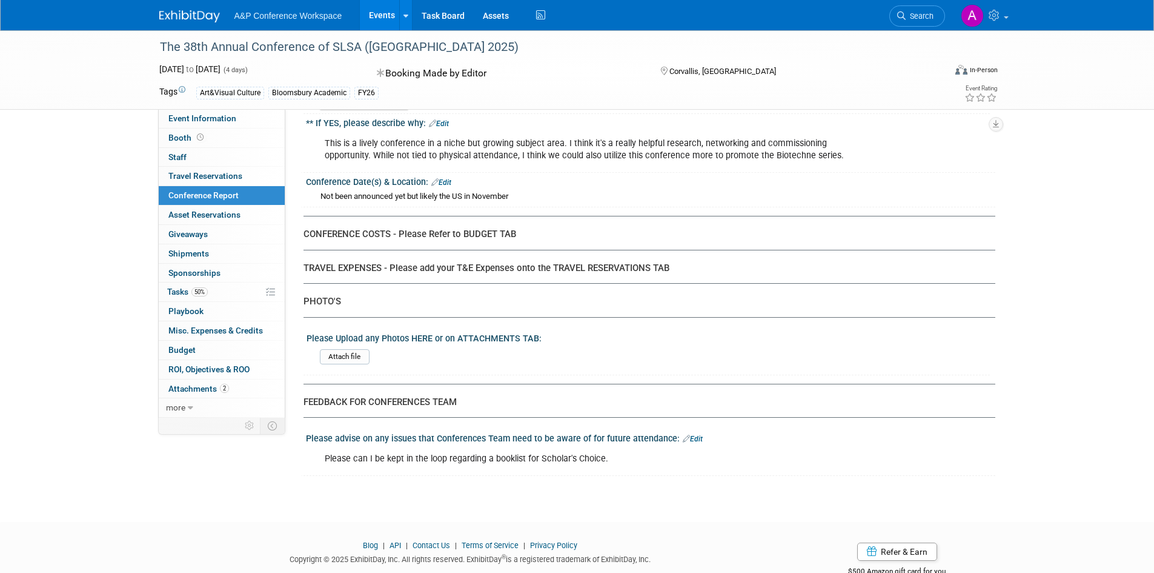
scroll to position [3075, 0]
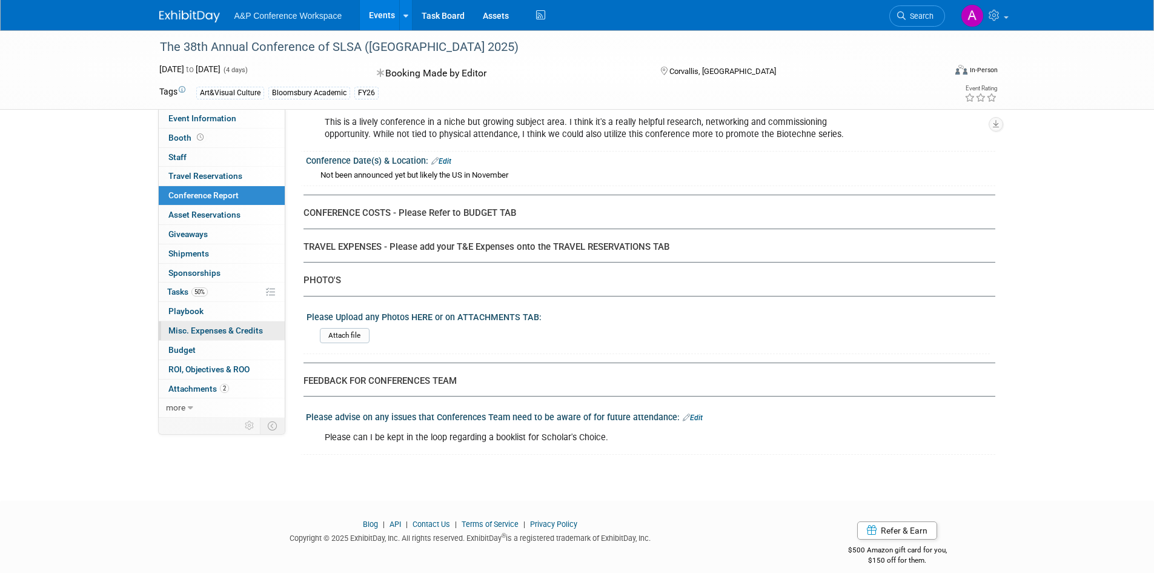
click at [257, 330] on span "Misc. Expenses & Credits 0" at bounding box center [215, 330] width 95 height 10
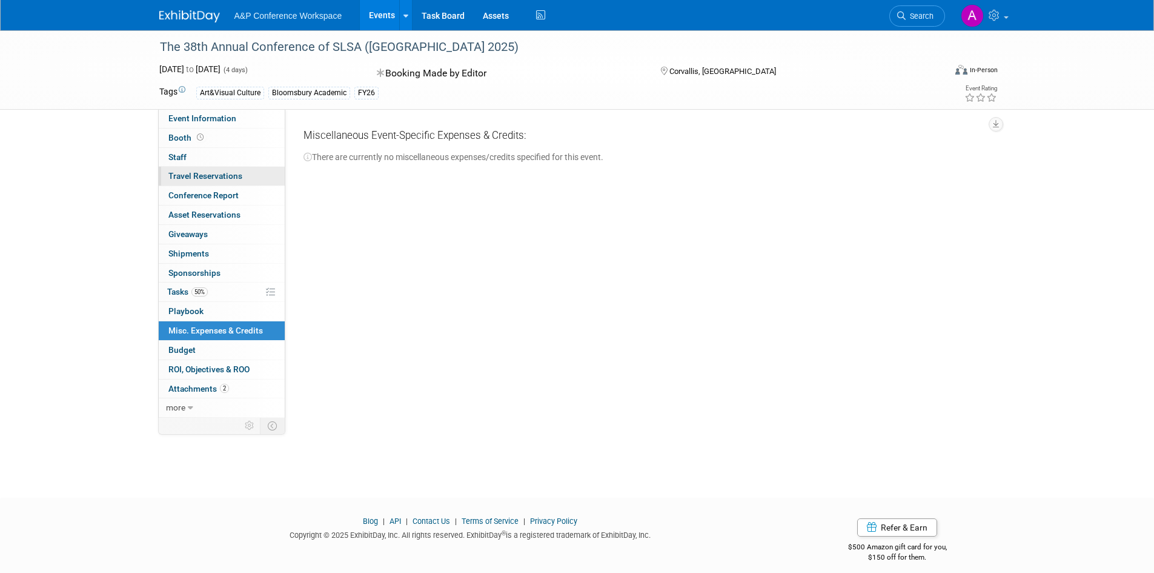
click at [234, 182] on link "0 Travel Reservations 0" at bounding box center [222, 176] width 126 height 19
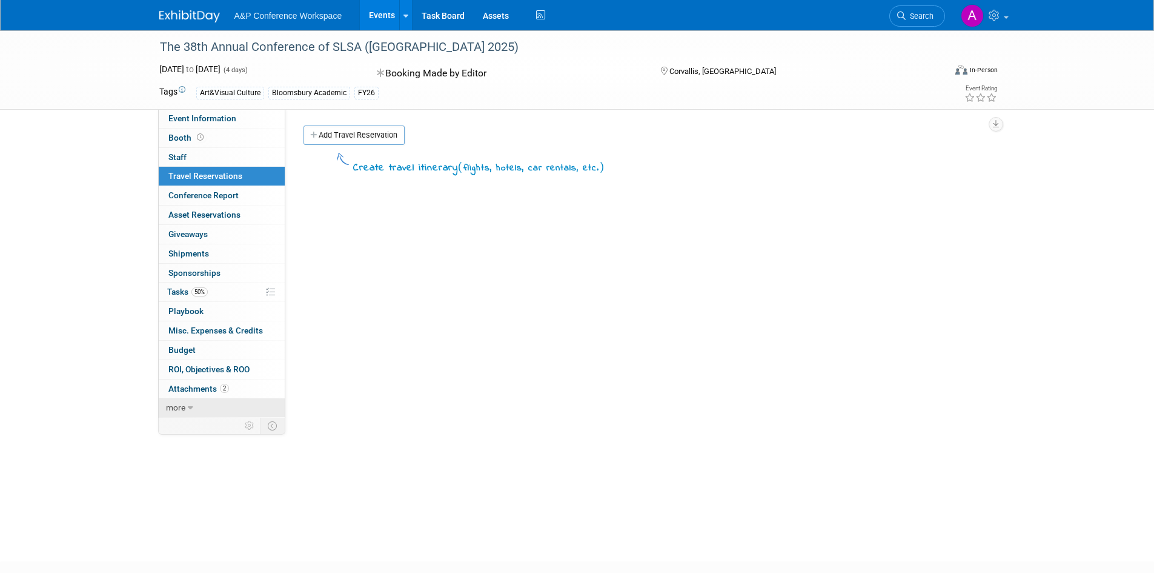
click at [174, 407] on span "more" at bounding box center [175, 407] width 19 height 10
click at [228, 197] on span "Conference Report" at bounding box center [203, 195] width 70 height 10
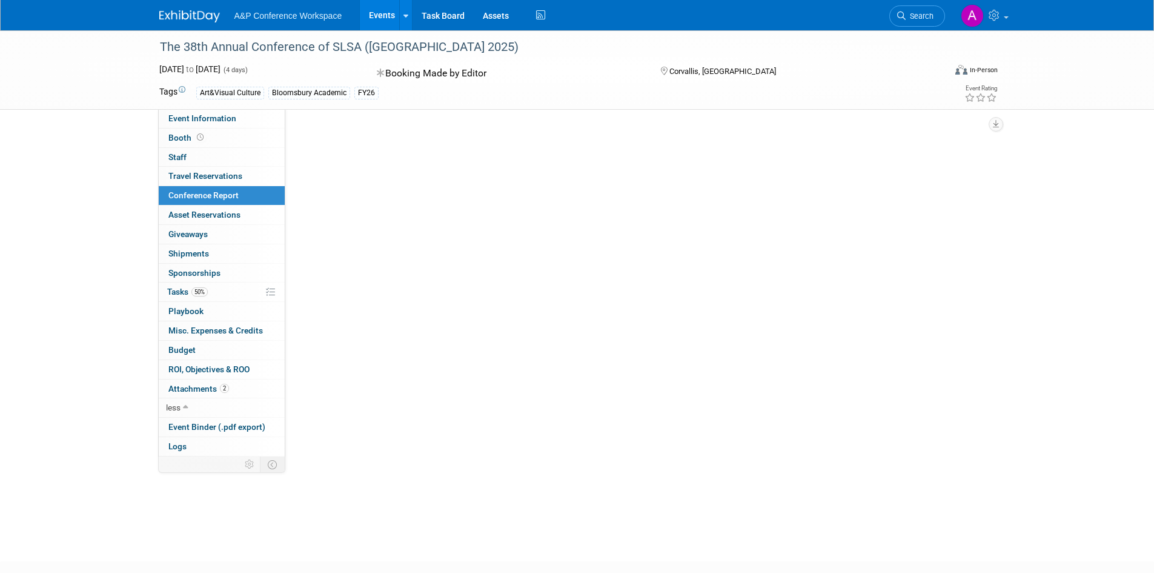
select select "NO"
select select "YES"
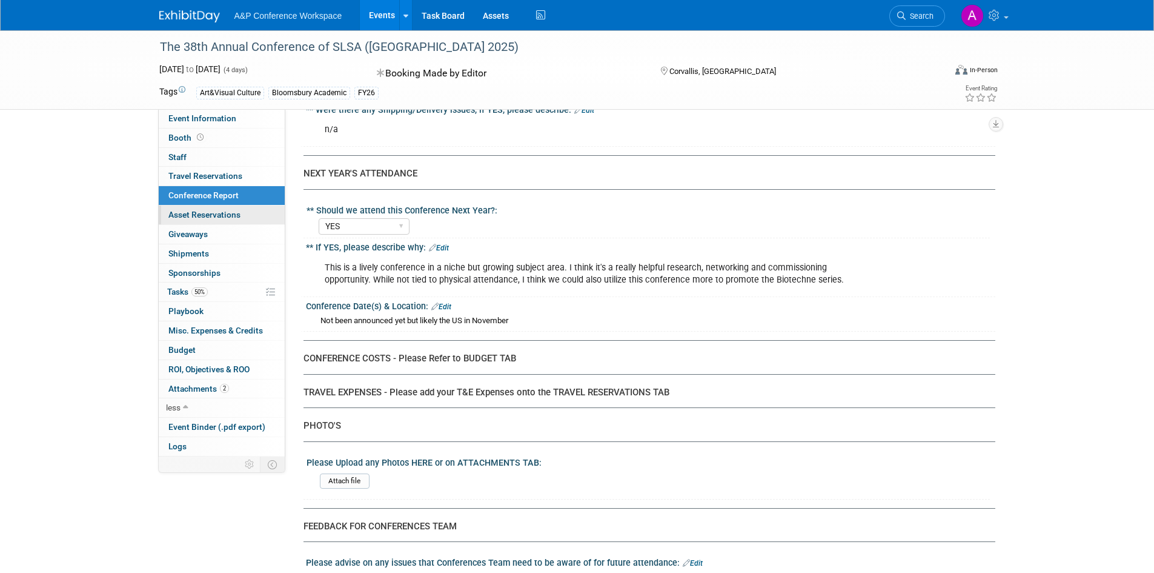
scroll to position [2908, 0]
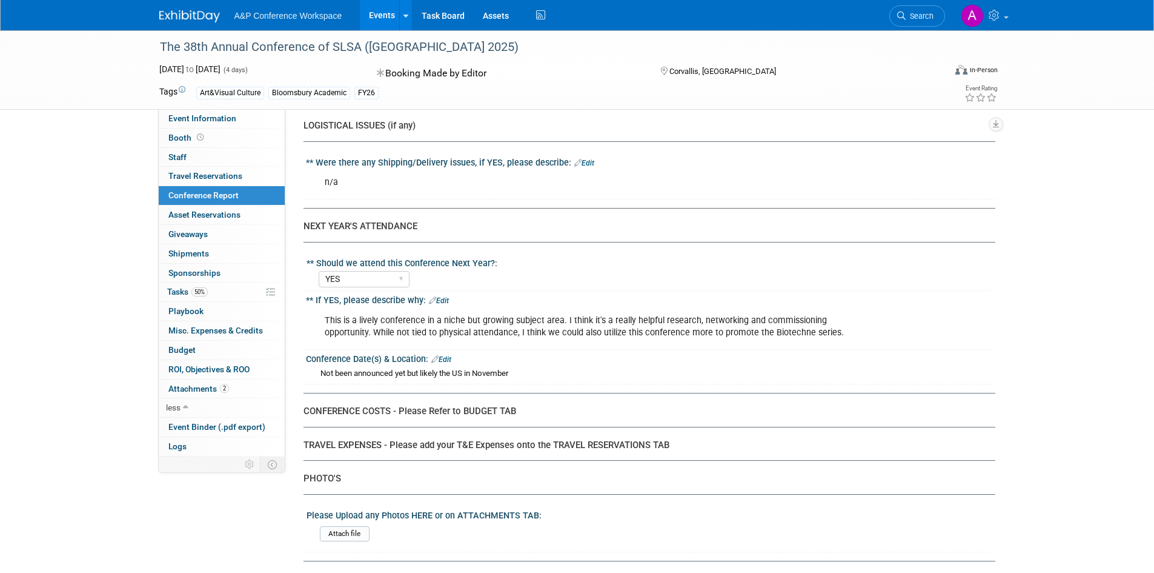
scroll to position [2847, 0]
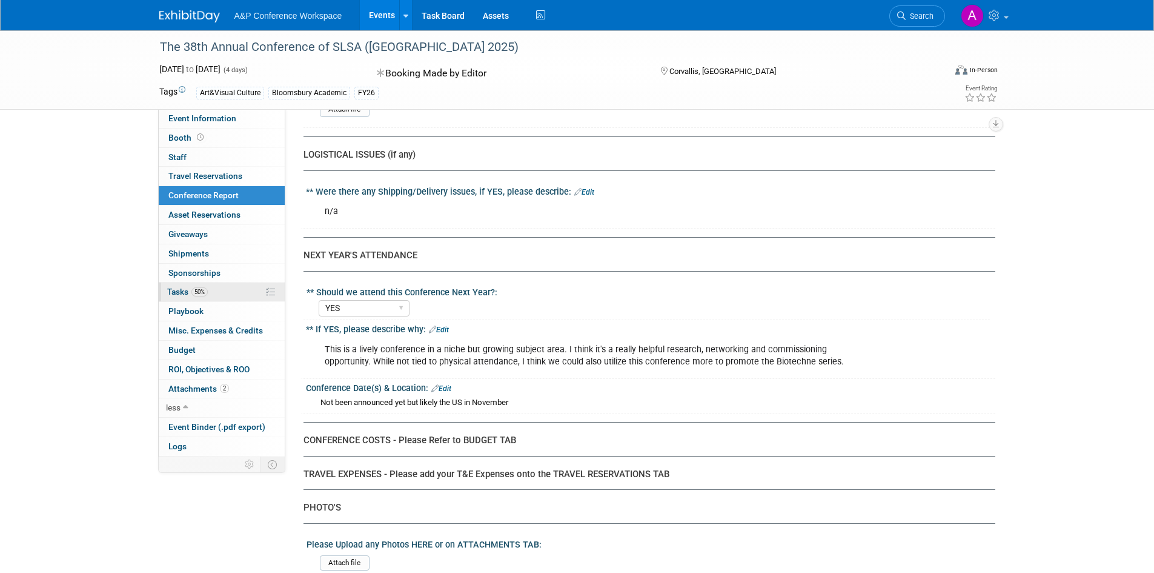
click at [219, 288] on link "50% Tasks 50%" at bounding box center [222, 291] width 126 height 19
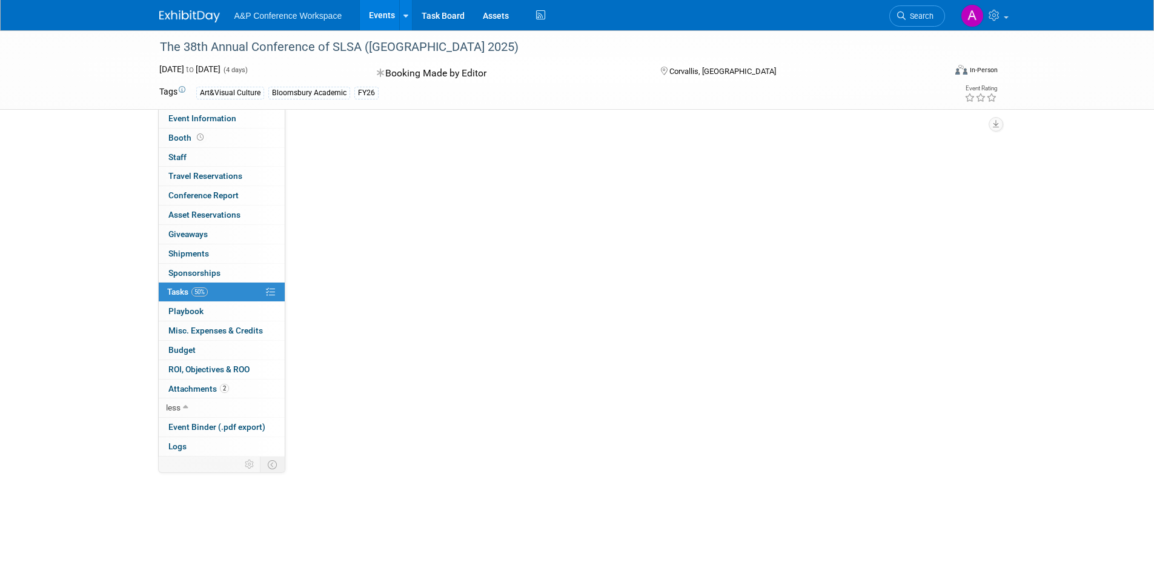
scroll to position [0, 0]
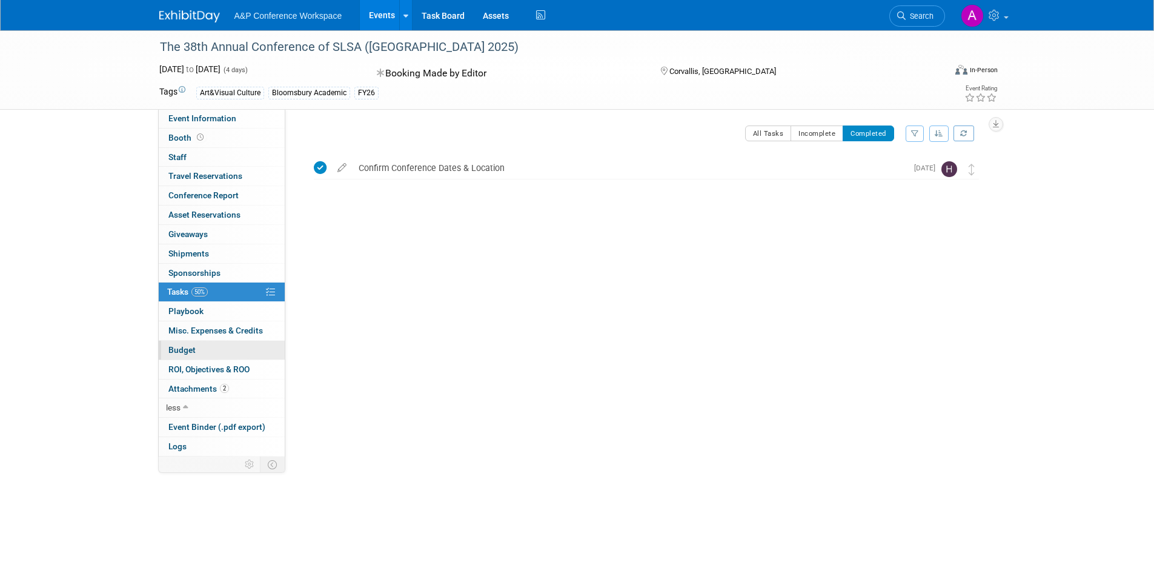
click at [223, 342] on link "Budget" at bounding box center [222, 349] width 126 height 19
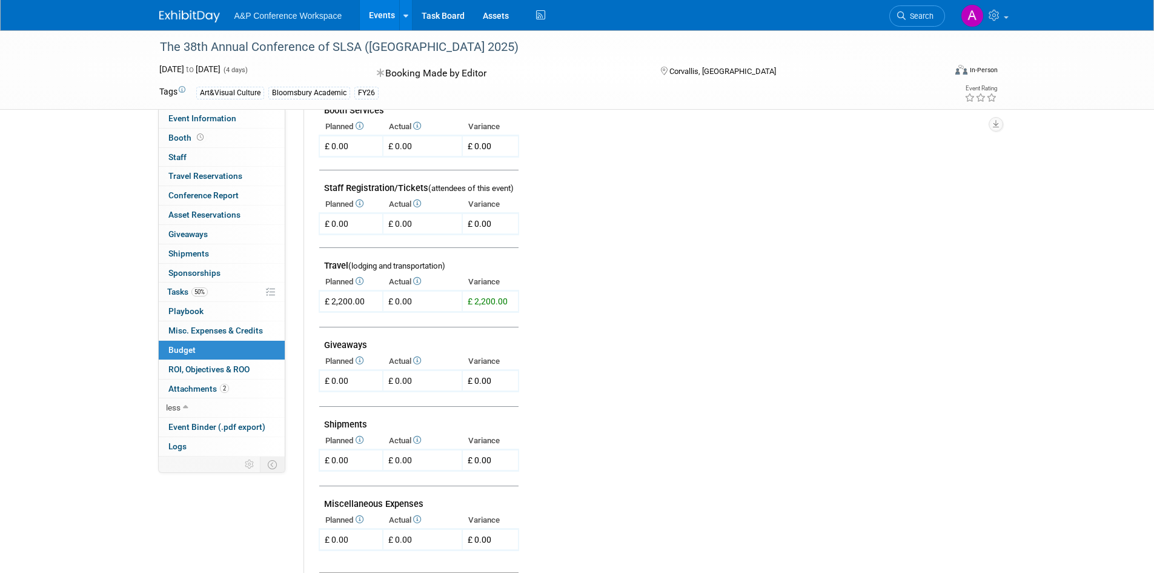
scroll to position [303, 0]
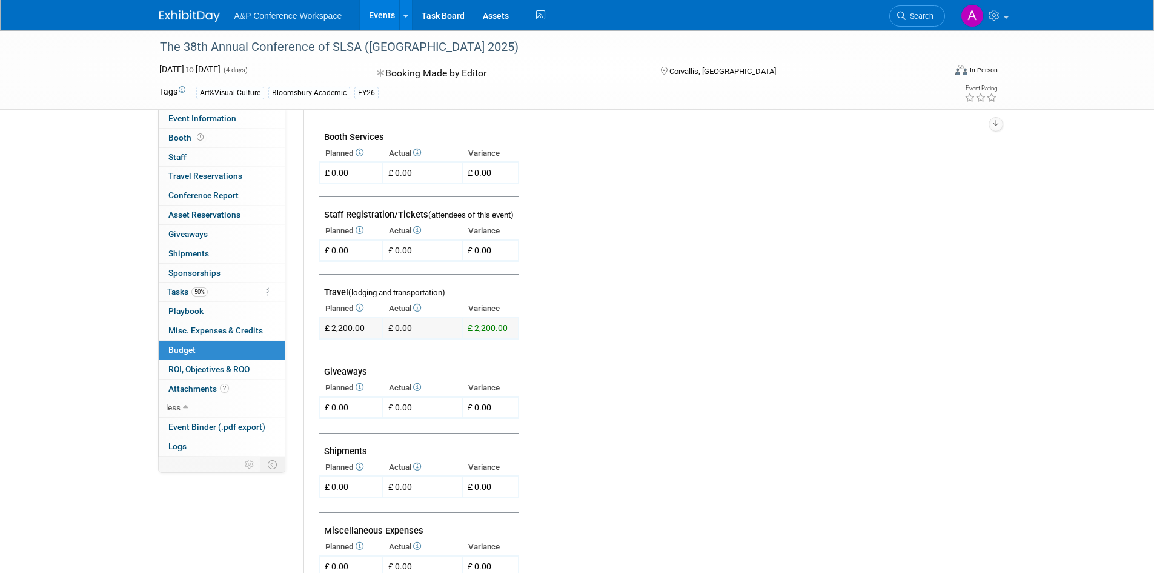
click at [408, 327] on td "£ 0.00" at bounding box center [422, 327] width 79 height 21
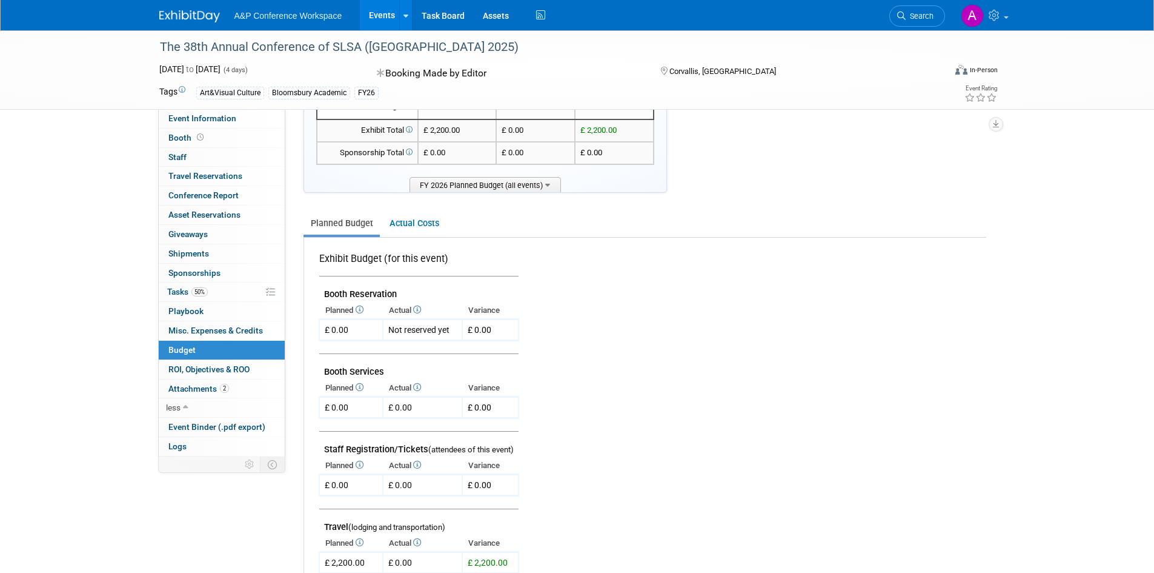
scroll to position [0, 0]
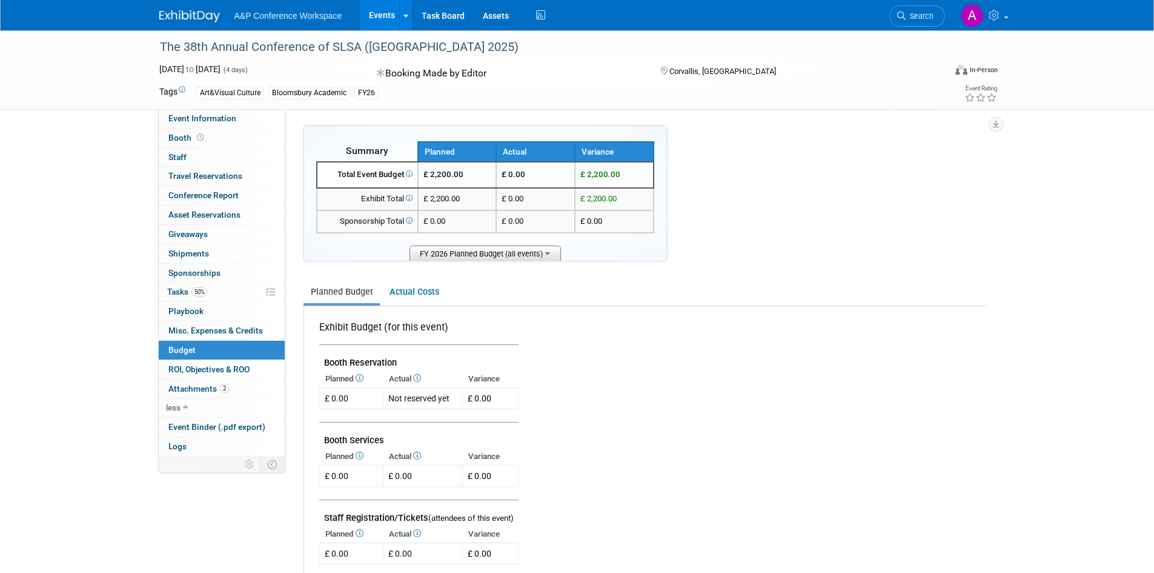
click at [528, 257] on span "FY 2026 Planned Budget (all events)" at bounding box center [485, 252] width 151 height 15
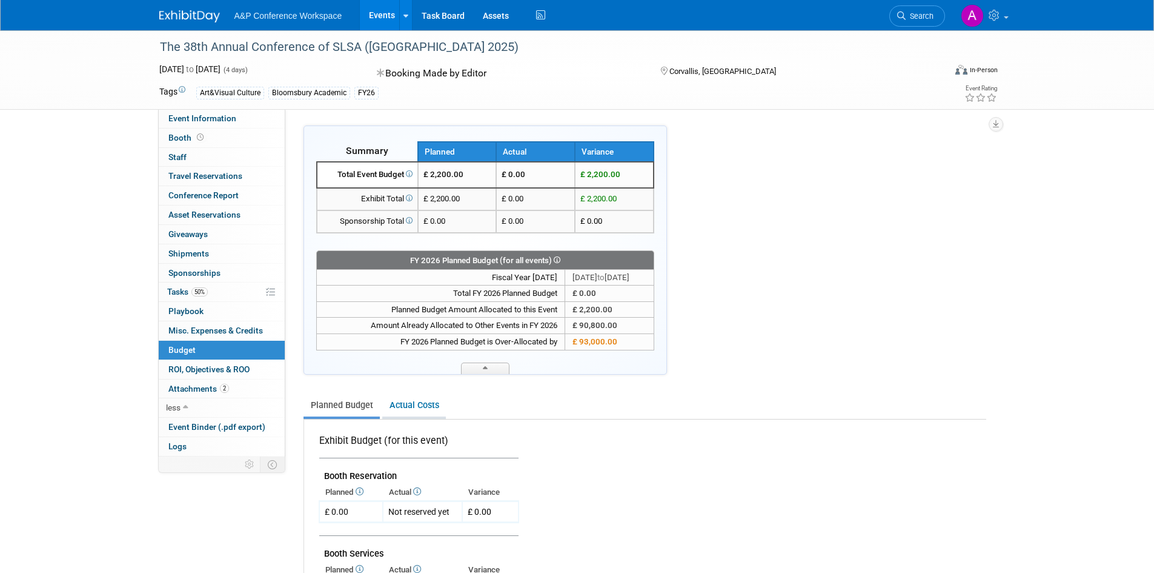
click at [416, 398] on link "Actual Costs" at bounding box center [414, 405] width 64 height 22
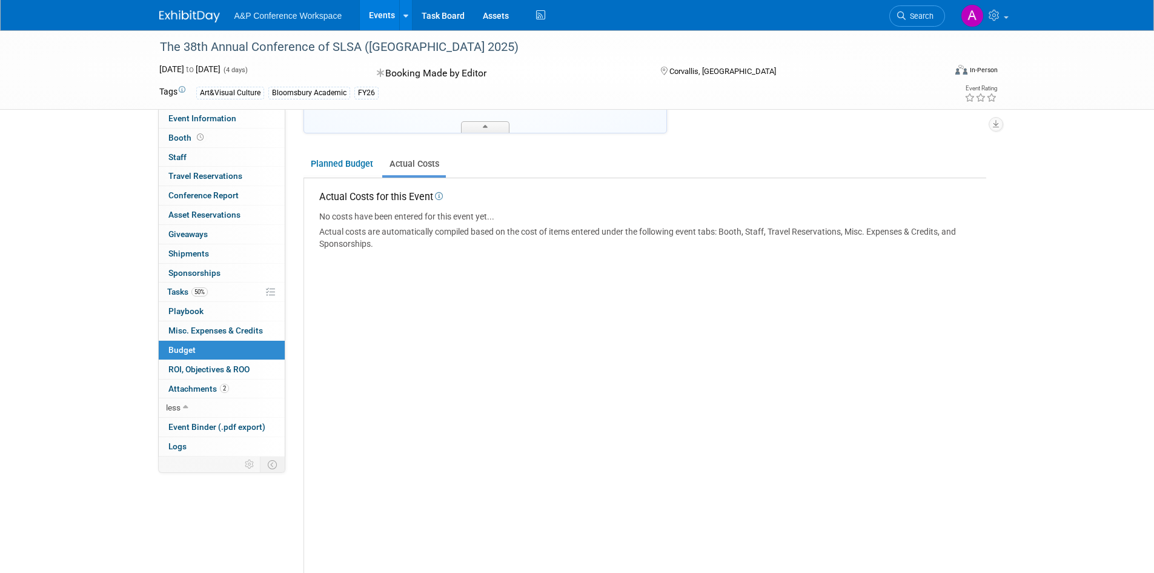
scroll to position [242, 0]
click at [442, 194] on icon at bounding box center [438, 195] width 10 height 8
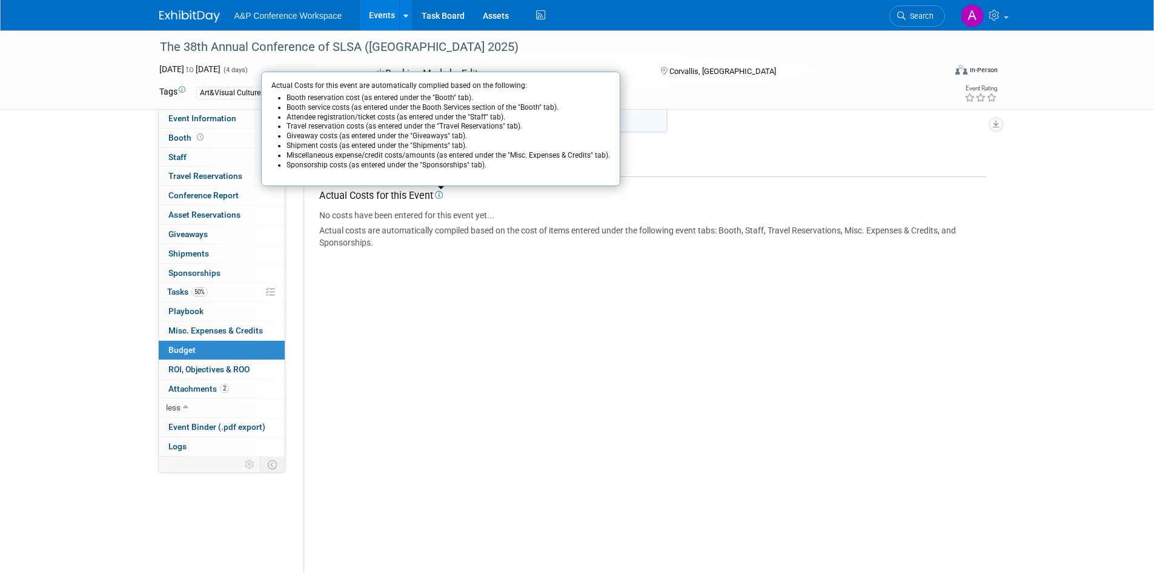
drag, startPoint x: 406, startPoint y: 239, endPoint x: 375, endPoint y: 200, distance: 49.6
click at [407, 239] on div "Actual costs are automatically compiled based on the cost of items entered unde…" at bounding box center [649, 236] width 661 height 24
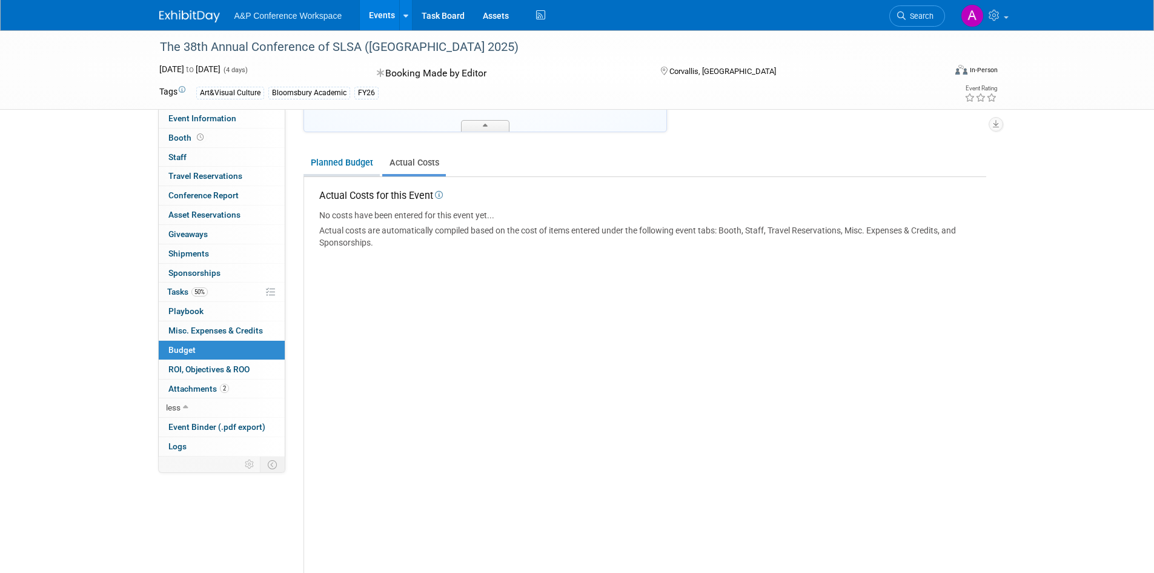
click at [339, 161] on link "Planned Budget" at bounding box center [342, 162] width 76 height 22
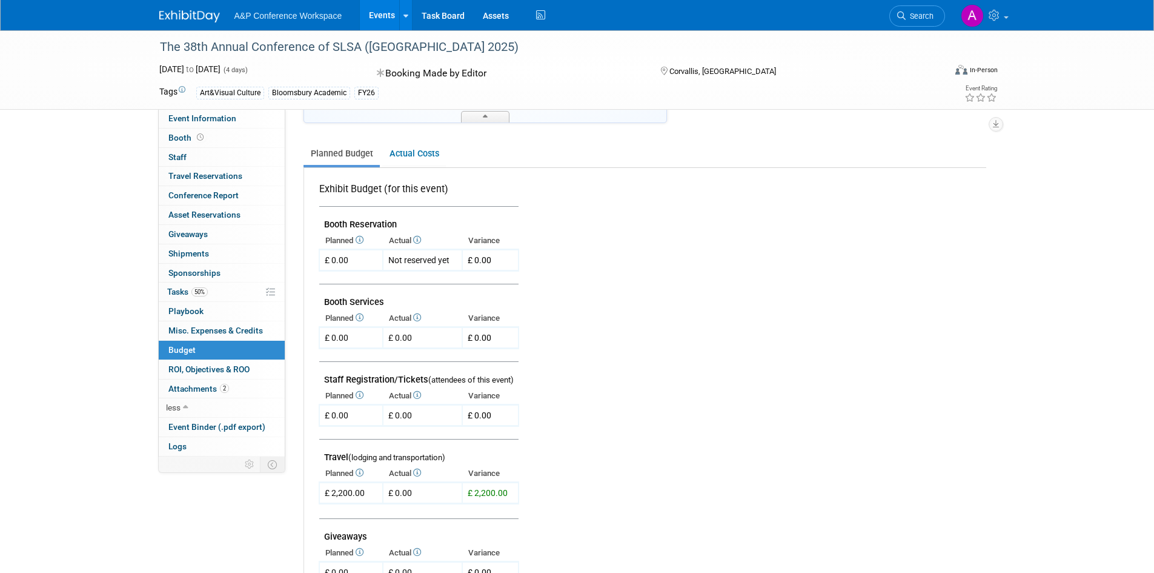
scroll to position [364, 0]
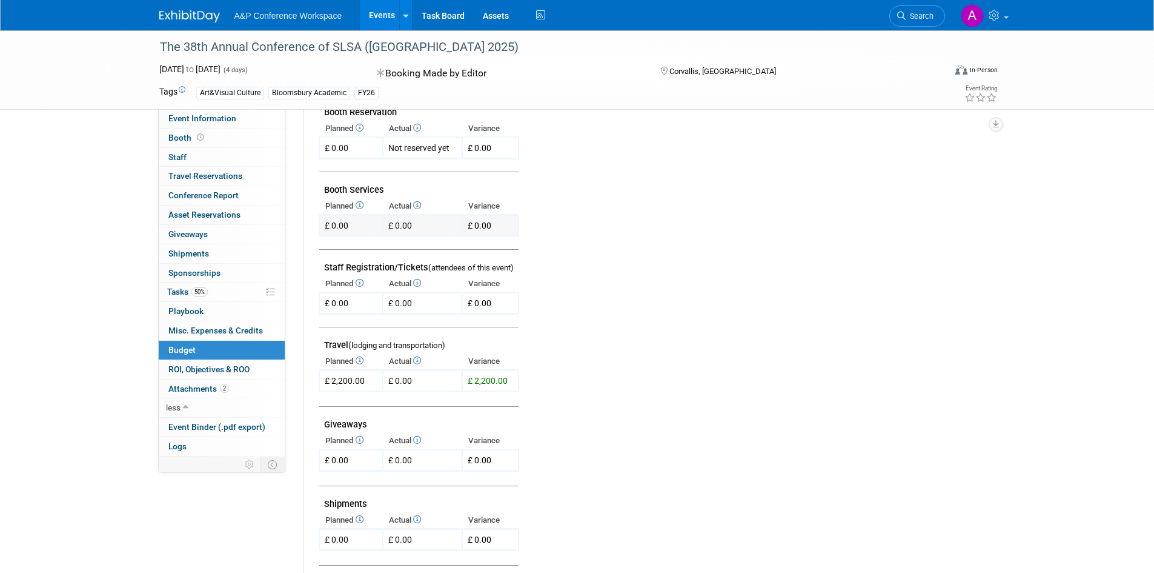
click at [424, 228] on td "£ 0.00" at bounding box center [422, 225] width 79 height 21
click at [419, 208] on icon at bounding box center [416, 205] width 10 height 8
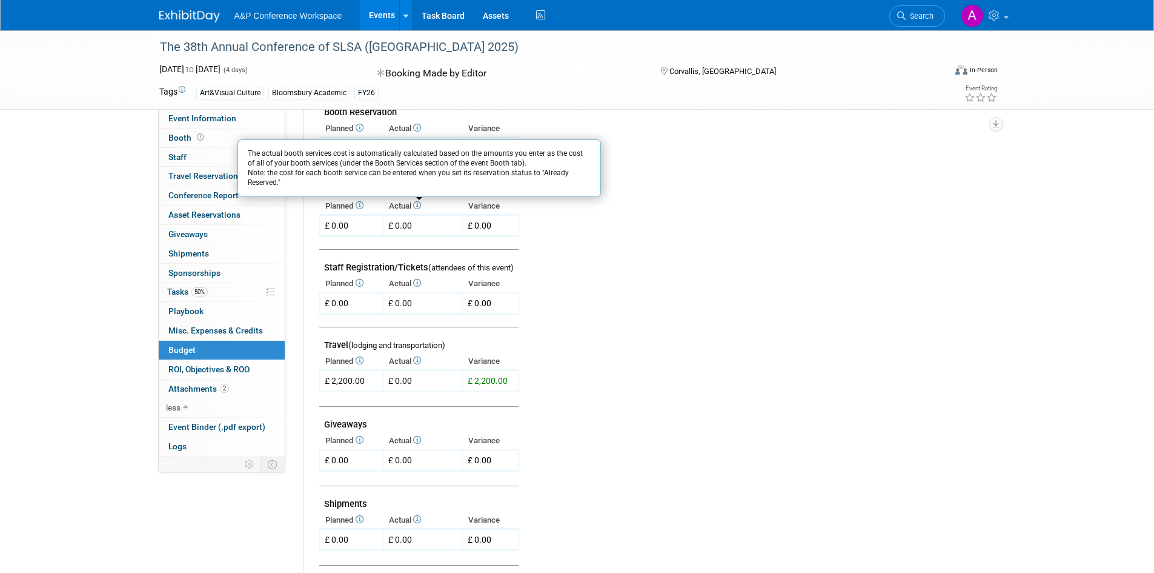
click at [419, 209] on icon at bounding box center [416, 205] width 10 height 8
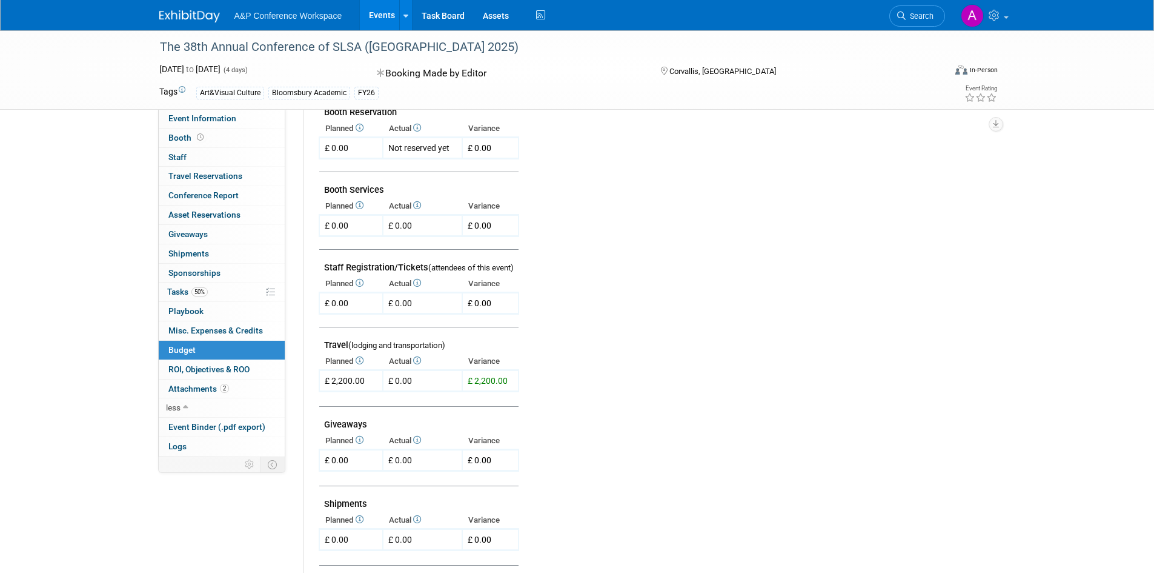
click at [411, 264] on td "Staff Registration/Tickets (attendees of this event)" at bounding box center [418, 263] width 199 height 26
click at [408, 300] on td "£ 0.00" at bounding box center [422, 303] width 79 height 21
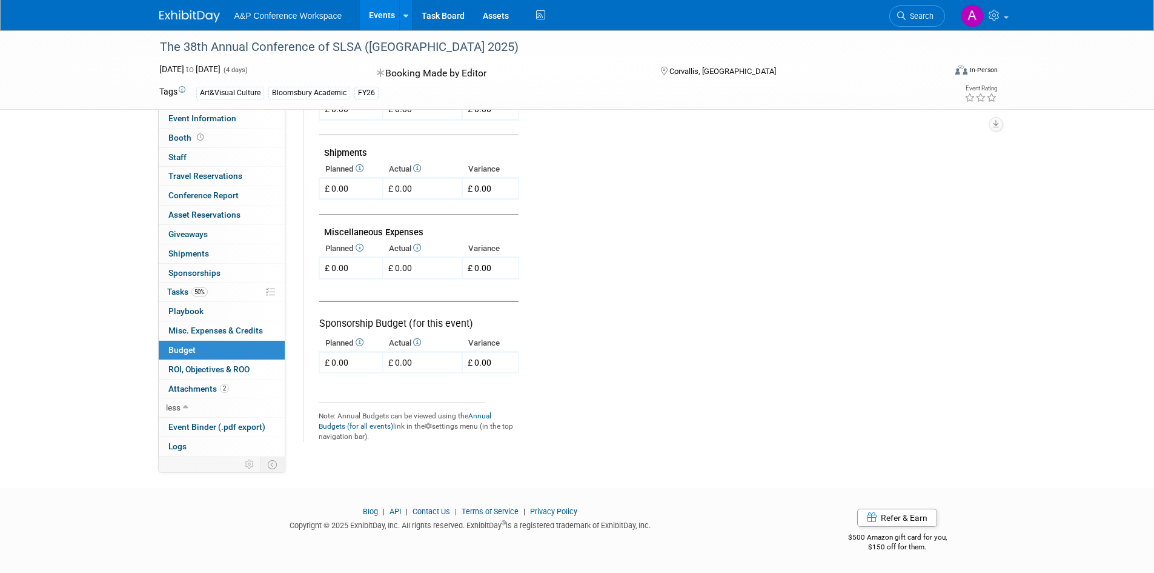
click at [612, 263] on td at bounding box center [747, 38] width 456 height 666
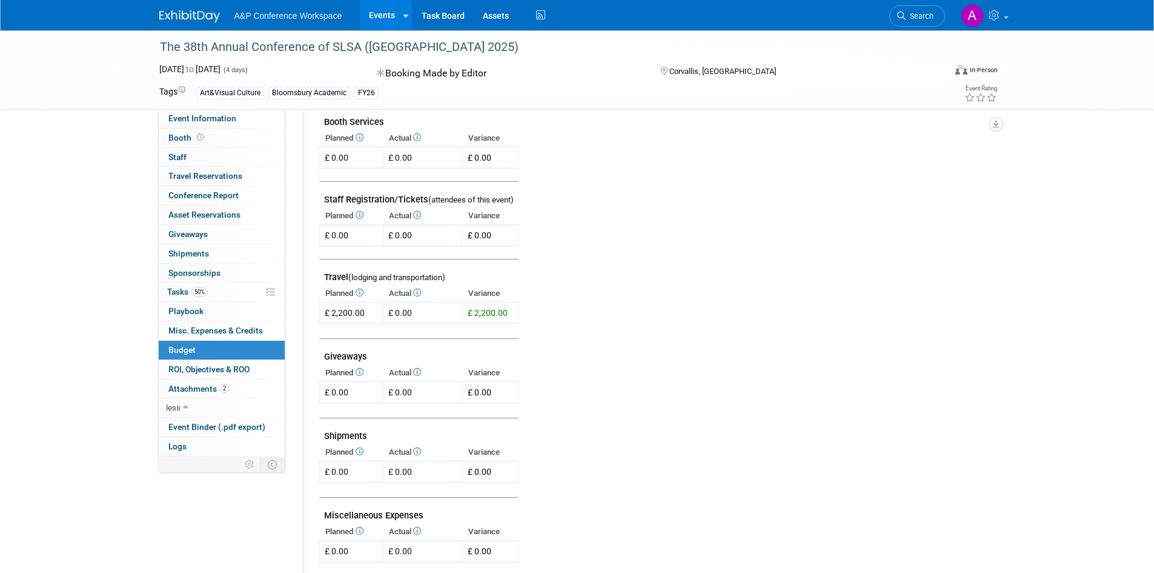
scroll to position [533, 0]
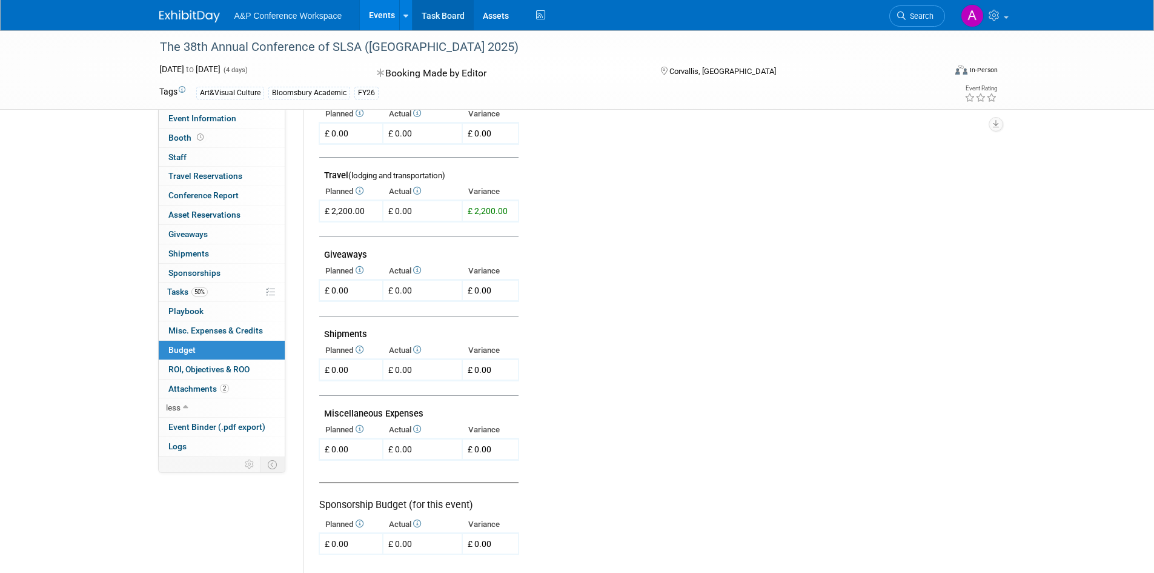
click at [427, 12] on link "Task Board" at bounding box center [443, 15] width 61 height 30
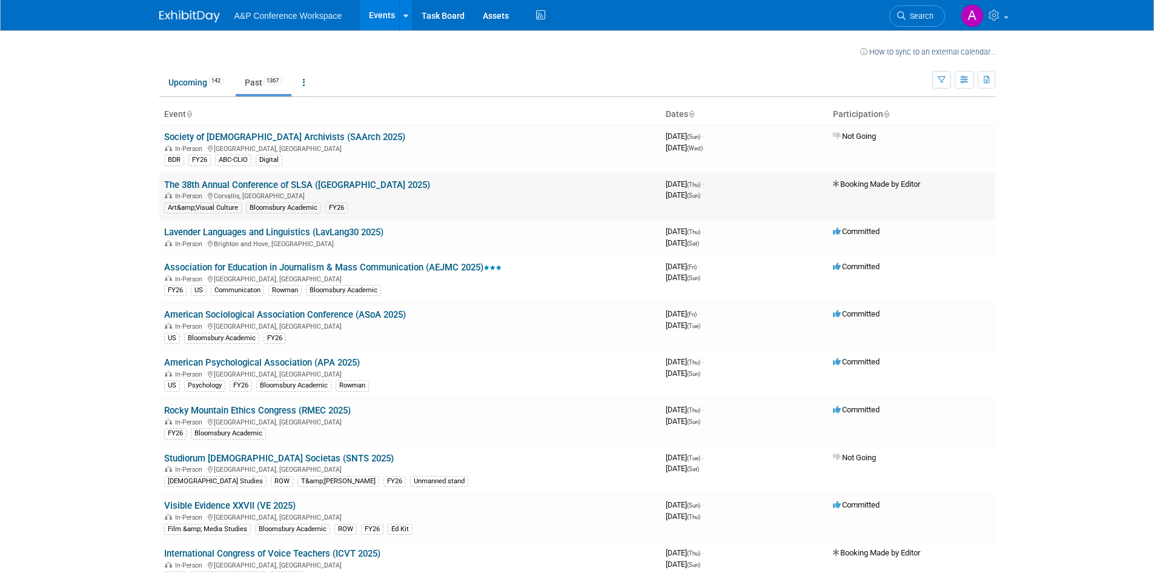
click at [348, 179] on link "The 38th Annual Conference of SLSA ([GEOGRAPHIC_DATA] 2025)" at bounding box center [297, 184] width 266 height 11
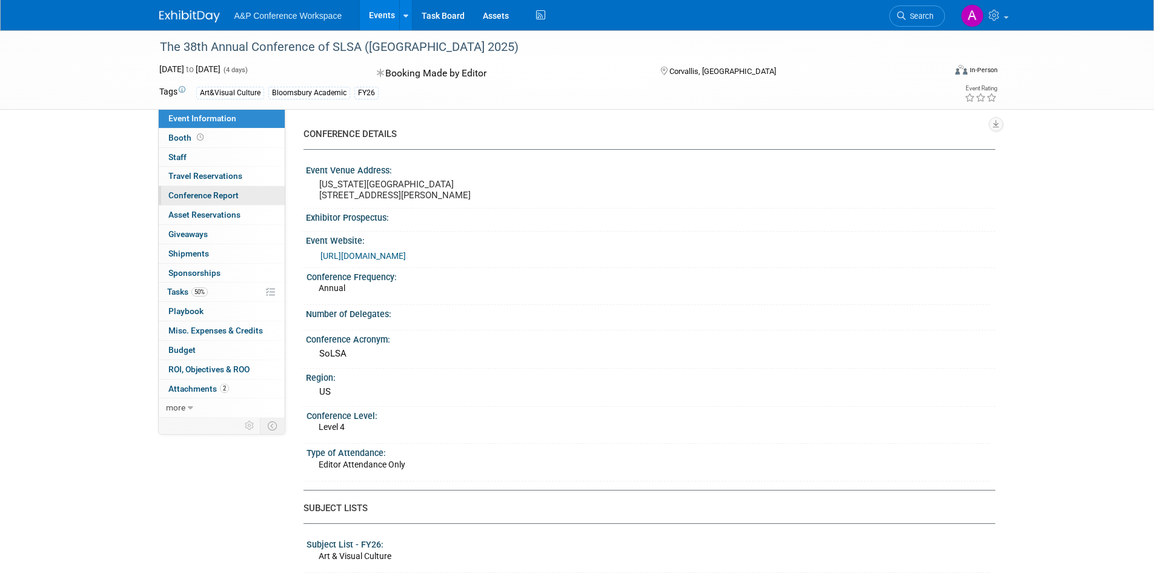
click at [241, 191] on link "Conference Report" at bounding box center [222, 195] width 126 height 19
select select "NO"
select select "YES"
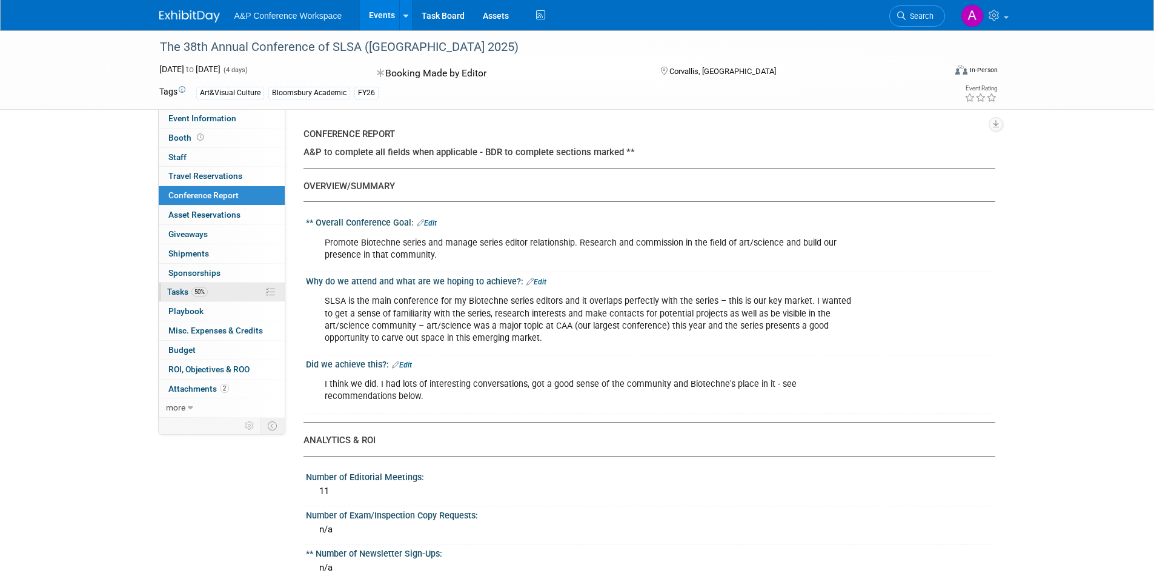
click at [185, 297] on link "50% Tasks 50%" at bounding box center [222, 291] width 126 height 19
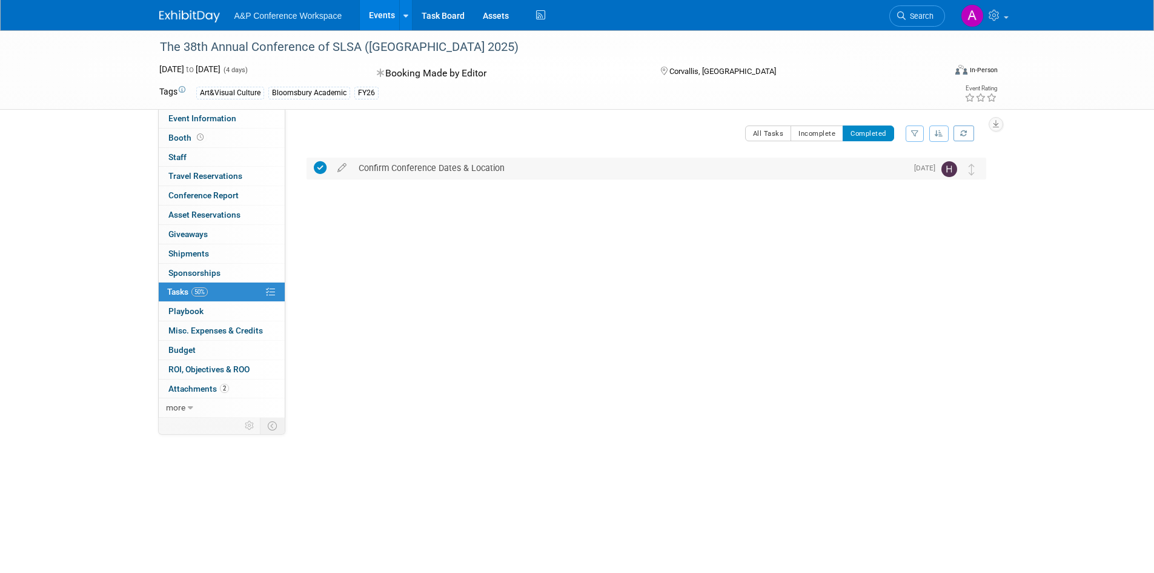
click at [319, 165] on icon at bounding box center [320, 167] width 13 height 13
click at [752, 133] on button "All Tasks" at bounding box center [768, 133] width 47 height 16
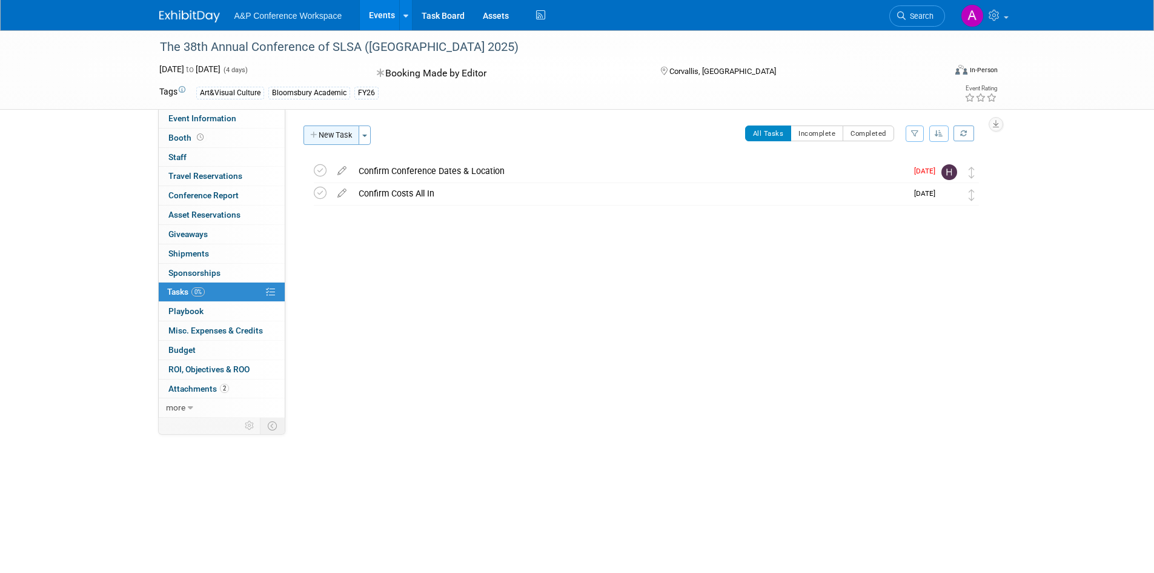
click at [313, 131] on icon "button" at bounding box center [314, 135] width 8 height 8
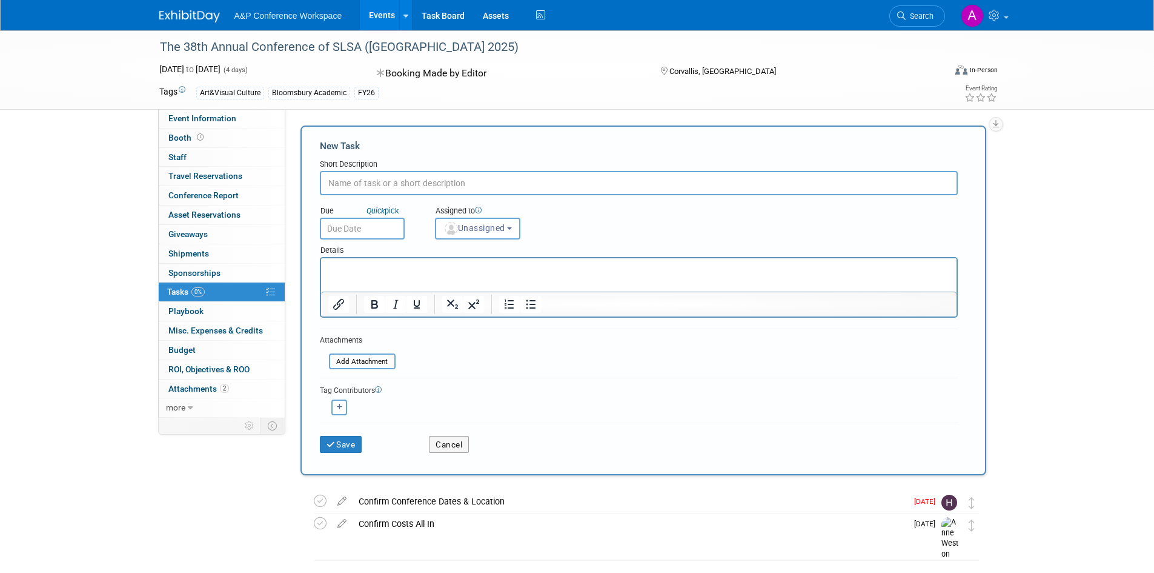
click at [355, 187] on input "text" at bounding box center [639, 183] width 638 height 24
type input "Conference Repor"
click at [348, 220] on input "text" at bounding box center [362, 228] width 85 height 22
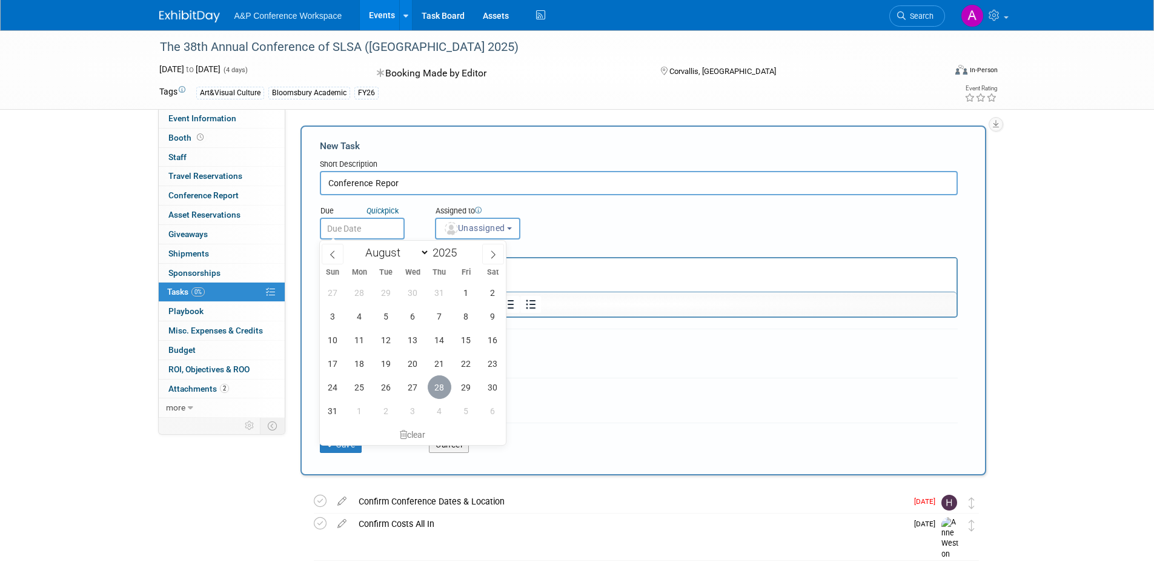
click at [442, 380] on span "28" at bounding box center [440, 387] width 24 height 24
type input "Aug 28, 2025"
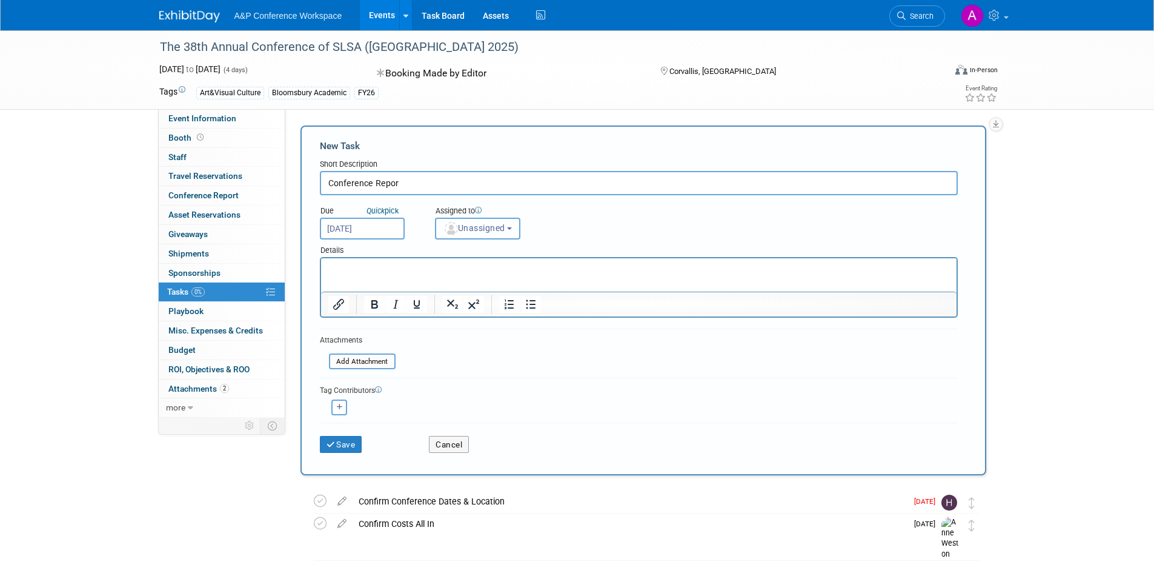
click at [500, 227] on span "Unassigned" at bounding box center [474, 228] width 62 height 10
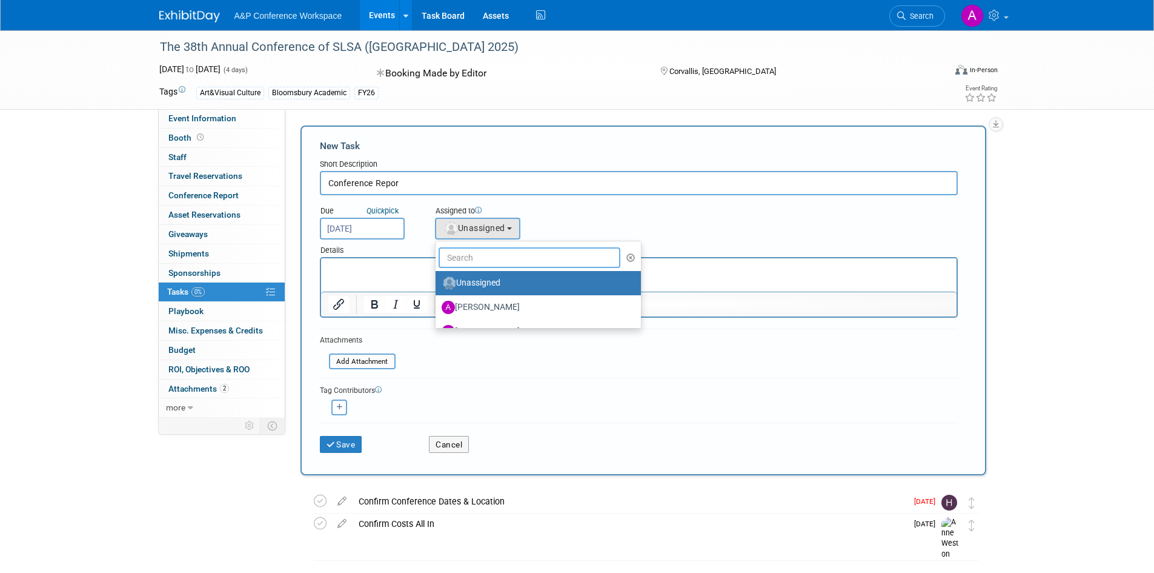
click at [497, 259] on input "text" at bounding box center [530, 257] width 182 height 21
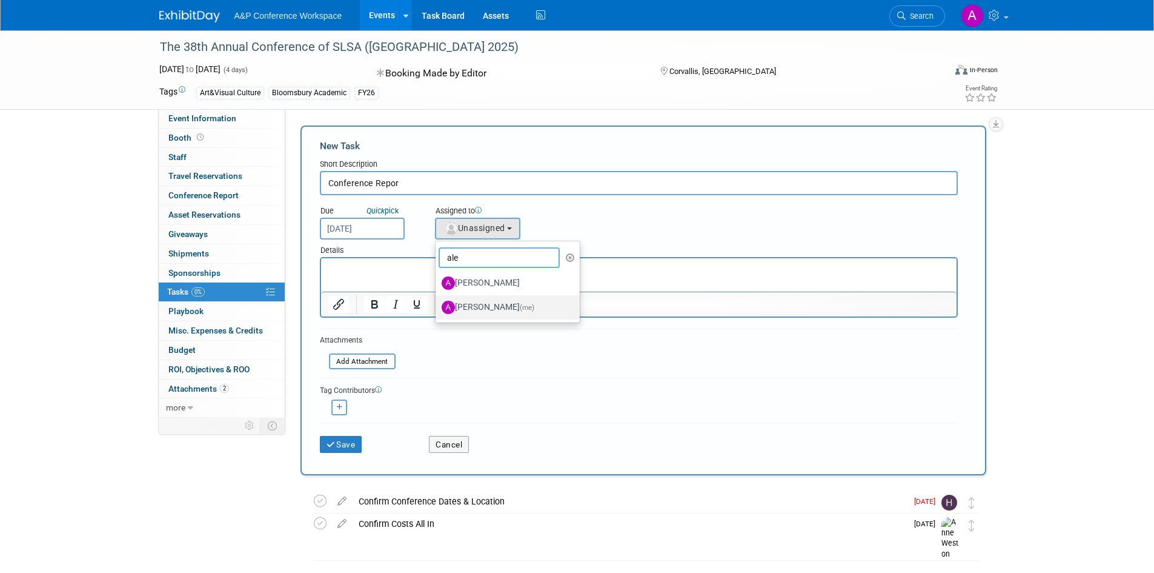
type input "ale"
click at [497, 302] on label "Alexander Highfield (me)" at bounding box center [505, 306] width 127 height 19
click at [437, 302] on input "Alexander Highfield (me)" at bounding box center [434, 306] width 8 height 8
select select "18b55cd9-cf33-4d4a-b6bd-a4dbadbcaada"
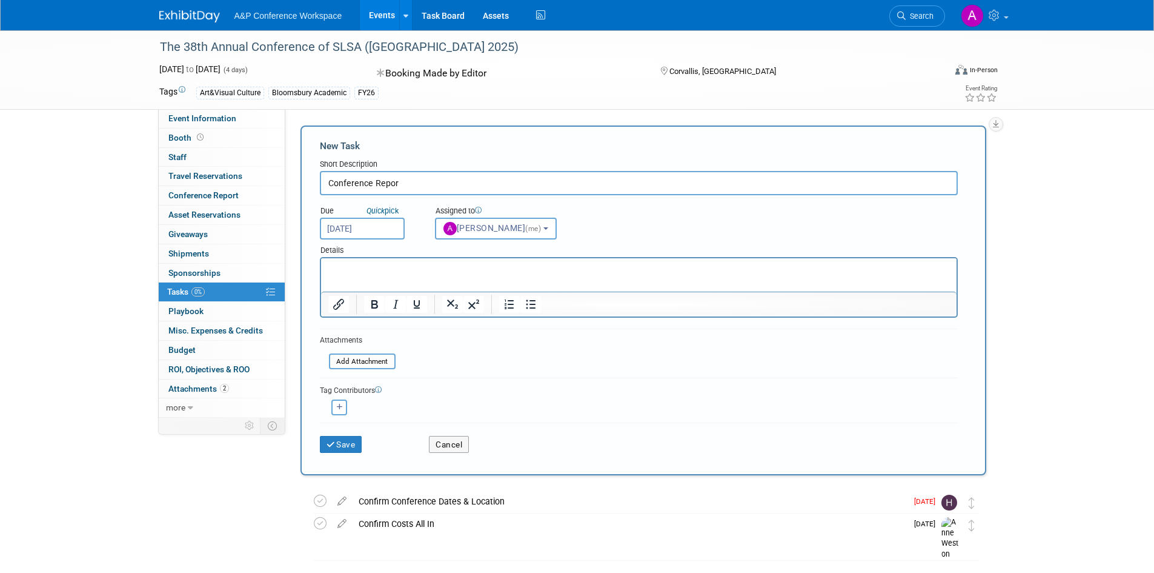
click at [482, 275] on html at bounding box center [638, 266] width 636 height 17
click at [424, 180] on input "Conference Repor" at bounding box center [639, 183] width 638 height 24
type input "Conference Report"
click at [351, 442] on button "Save" at bounding box center [341, 444] width 42 height 17
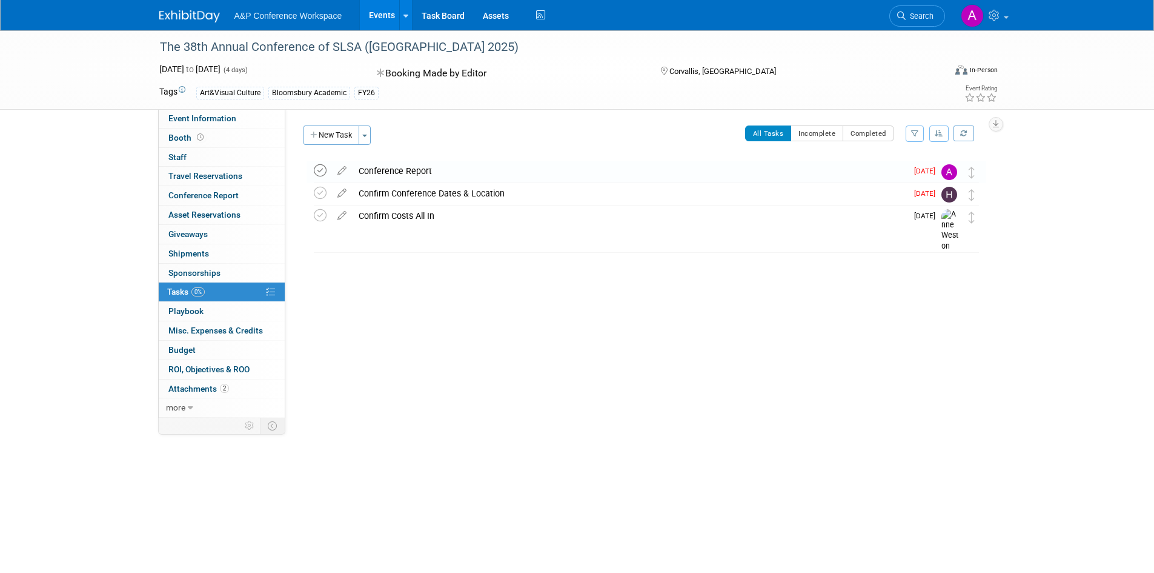
click at [320, 167] on icon at bounding box center [320, 170] width 13 height 13
